Goal: Task Accomplishment & Management: Complete application form

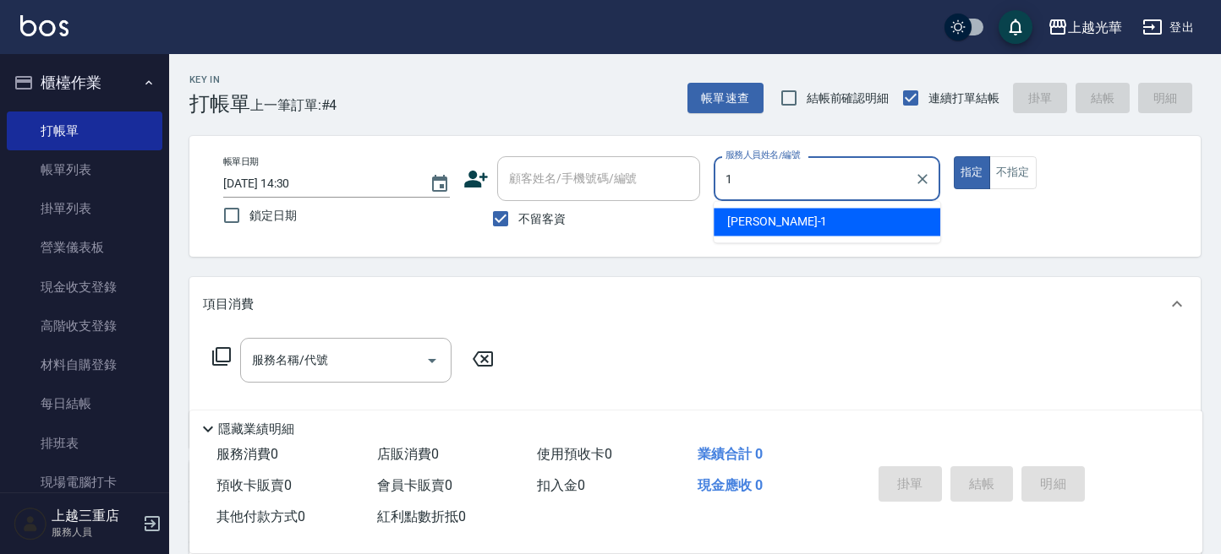
type input "小詹-1"
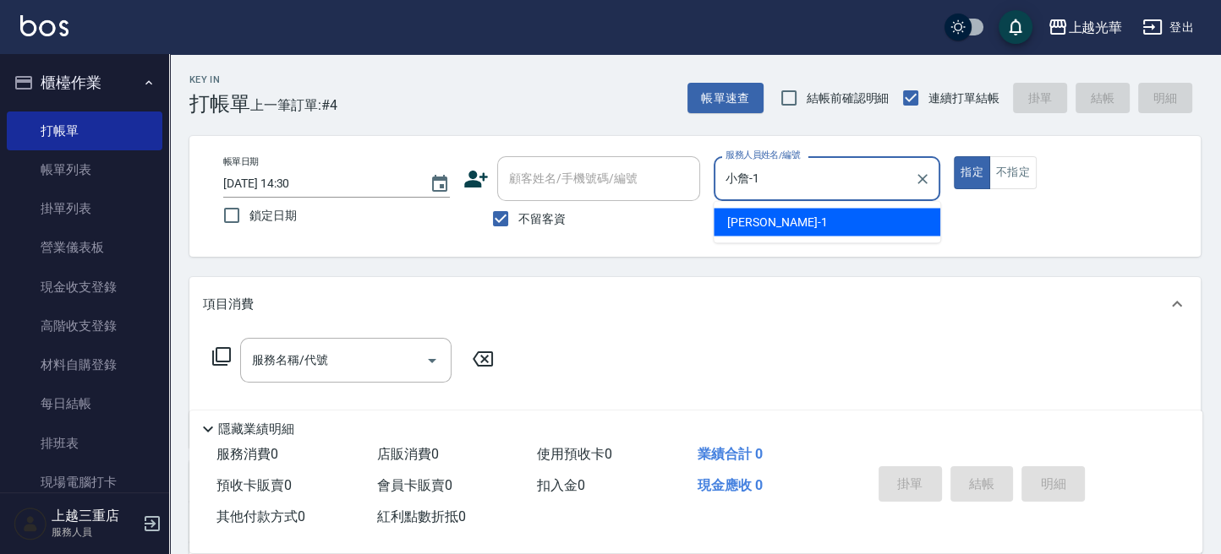
type button "true"
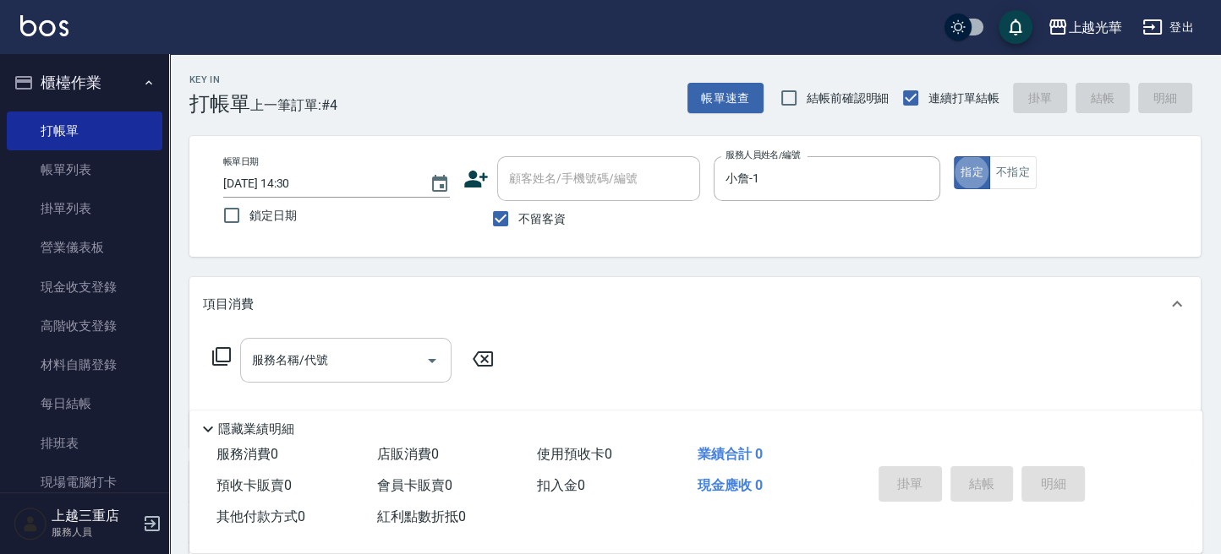
click at [349, 352] on input "服務名稱/代號" at bounding box center [333, 361] width 171 height 30
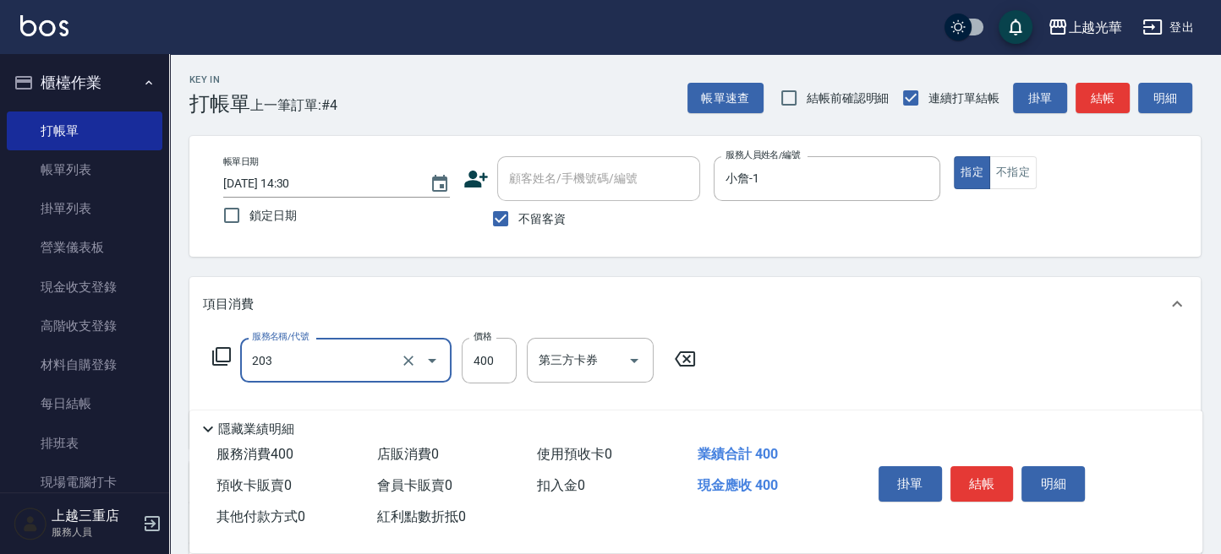
type input "指定單剪(203)"
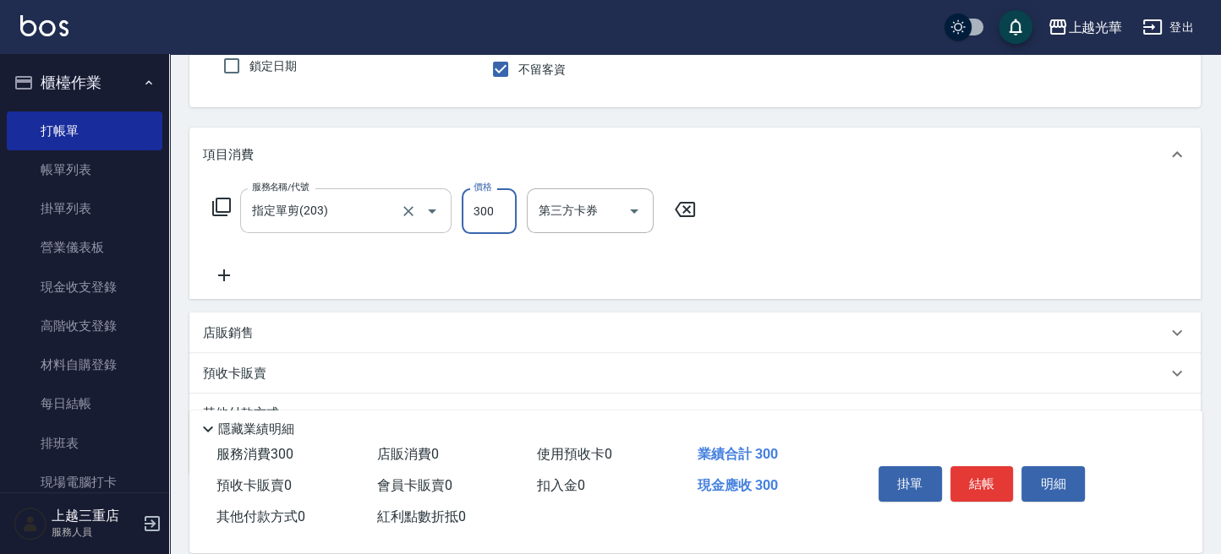
scroll to position [117, 0]
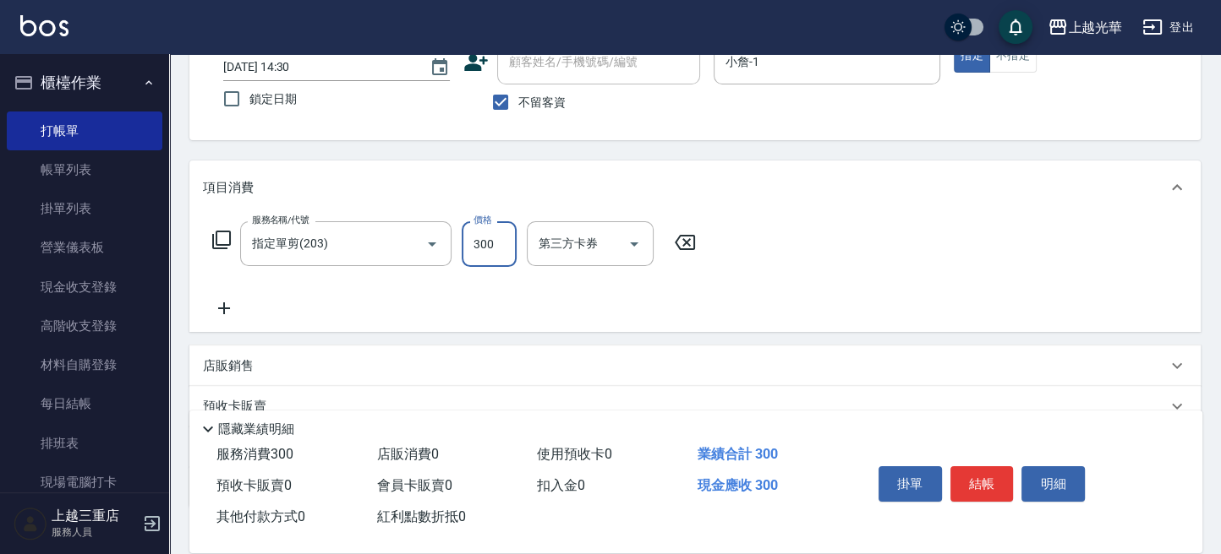
type input "300"
click at [232, 312] on icon at bounding box center [224, 308] width 42 height 20
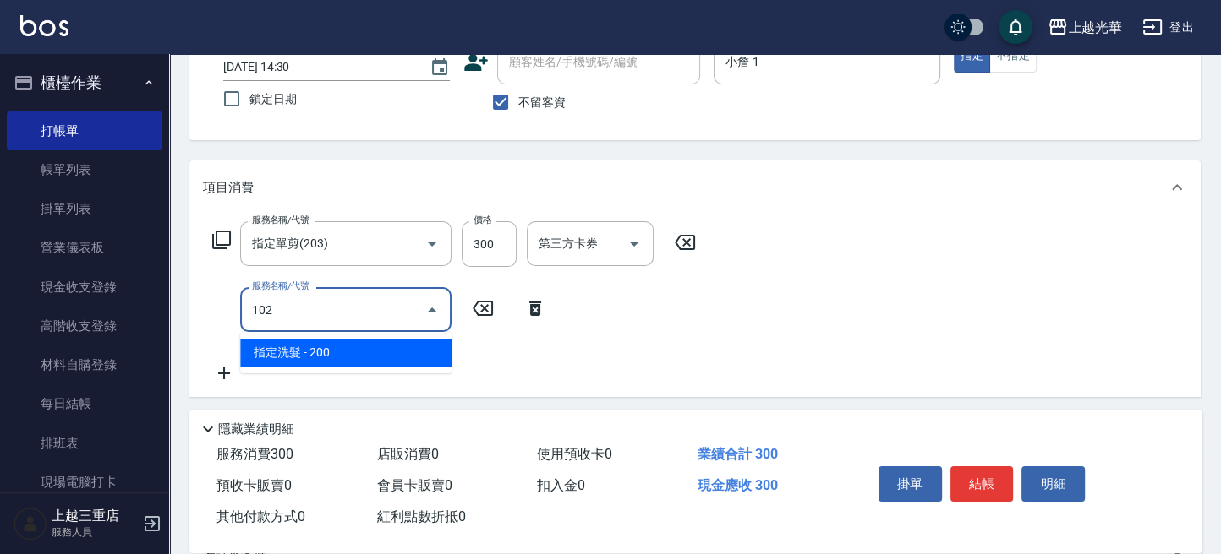
type input "指定洗髮(102)"
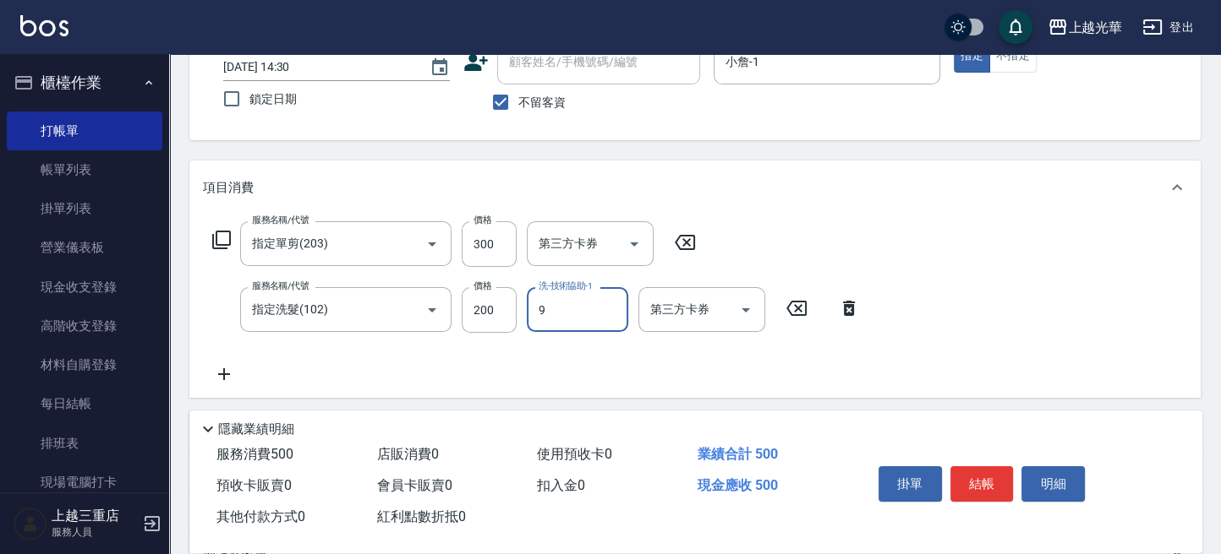
type input "喨喨-9"
click at [974, 478] on button "結帳" at bounding box center [981, 484] width 63 height 35
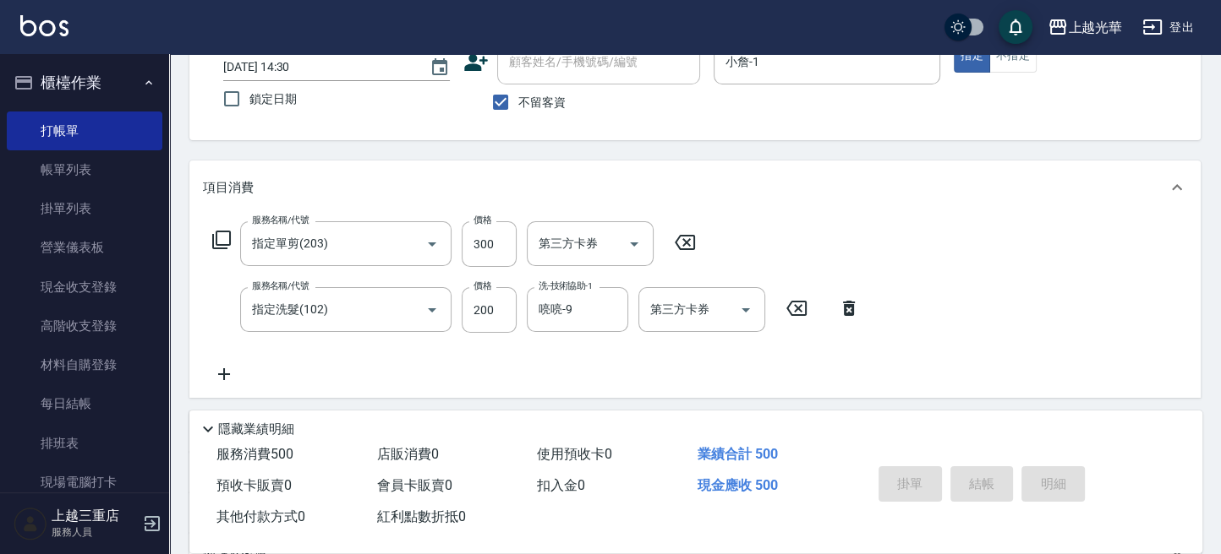
type input "[DATE] 15:15"
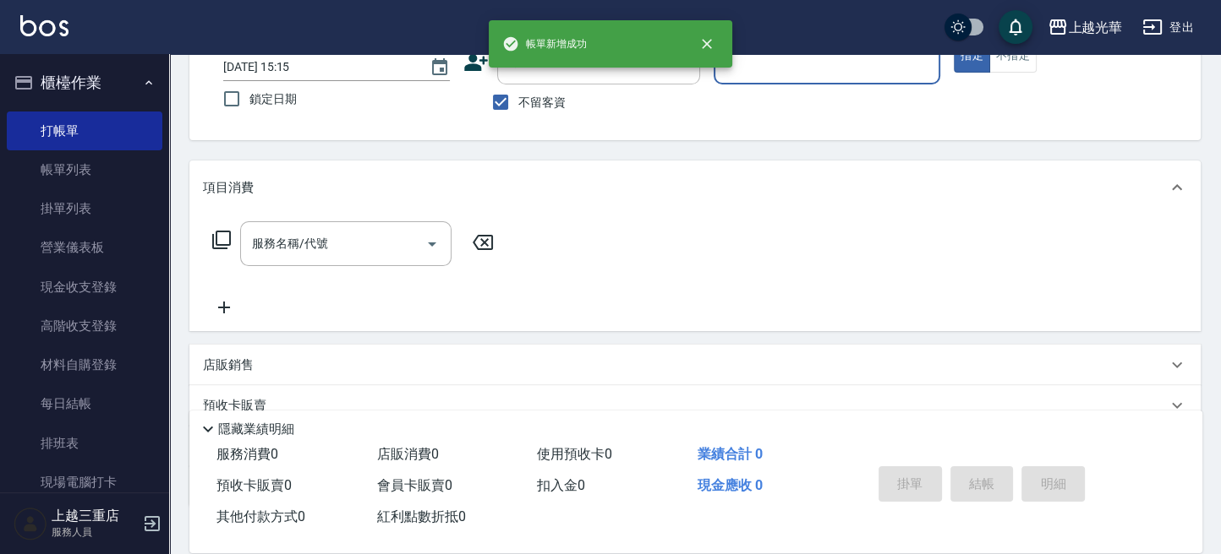
type input "小詹-1"
click at [341, 262] on div "服務名稱/代號" at bounding box center [345, 243] width 211 height 45
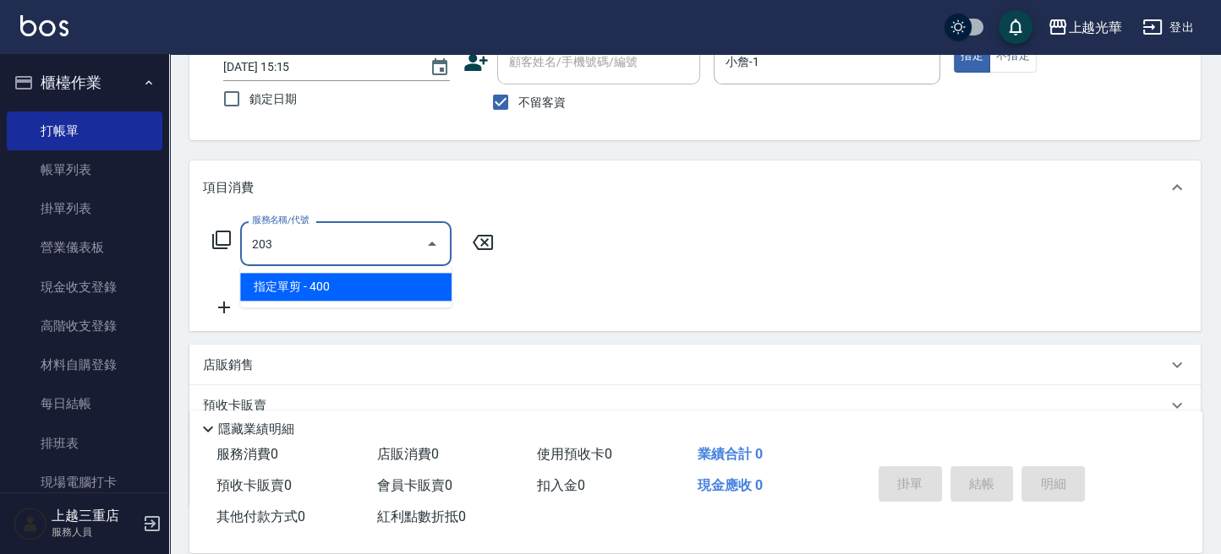
type input "指定單剪(203)"
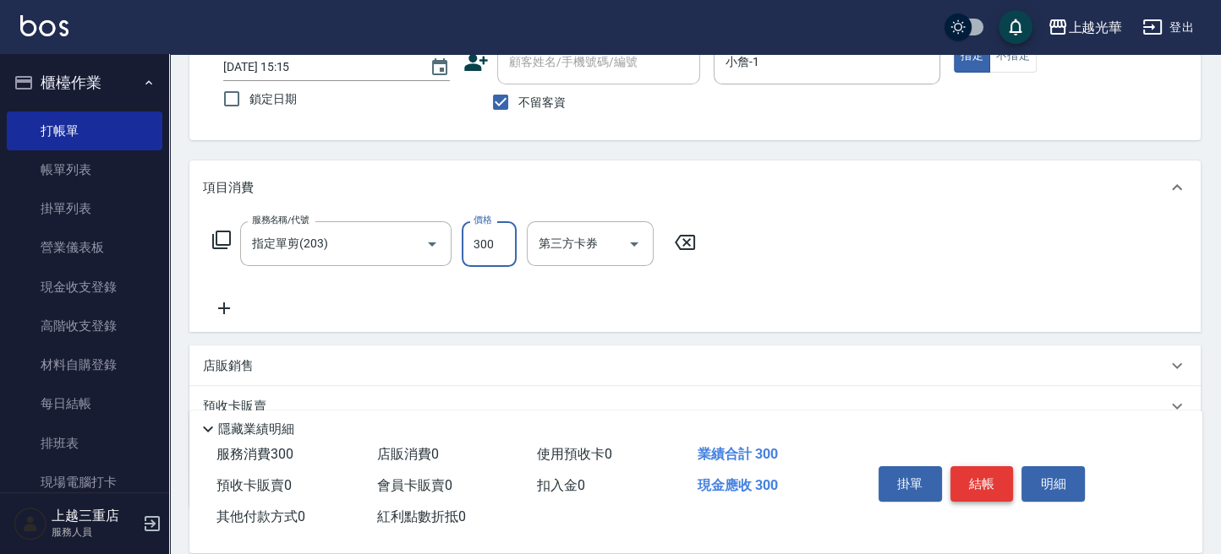
type input "300"
click at [990, 480] on button "結帳" at bounding box center [981, 484] width 63 height 35
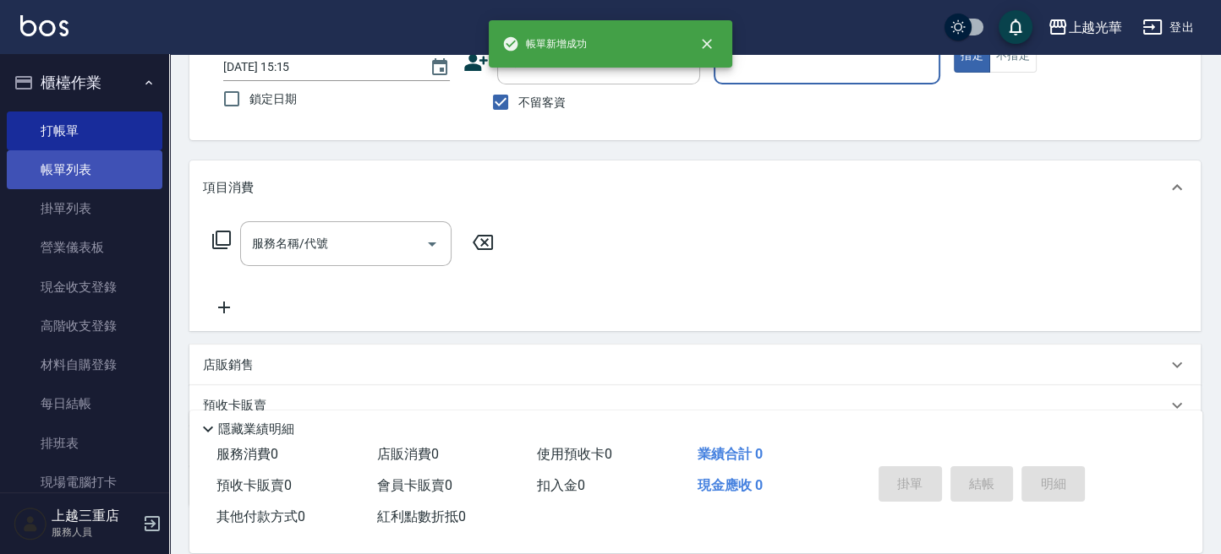
click at [145, 168] on link "帳單列表" at bounding box center [85, 169] width 156 height 39
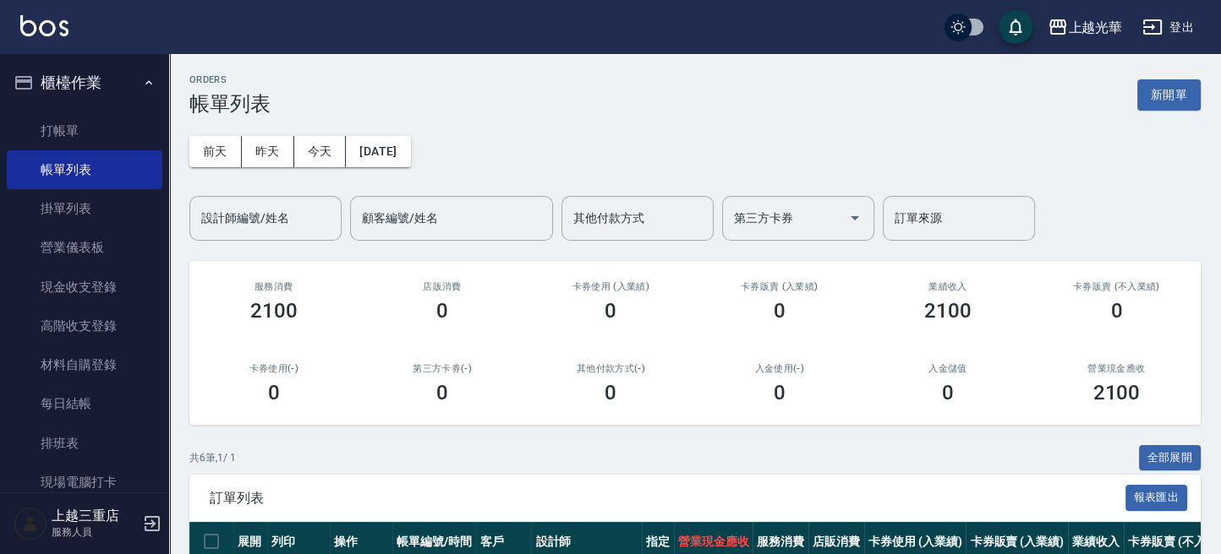
click at [268, 216] on input "設計師編號/姓名" at bounding box center [265, 219] width 137 height 30
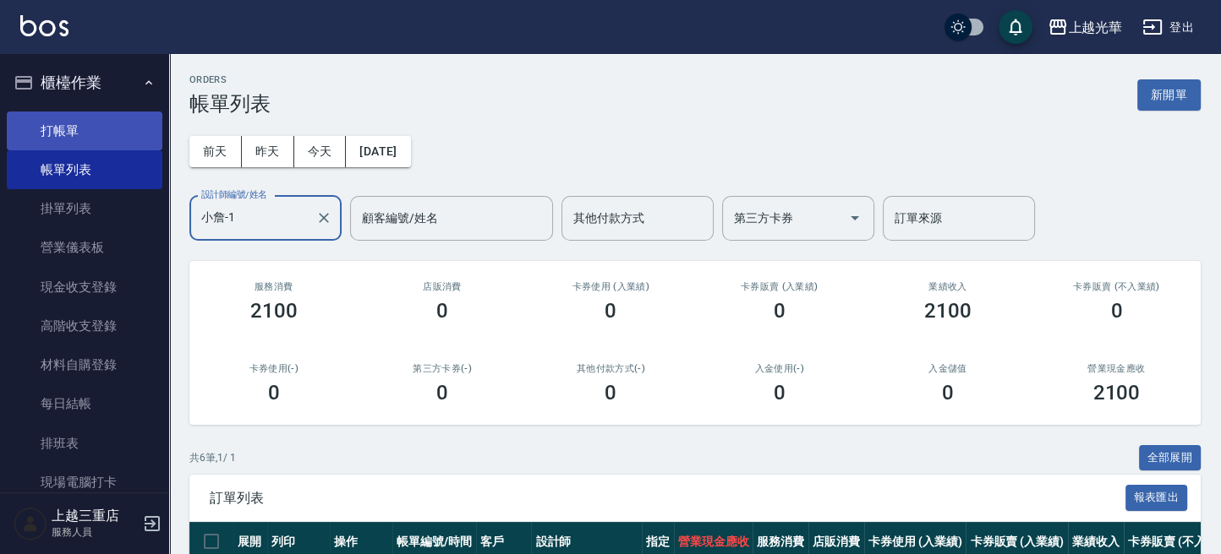
type input "小詹-1"
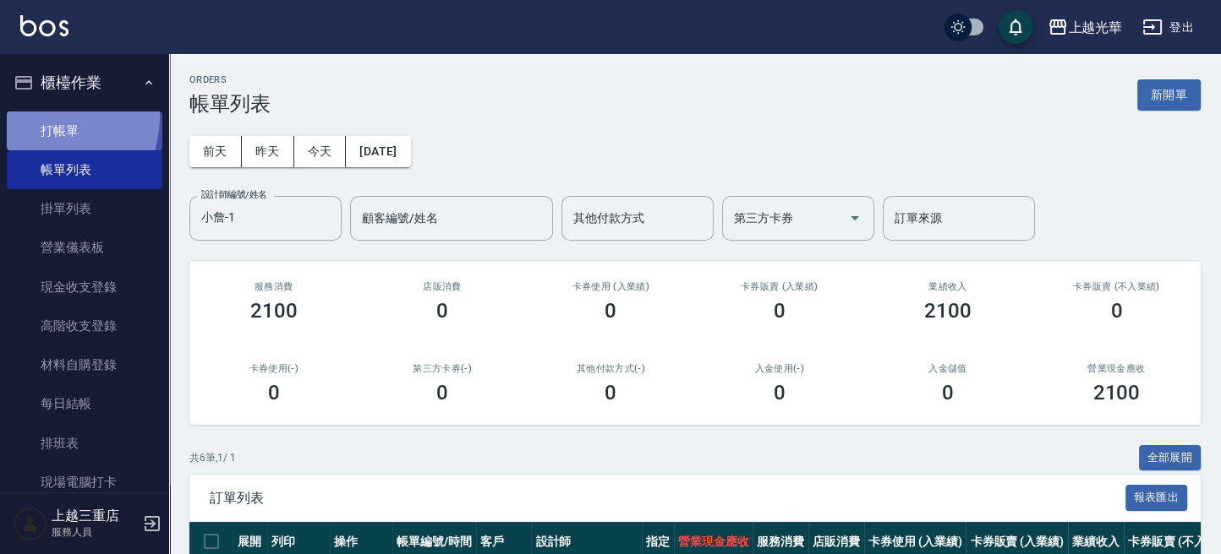
click at [56, 117] on link "打帳單" at bounding box center [85, 131] width 156 height 39
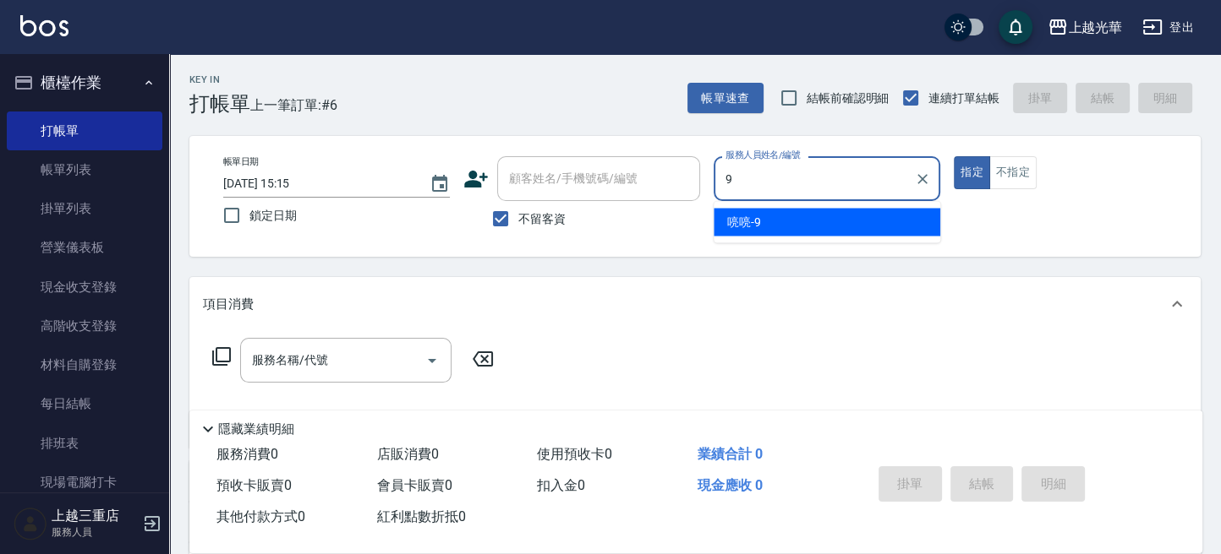
type input "喨喨-9"
type button "true"
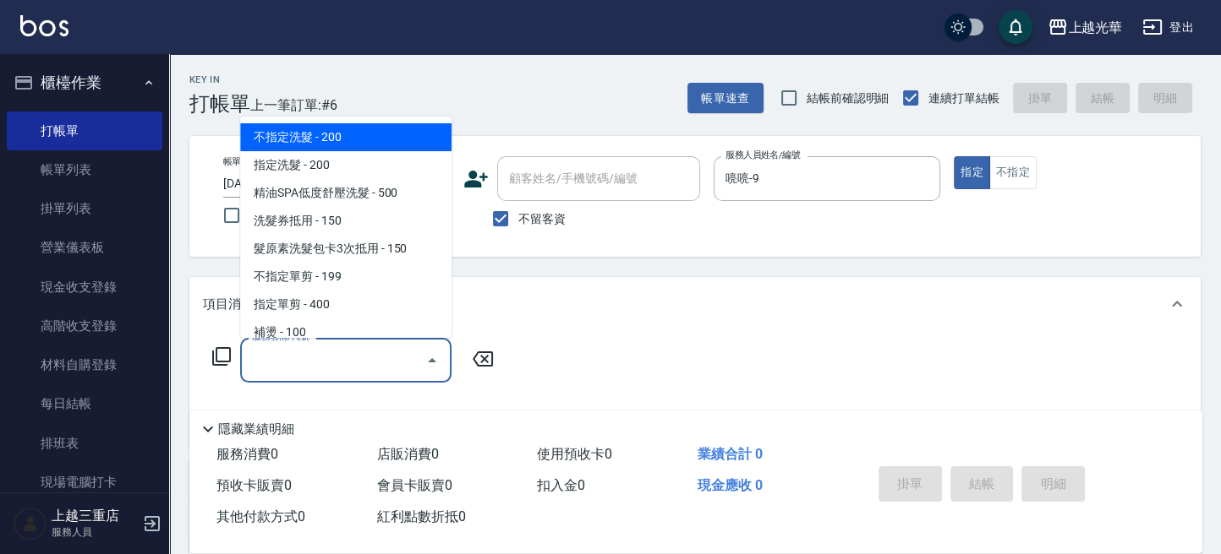
drag, startPoint x: 341, startPoint y: 373, endPoint x: 303, endPoint y: 258, distance: 121.3
click at [340, 358] on input "服務名稱/代號" at bounding box center [333, 361] width 171 height 30
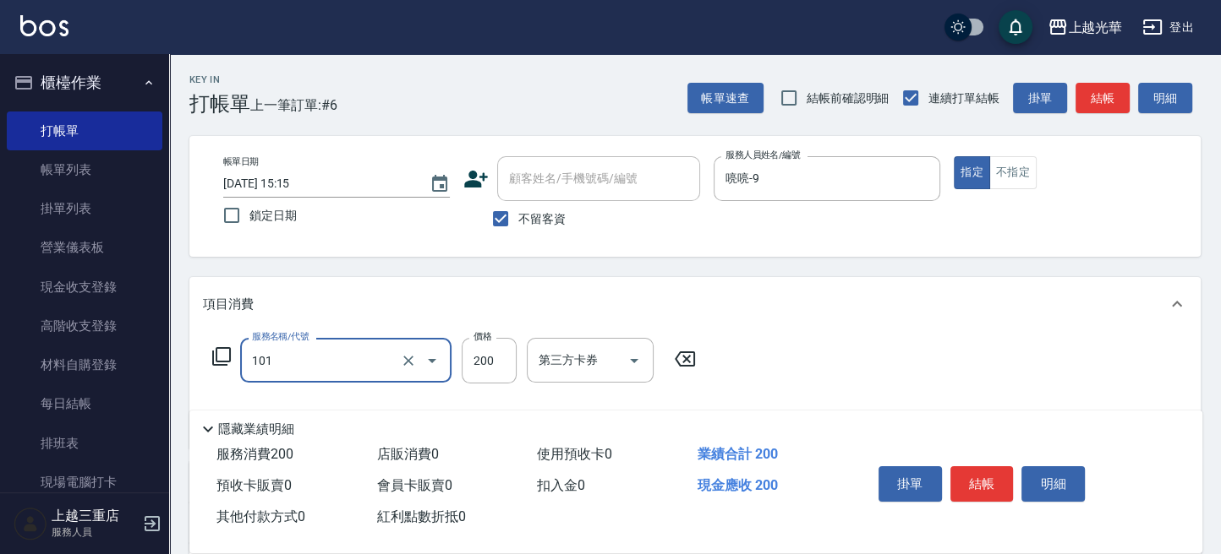
type input "不指定洗髮(101)"
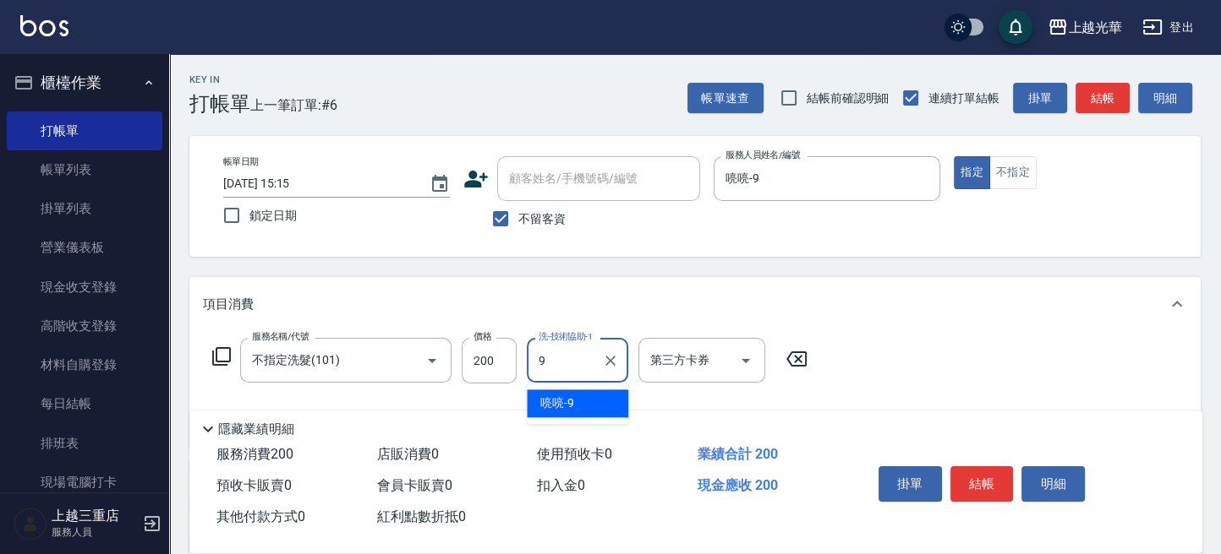
type input "喨喨-9"
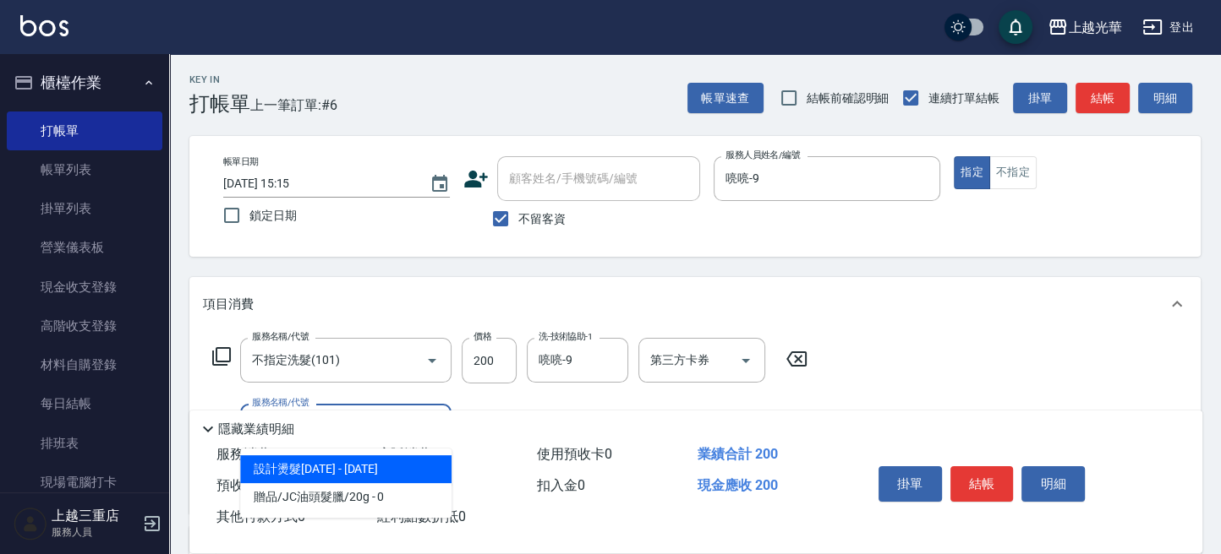
type input "2"
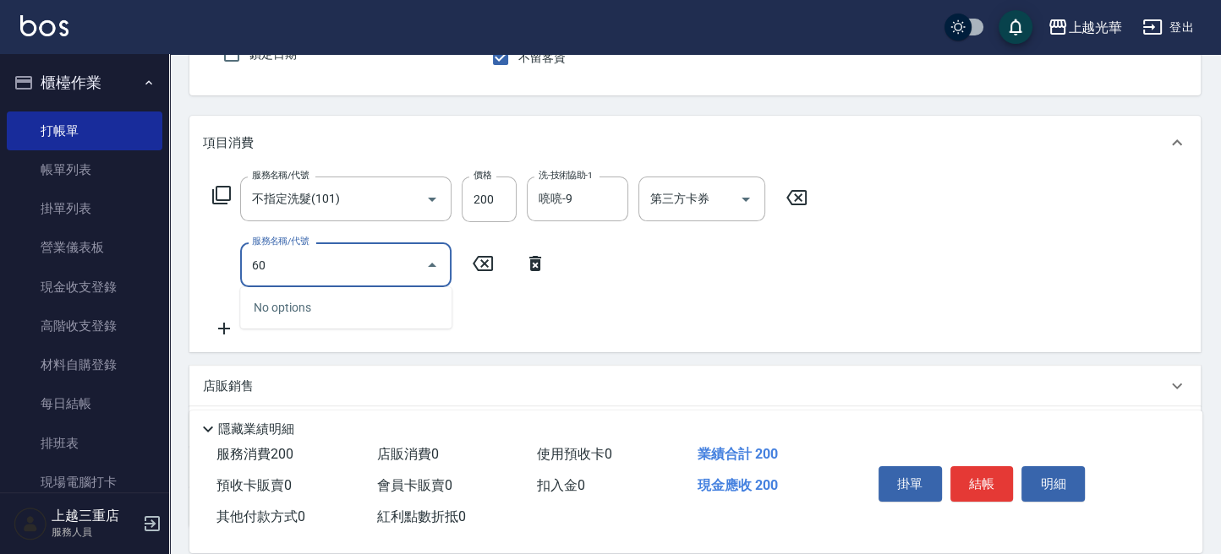
scroll to position [225, 0]
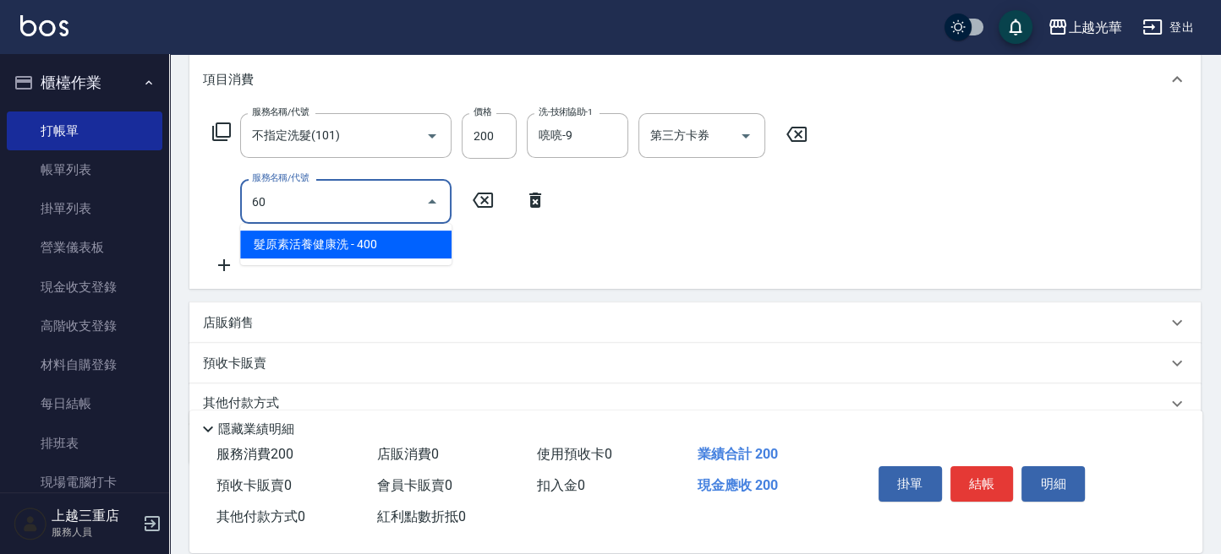
type input "6"
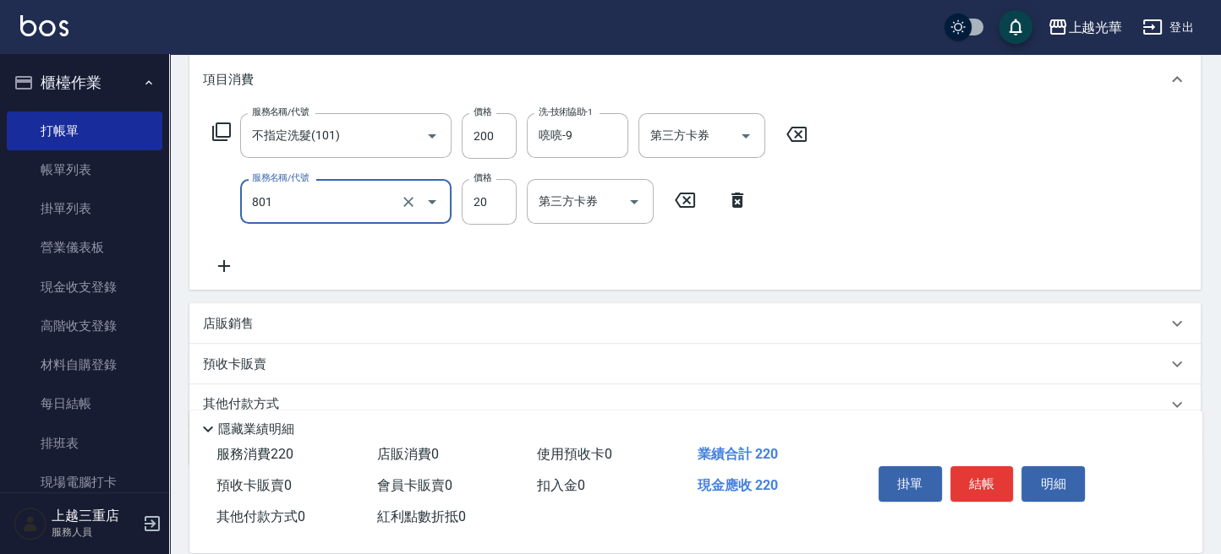
type input "潤絲(801)"
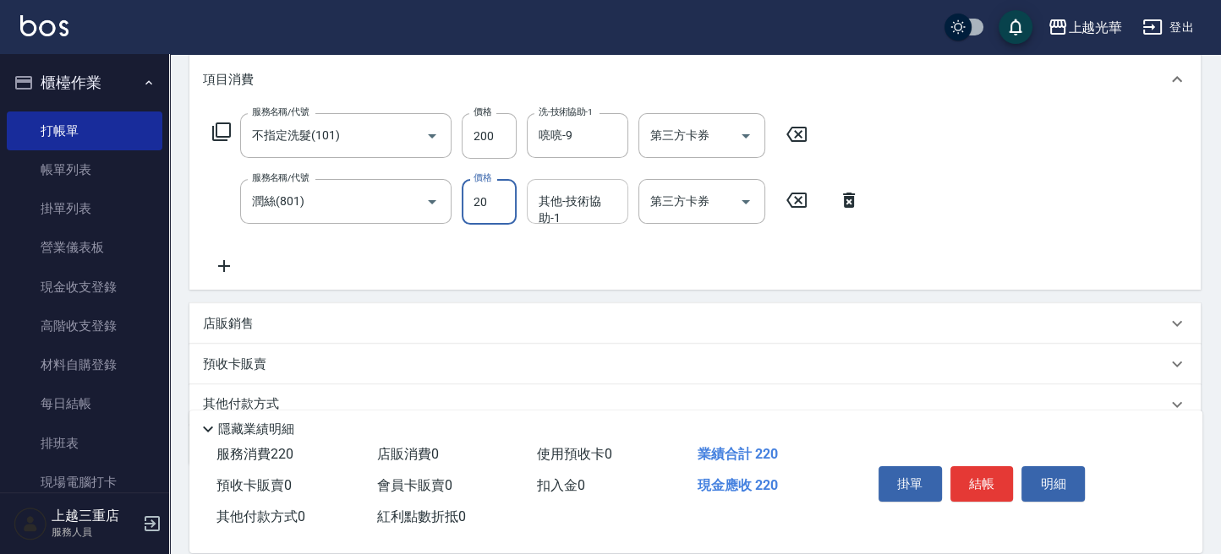
click at [586, 205] on input "其他-技術協助-1" at bounding box center [577, 202] width 86 height 30
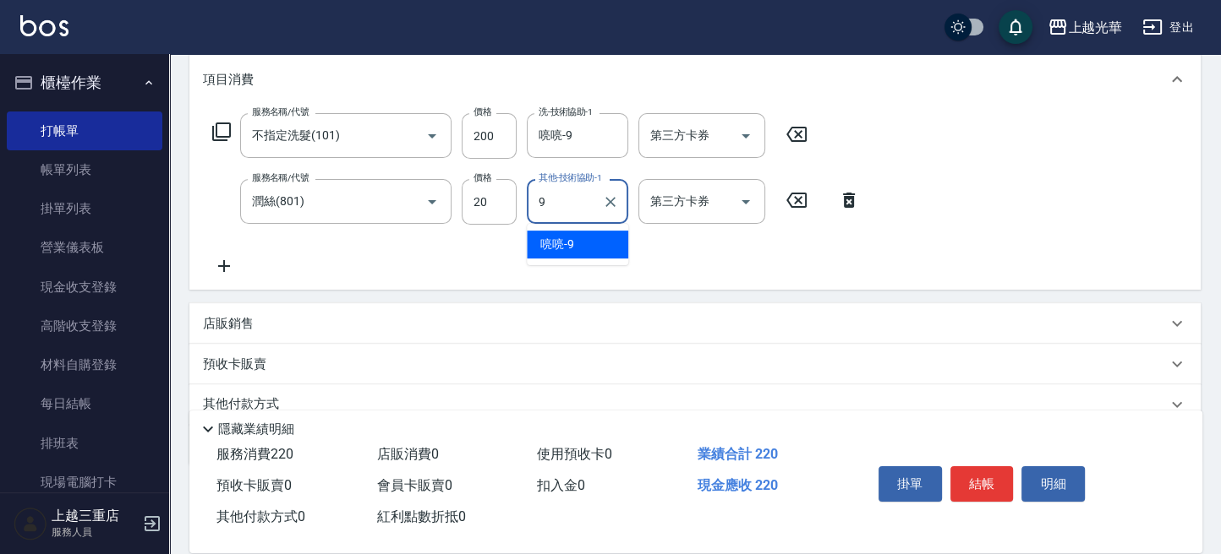
type input "喨喨-9"
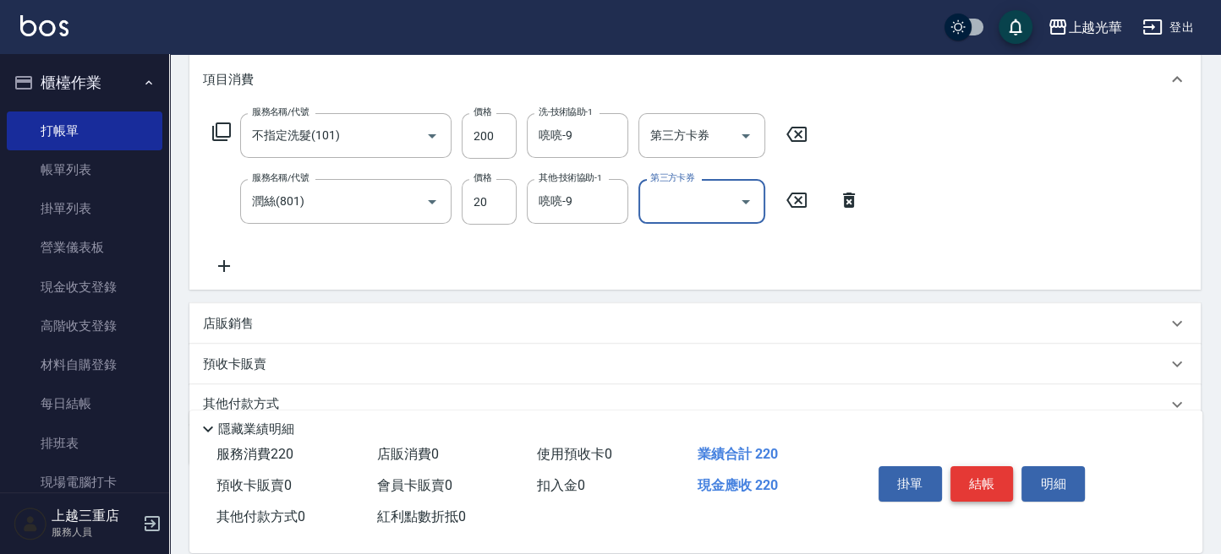
click at [991, 497] on div "掛單 結帳 明細" at bounding box center [981, 486] width 221 height 53
click at [990, 491] on button "結帳" at bounding box center [981, 484] width 63 height 35
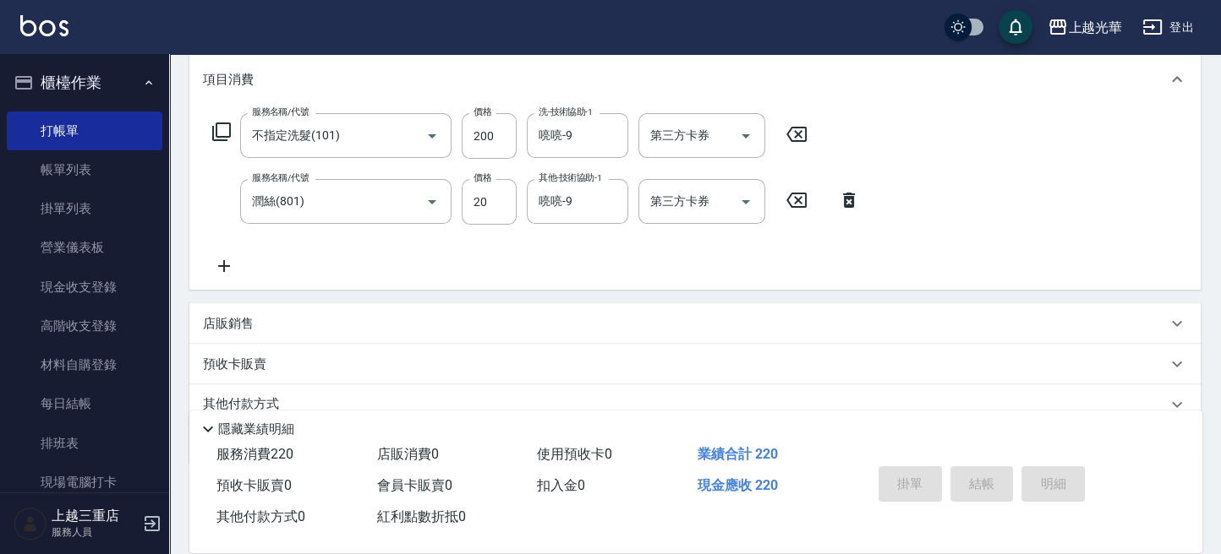
type input "[DATE] 15:28"
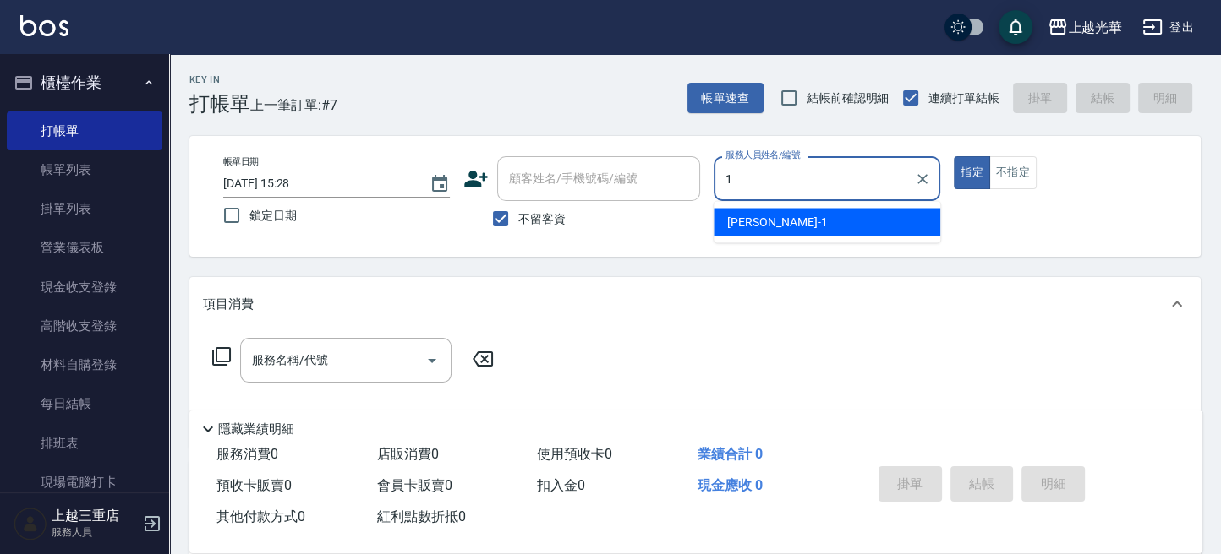
type input "小詹-1"
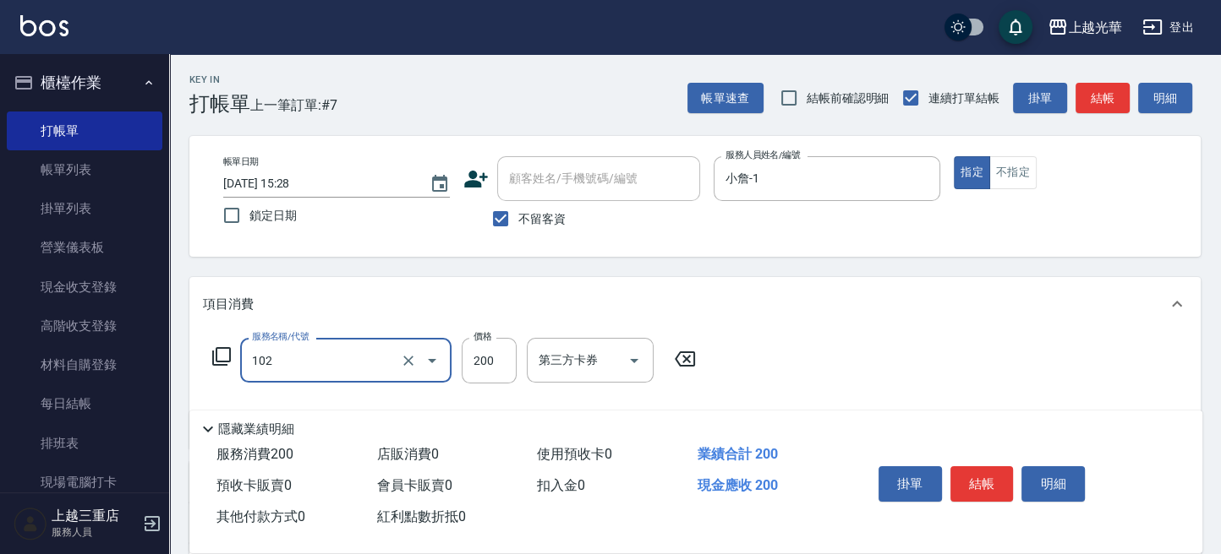
type input "指定洗髮(102)"
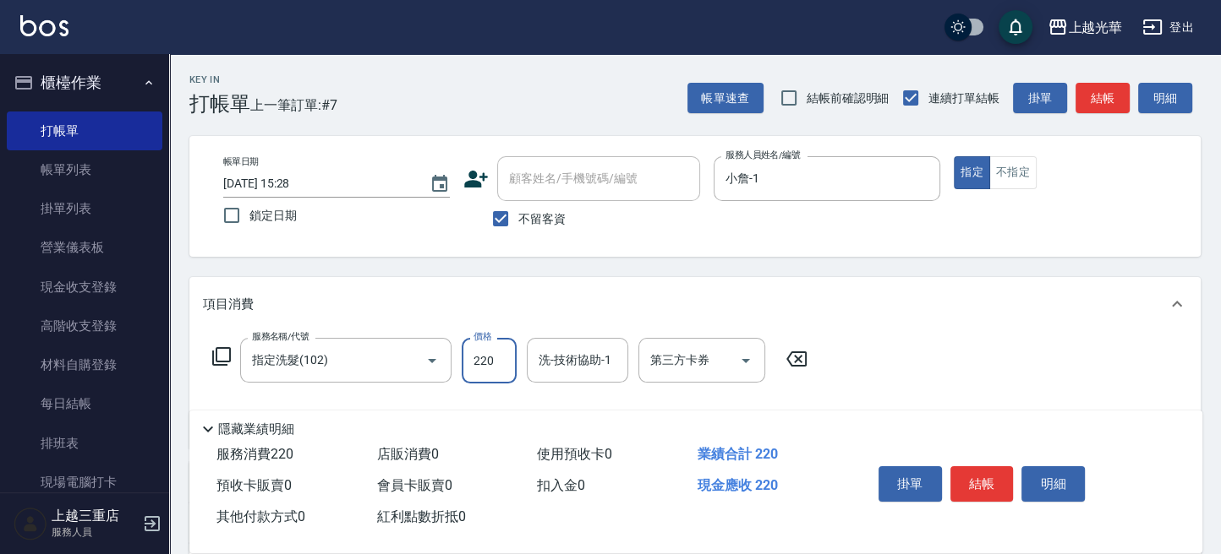
type input "220"
type input "小詹-1"
click at [970, 496] on button "結帳" at bounding box center [981, 484] width 63 height 35
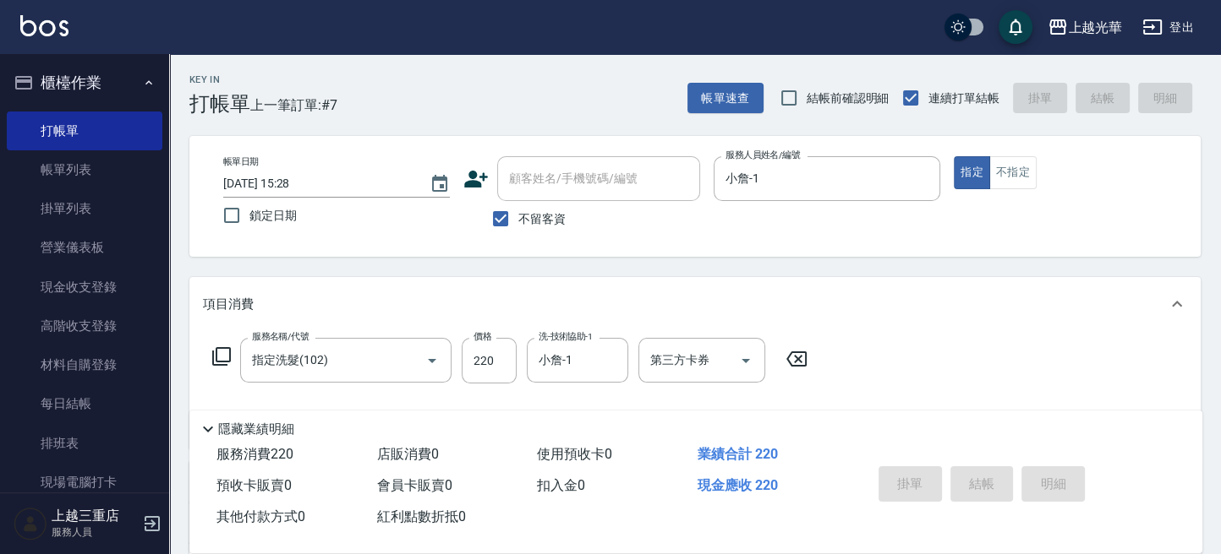
type input "[DATE] 15:45"
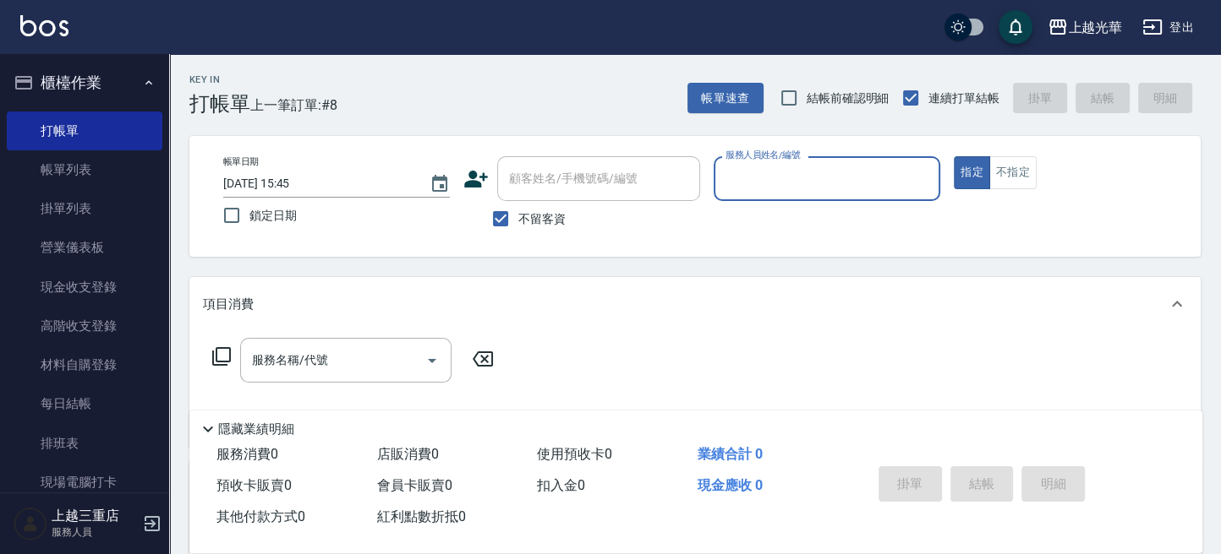
click at [830, 198] on div "服務人員姓名/編號" at bounding box center [826, 178] width 227 height 45
type input "[PERSON_NAME]-7"
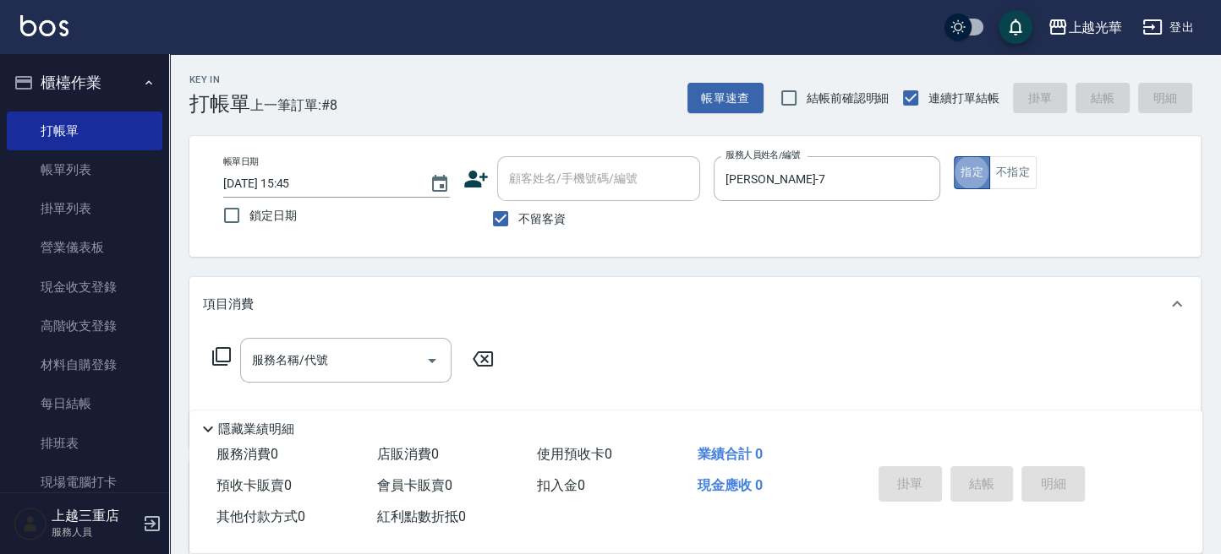
click at [965, 174] on button "指定" at bounding box center [971, 172] width 36 height 33
click at [338, 377] on div "服務名稱/代號" at bounding box center [345, 360] width 211 height 45
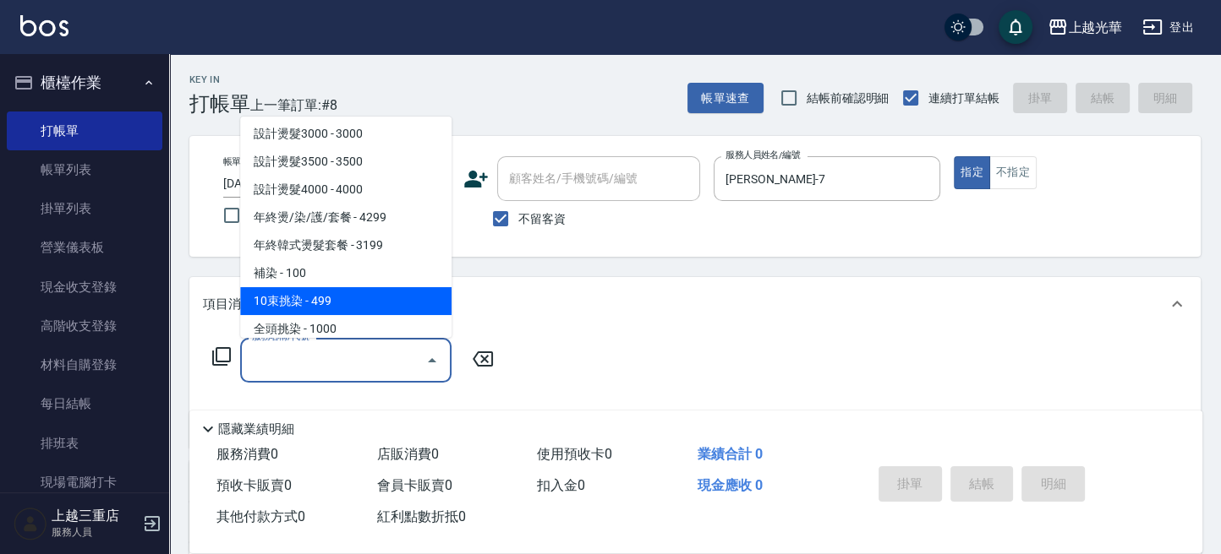
scroll to position [451, 0]
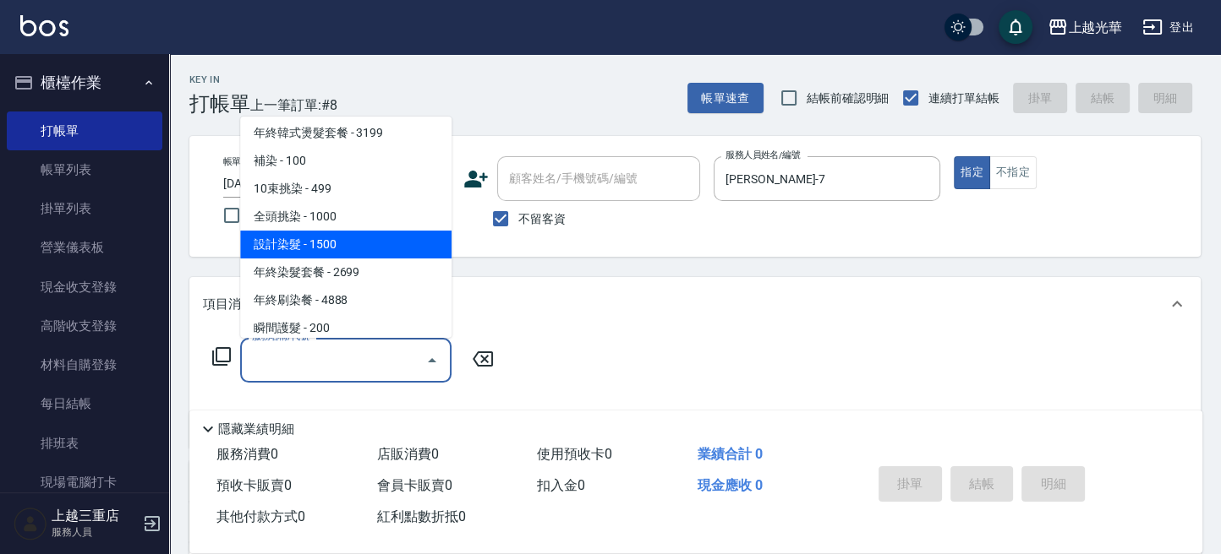
click at [371, 231] on span "設計染髮 - 1500" at bounding box center [345, 245] width 211 height 28
type input "設計染髮(404)"
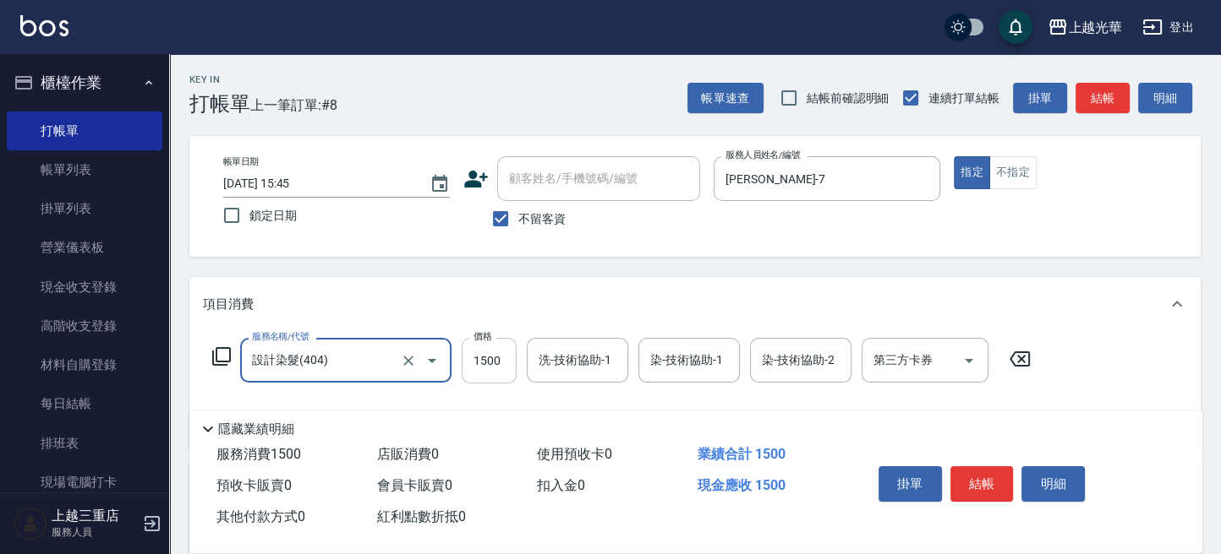
click at [498, 361] on input "1500" at bounding box center [488, 361] width 55 height 46
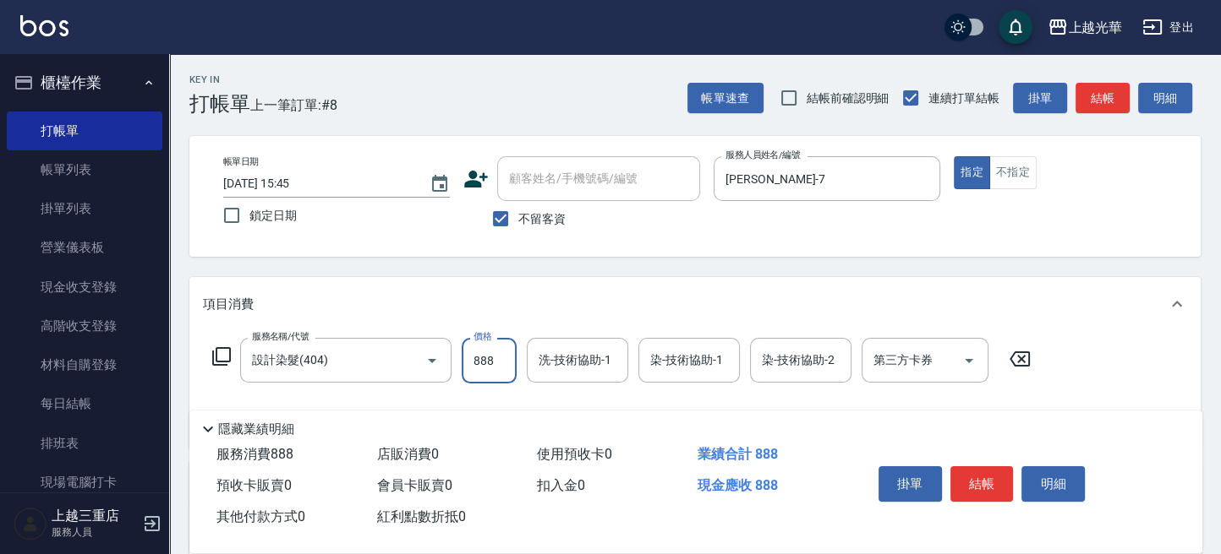
type input "888"
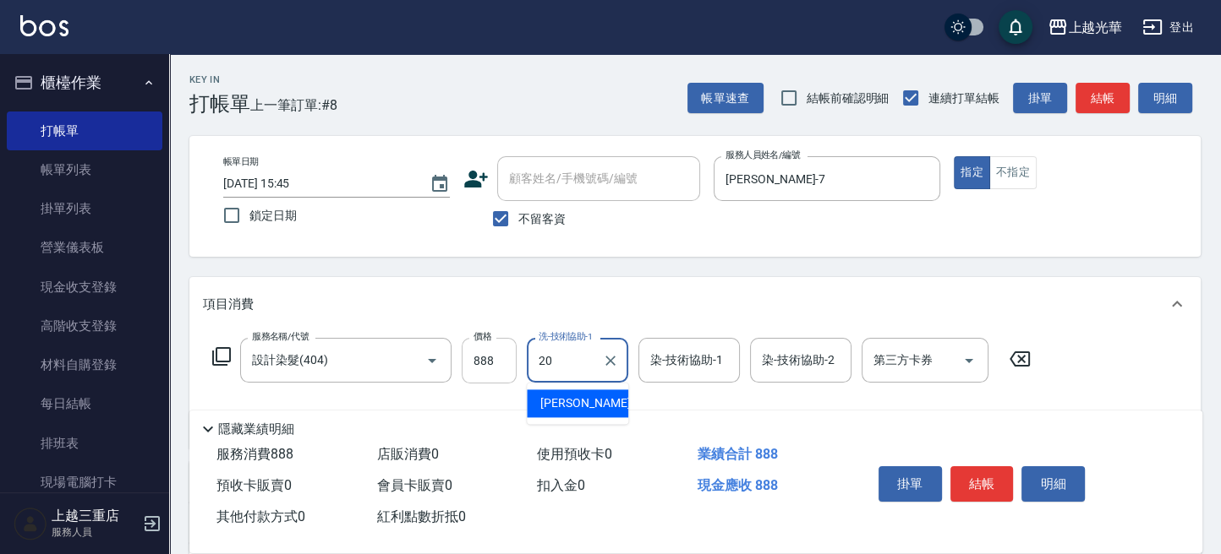
type input "[PERSON_NAME]-20"
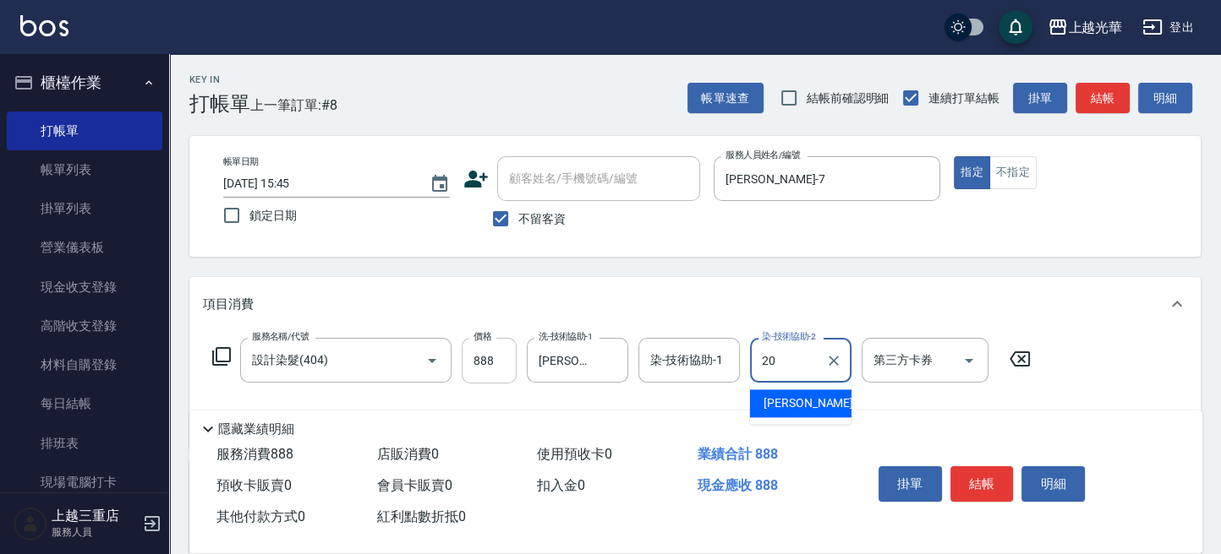
type input "[PERSON_NAME]-20"
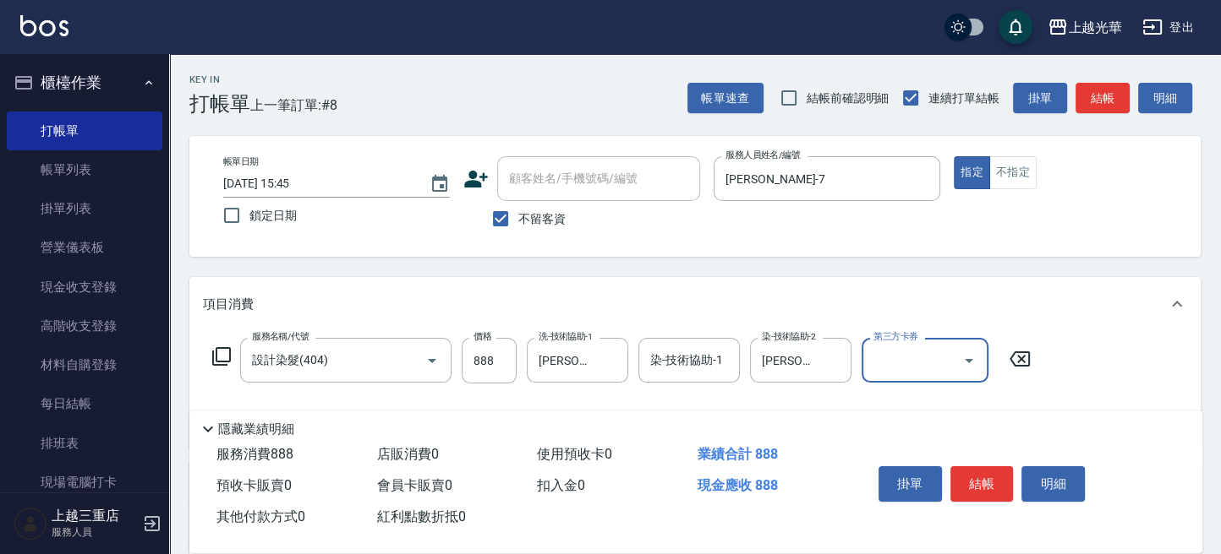
scroll to position [112, 0]
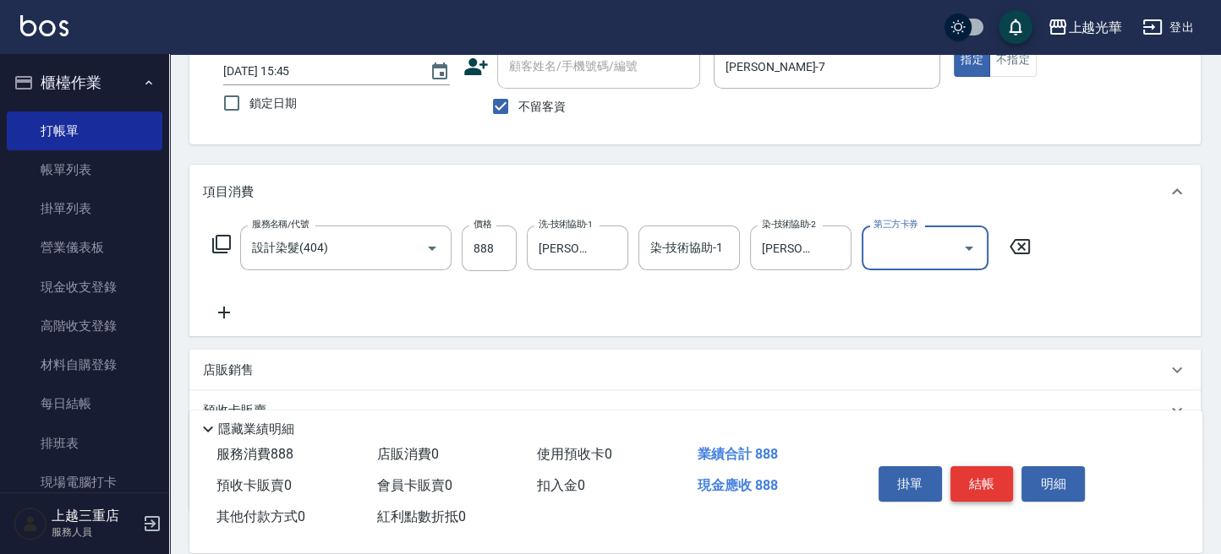
click at [975, 477] on button "結帳" at bounding box center [981, 484] width 63 height 35
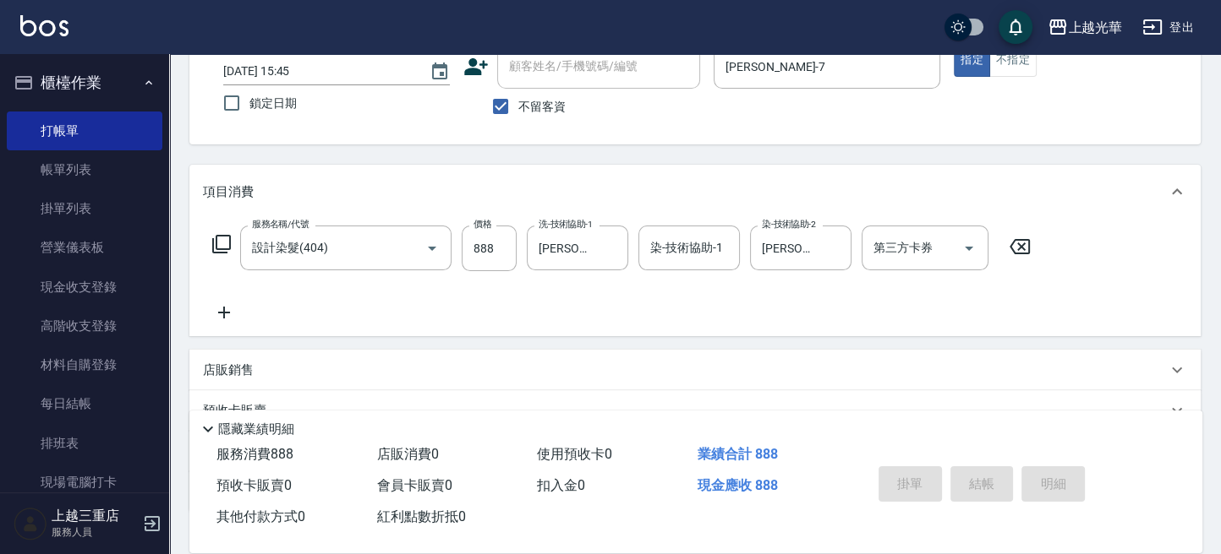
type input "[DATE] 15:52"
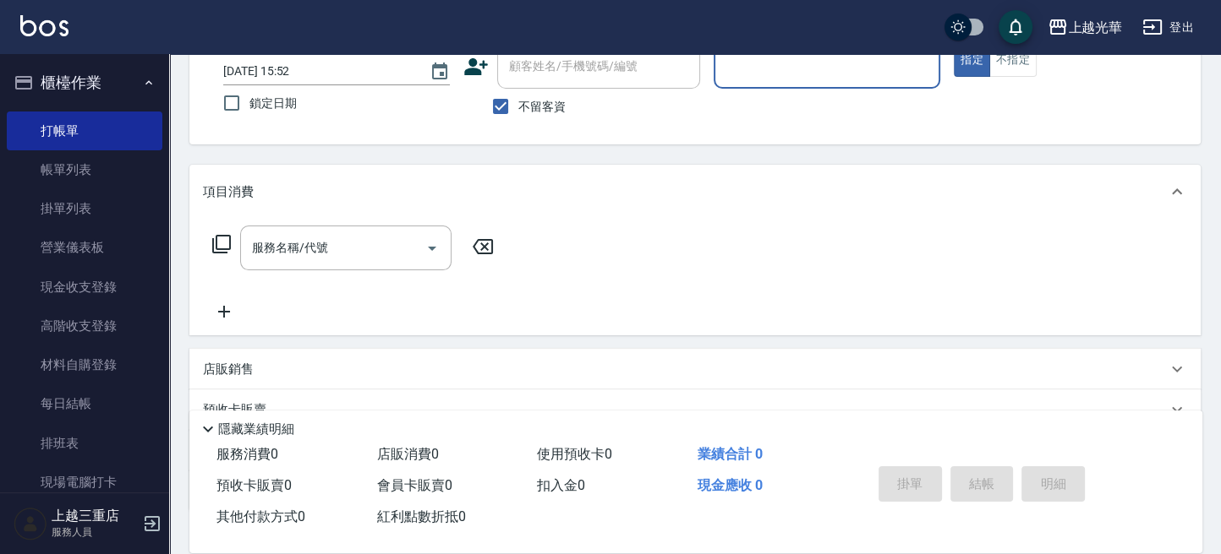
scroll to position [0, 0]
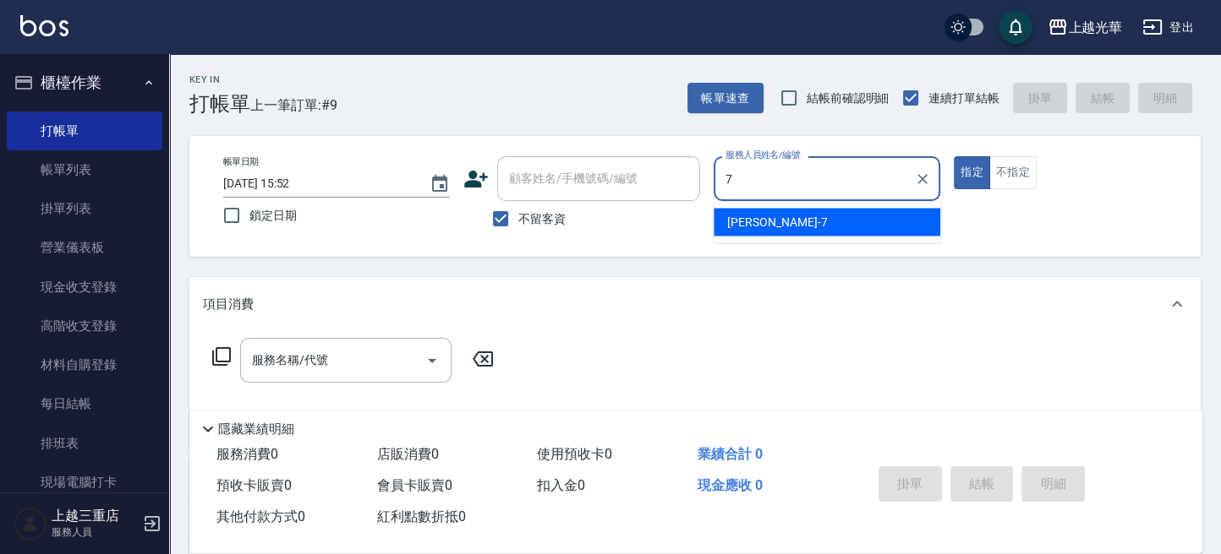
type input "[PERSON_NAME]-7"
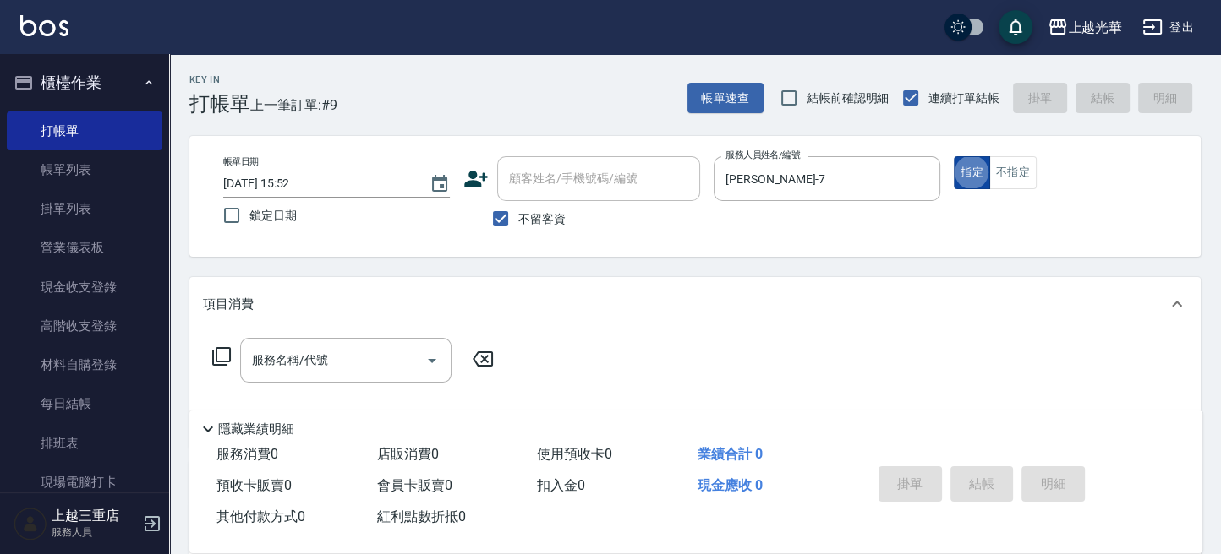
click at [965, 175] on button "指定" at bounding box center [971, 172] width 36 height 33
click at [374, 352] on input "服務名稱/代號" at bounding box center [333, 361] width 171 height 30
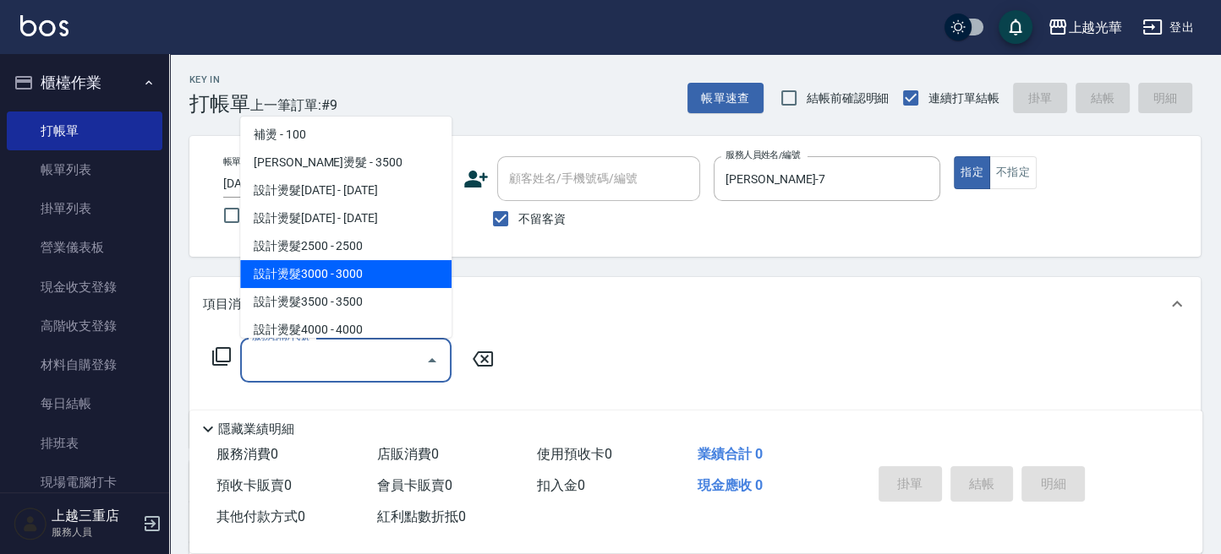
scroll to position [225, 0]
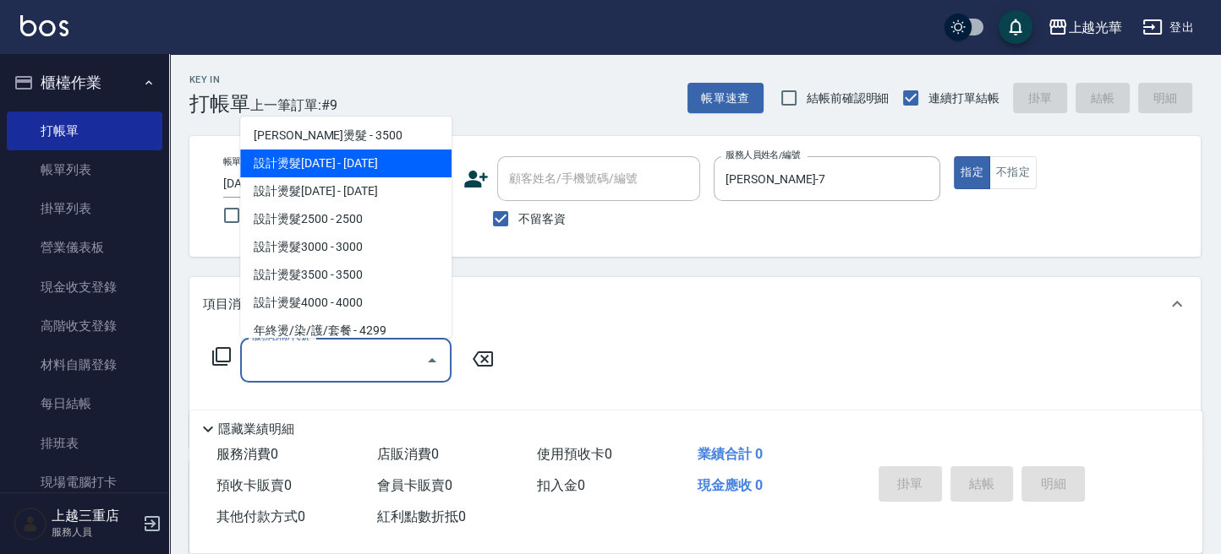
drag, startPoint x: 383, startPoint y: 156, endPoint x: 481, endPoint y: 296, distance: 170.5
click at [386, 158] on span "設計燙髮[DATE] - [DATE]" at bounding box center [345, 164] width 211 height 28
type input "設計燙髮1500(305)"
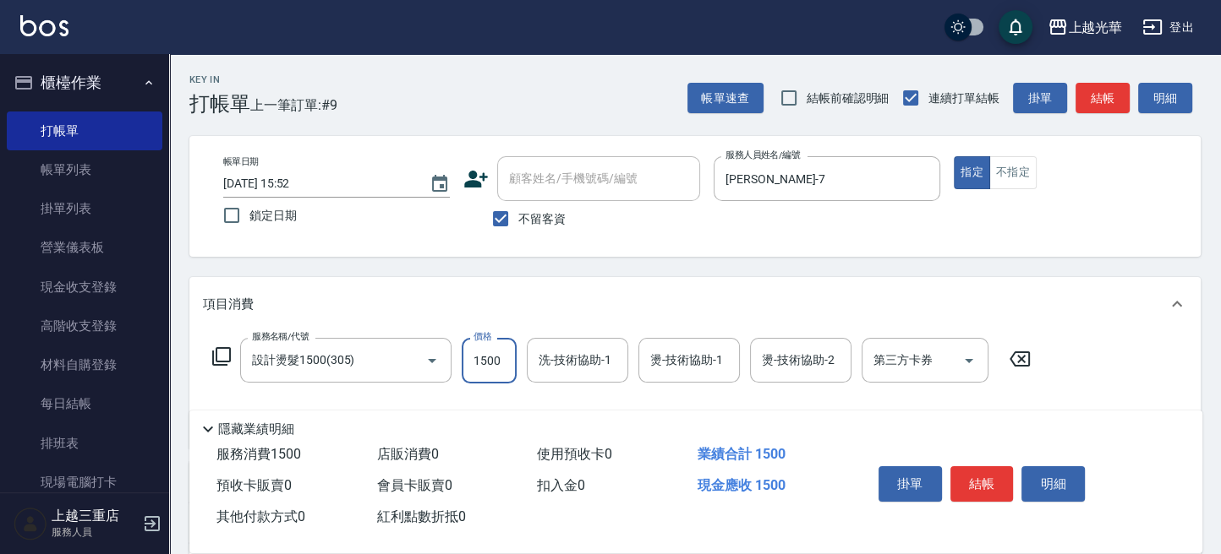
click at [494, 352] on input "1500" at bounding box center [488, 361] width 55 height 46
type input "888"
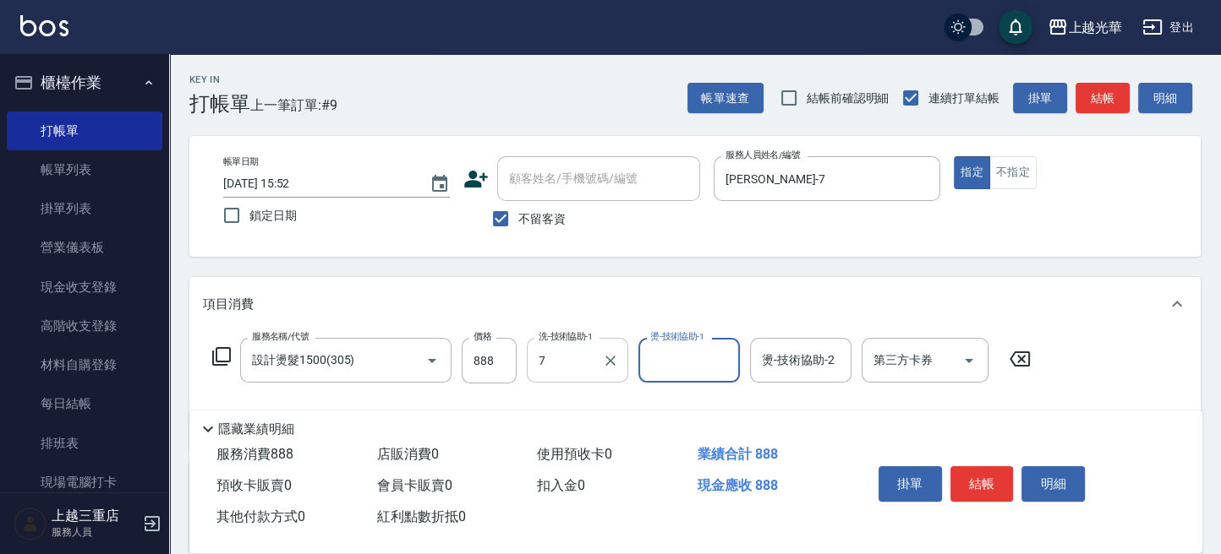
type input "[PERSON_NAME]-7"
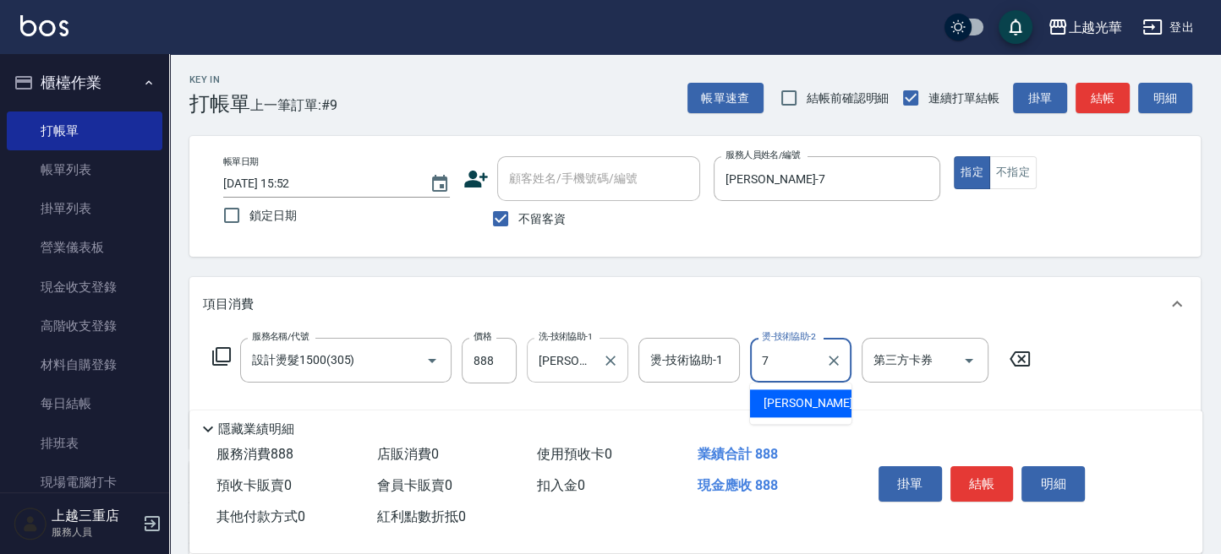
type input "[PERSON_NAME]-7"
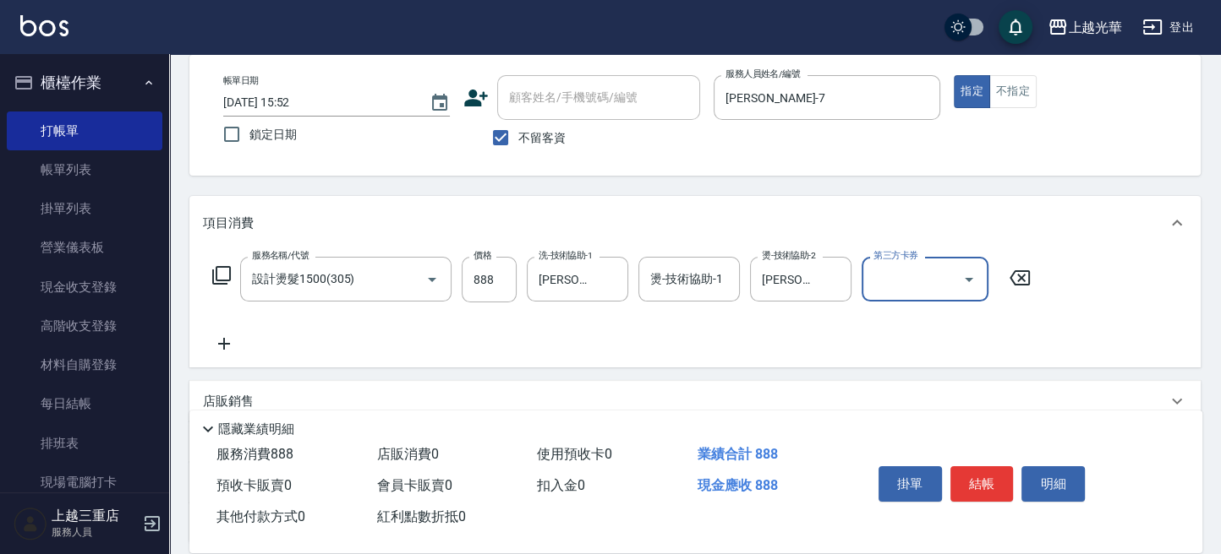
scroll to position [112, 0]
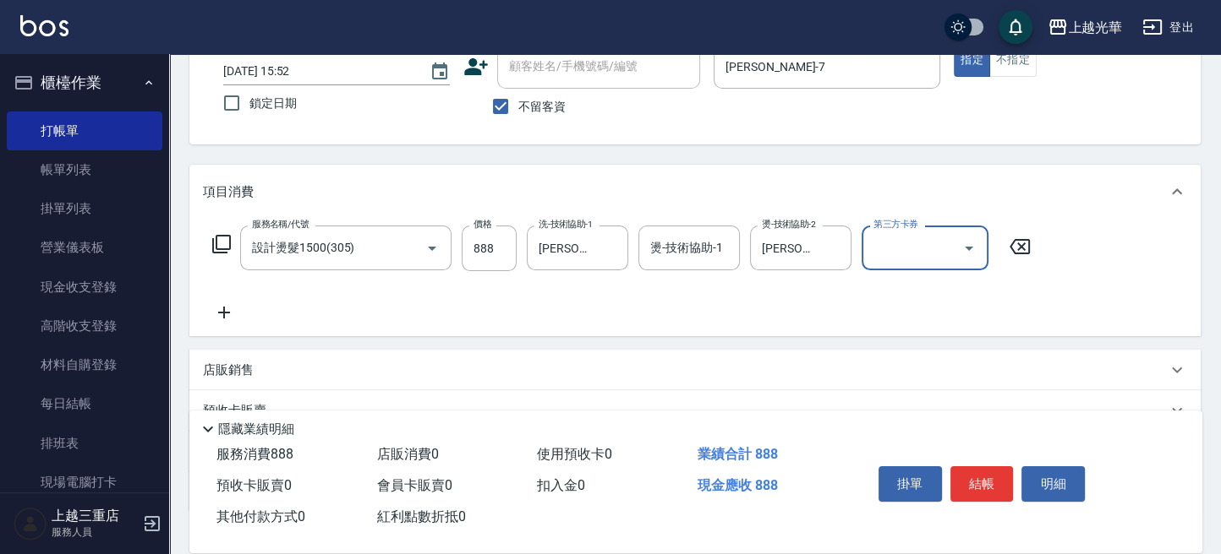
click at [229, 314] on icon at bounding box center [224, 313] width 42 height 20
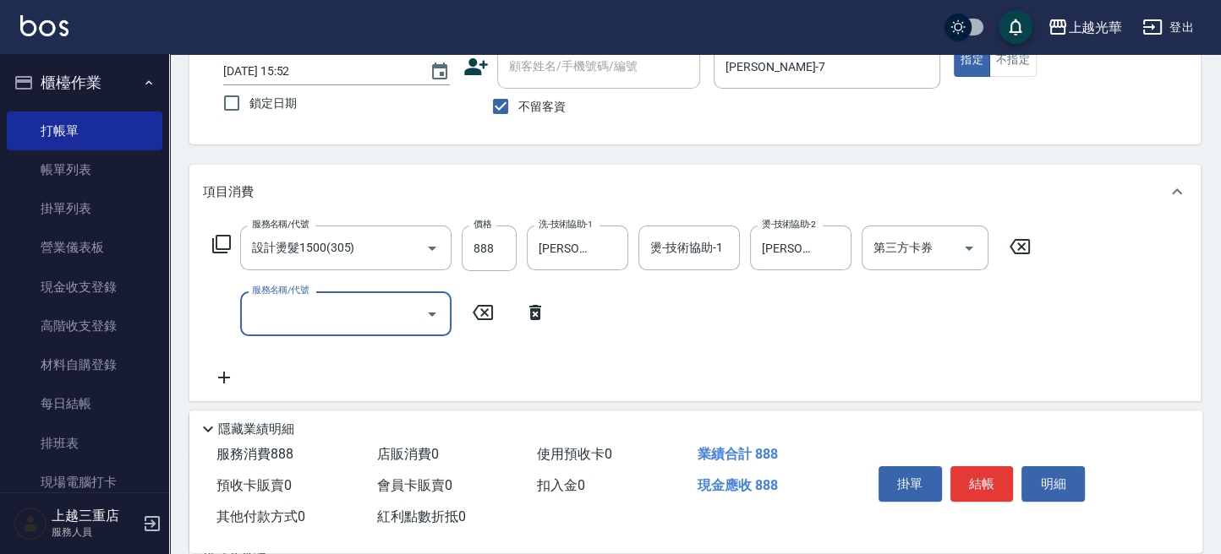
click at [307, 317] on input "服務名稱/代號" at bounding box center [333, 314] width 171 height 30
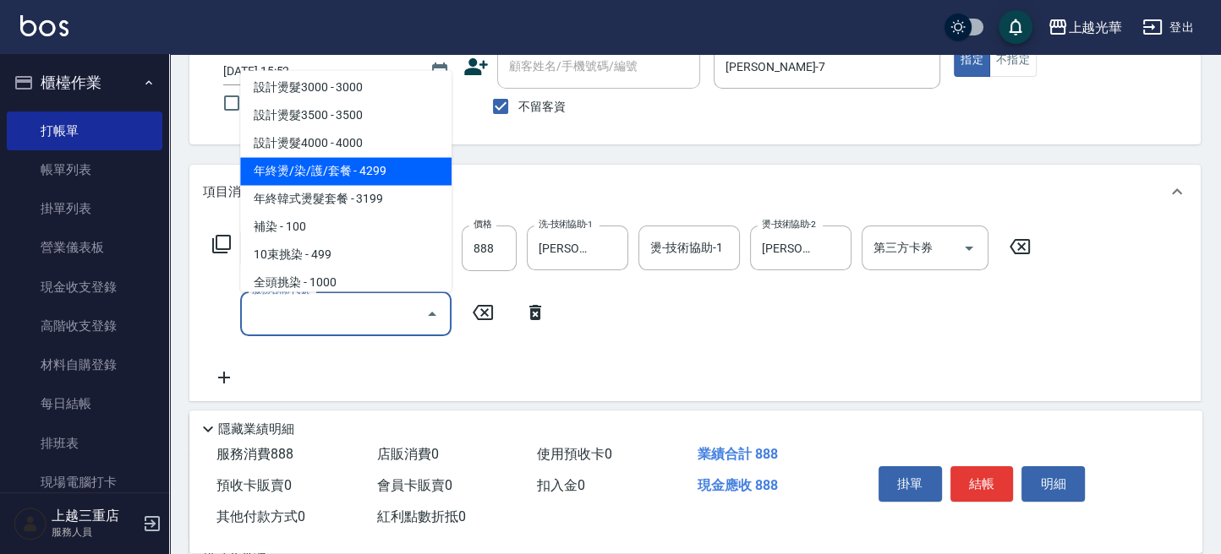
scroll to position [451, 0]
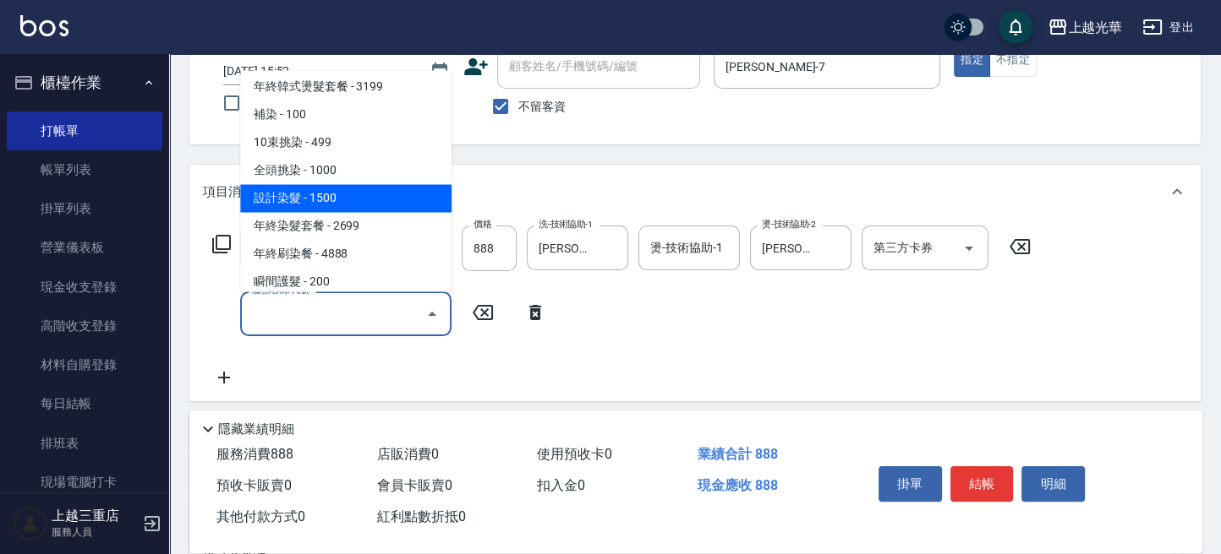
click at [375, 188] on span "設計染髮 - 1500" at bounding box center [345, 198] width 211 height 28
type input "設計染髮(404)"
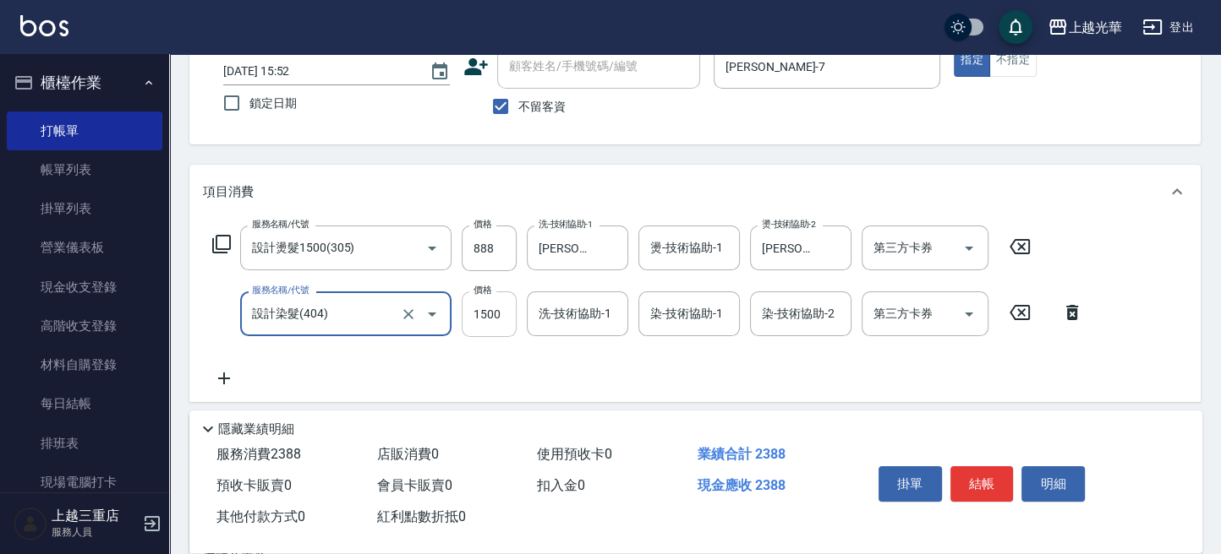
click at [491, 316] on input "1500" at bounding box center [488, 315] width 55 height 46
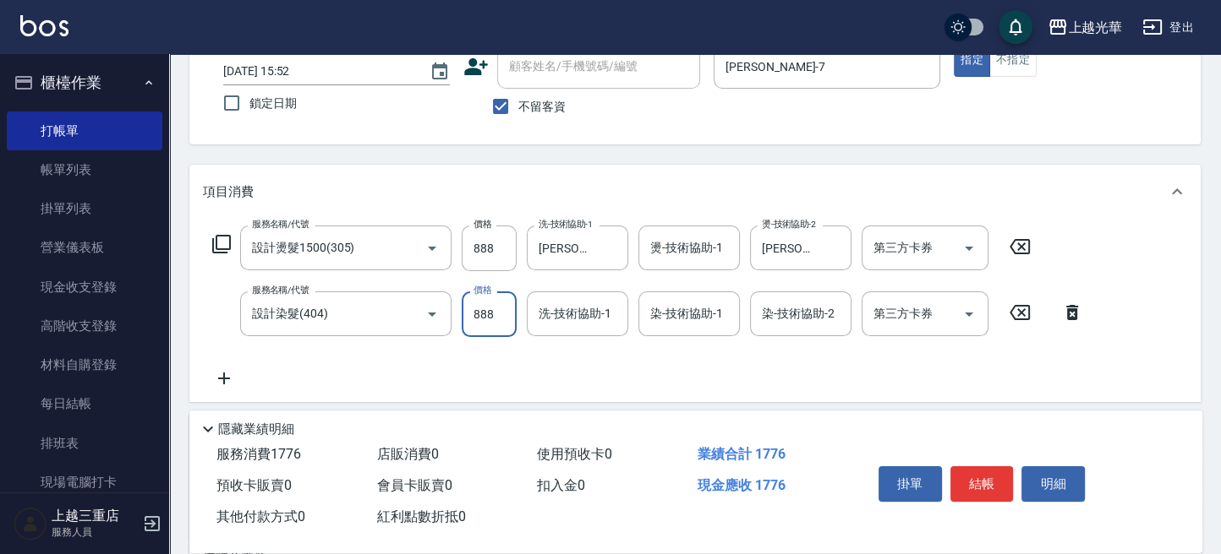
type input "888"
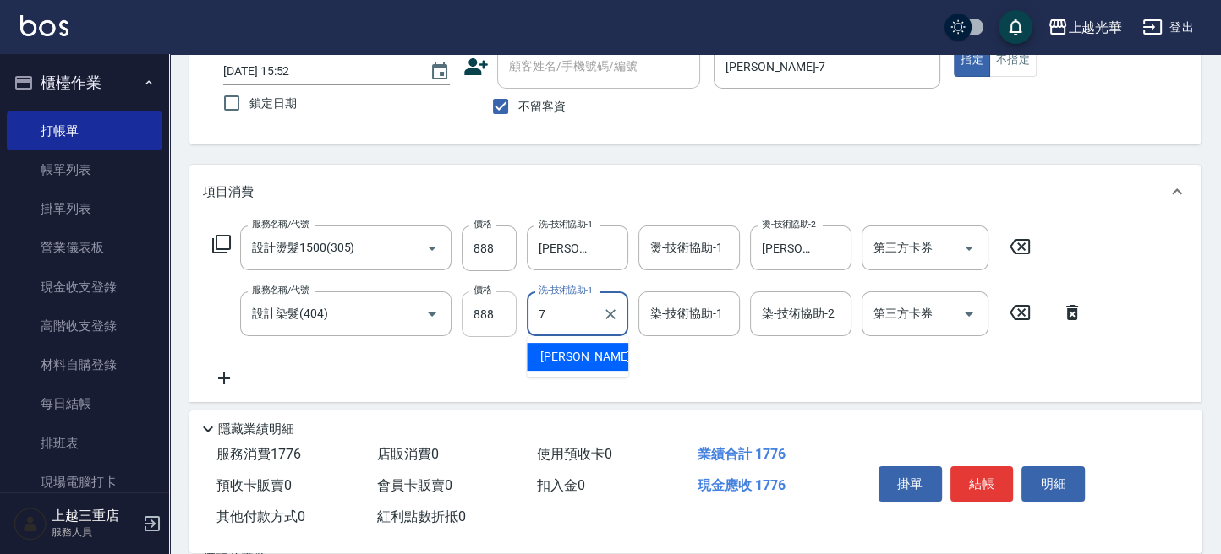
type input "[PERSON_NAME]-7"
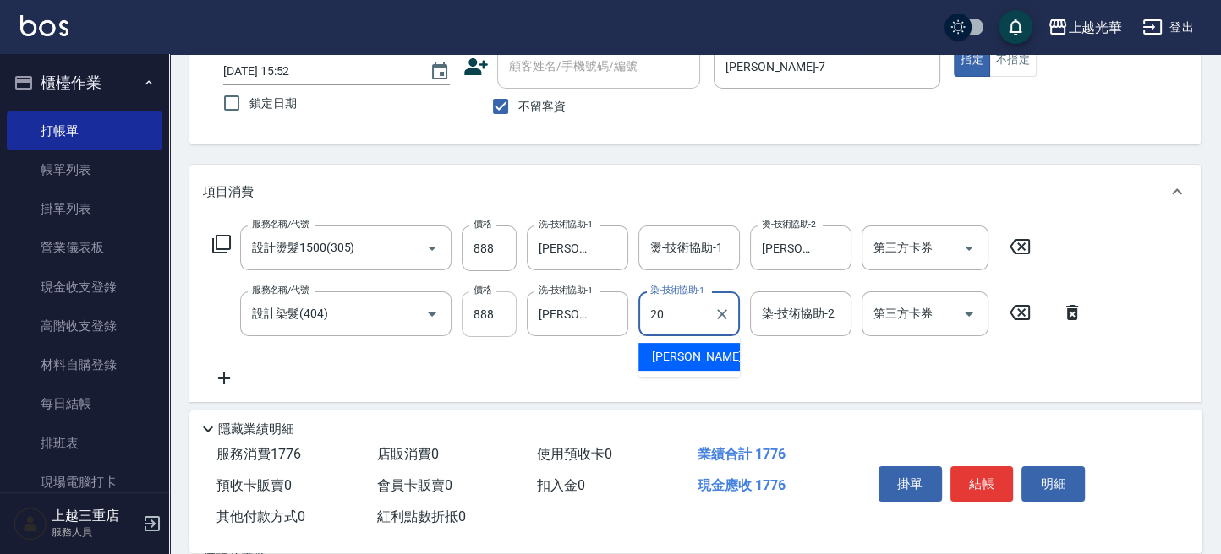
type input "[PERSON_NAME]-20"
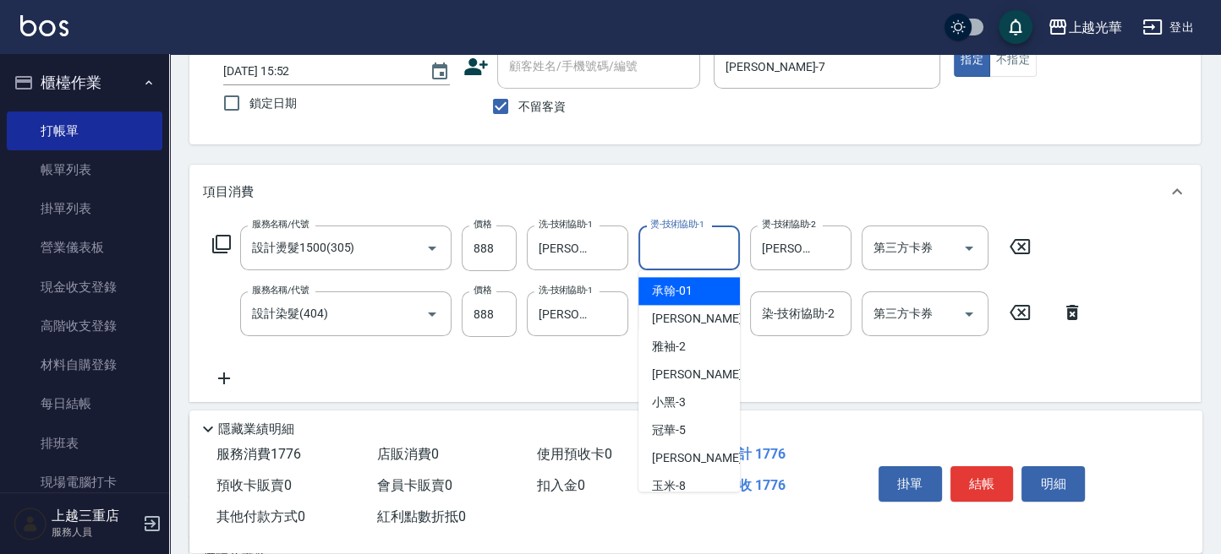
click at [713, 243] on input "燙-技術協助-1" at bounding box center [689, 248] width 86 height 30
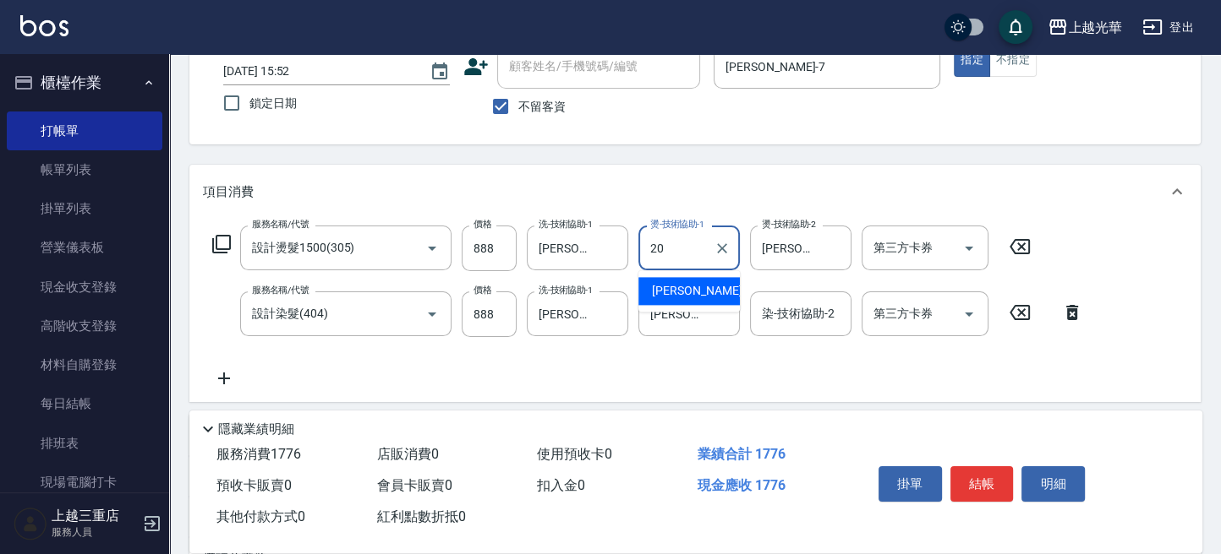
type input "[PERSON_NAME]-20"
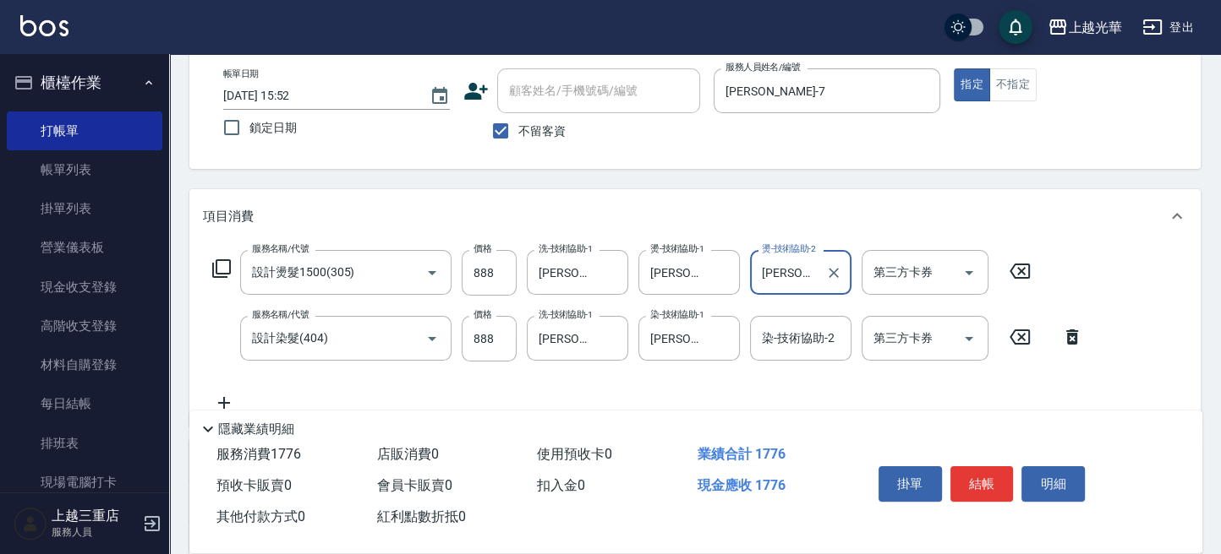
scroll to position [112, 0]
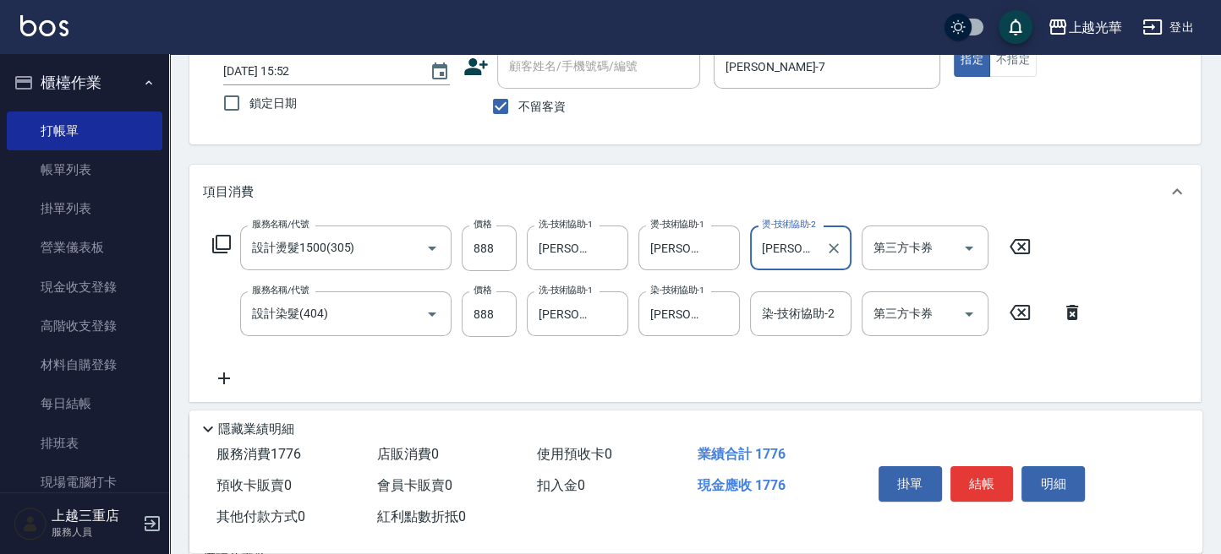
click at [224, 374] on icon at bounding box center [224, 379] width 12 height 12
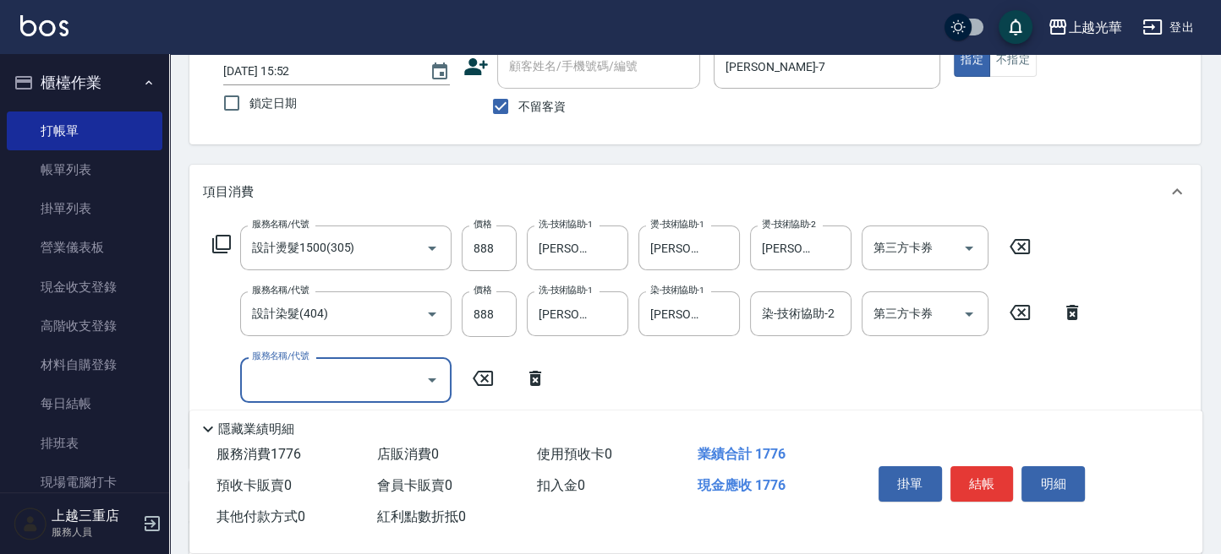
click at [289, 381] on input "服務名稱/代號" at bounding box center [333, 380] width 171 height 30
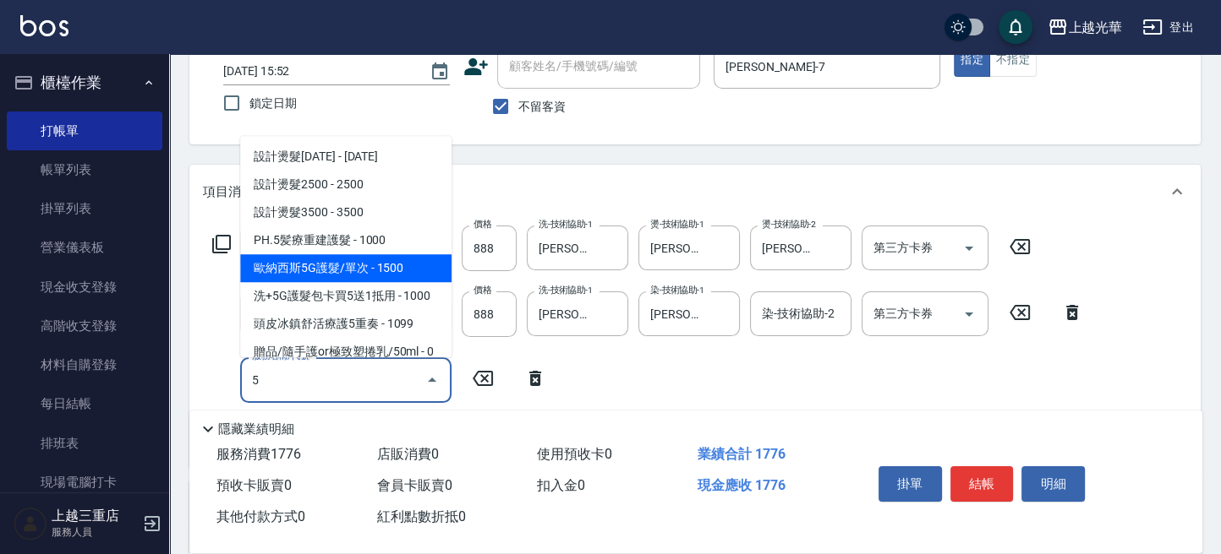
click at [369, 270] on span "歐納西斯5G護髮/單次 - 1500" at bounding box center [345, 268] width 211 height 28
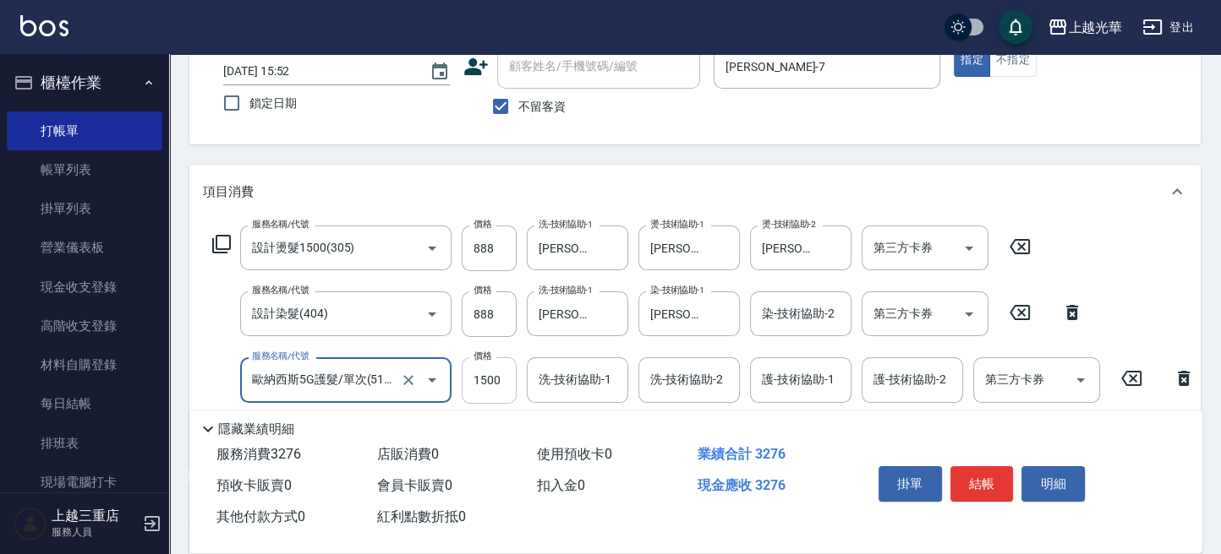
type input "歐納西斯5G護髮/單次(514)"
type input "1000"
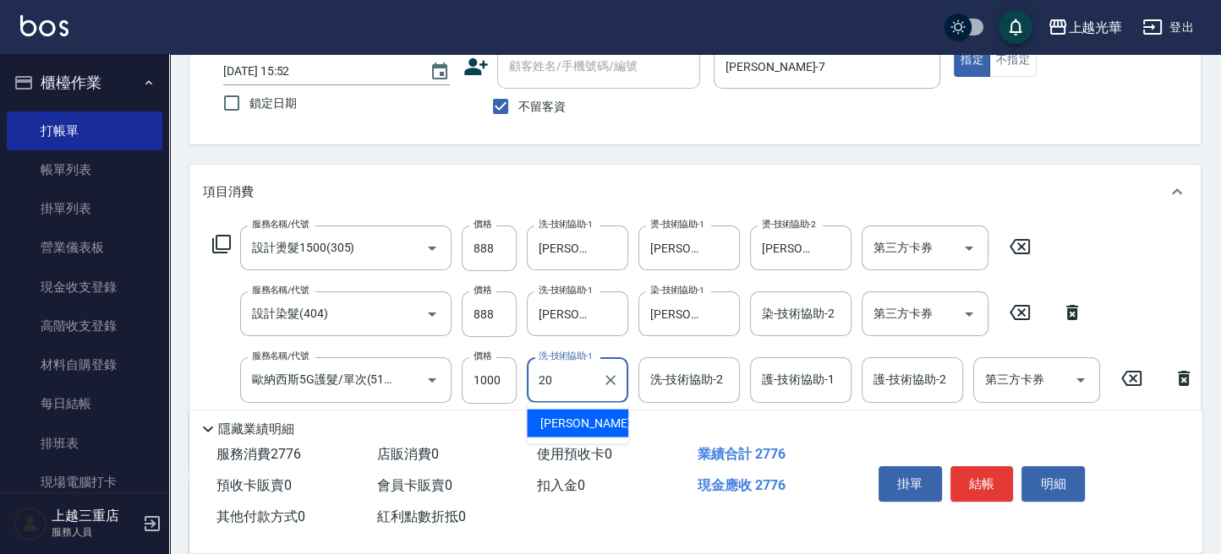
type input "[PERSON_NAME]-20"
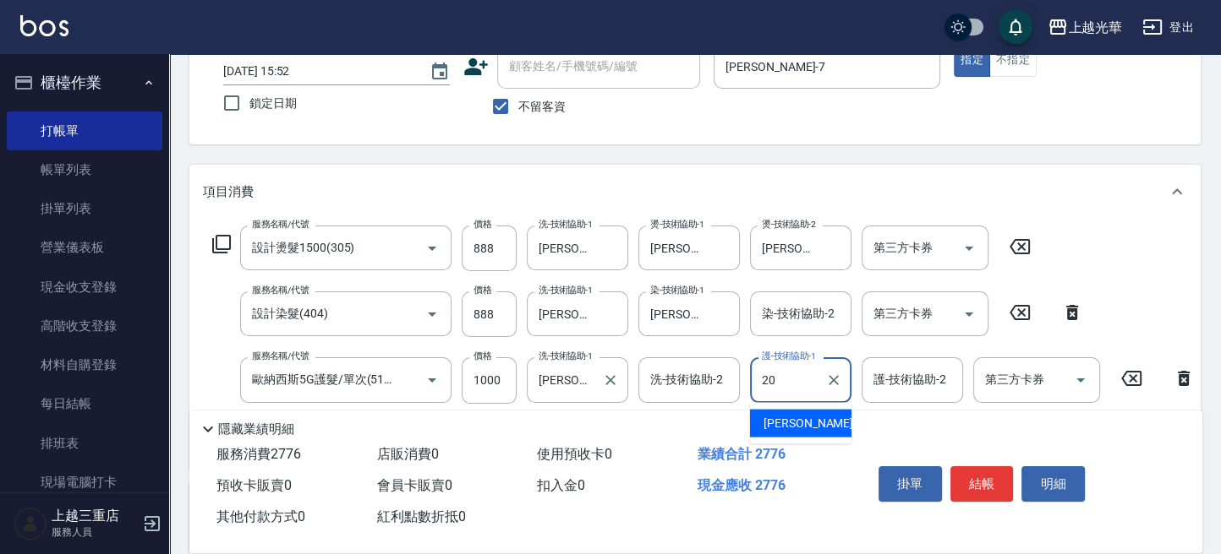
type input "[PERSON_NAME]-20"
drag, startPoint x: 1083, startPoint y: 252, endPoint x: 997, endPoint y: 251, distance: 85.4
click at [1082, 251] on div "服務名稱/代號 設計燙髮1500(305) 服務名稱/代號 價格 888 價格 洗-技術協助-1 小紫-7 洗-技術協助-1 燙-技術協助-1 [PERSON…" at bounding box center [704, 340] width 1002 height 229
click at [578, 321] on input "[PERSON_NAME]-7" at bounding box center [564, 314] width 61 height 30
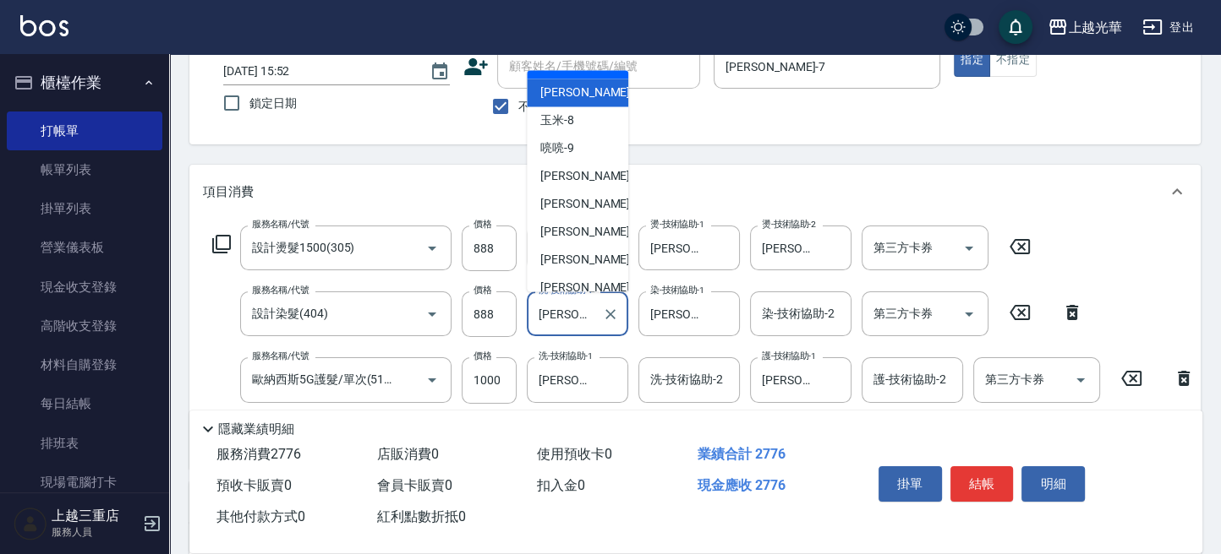
scroll to position [238, 0]
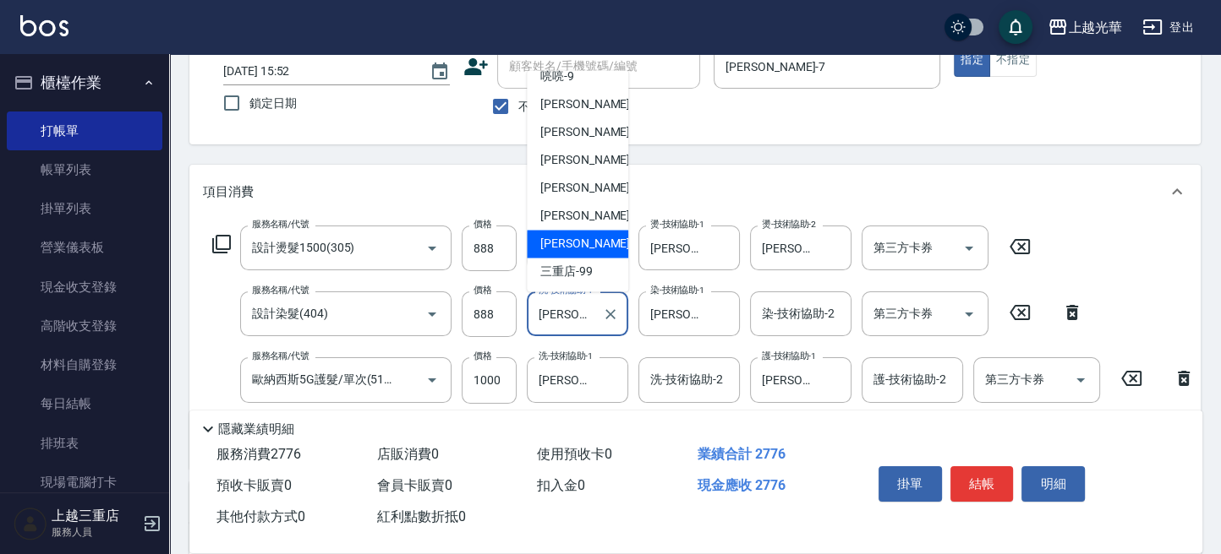
click at [589, 255] on div "[PERSON_NAME]-20" at bounding box center [577, 244] width 101 height 28
type input "[PERSON_NAME]-20"
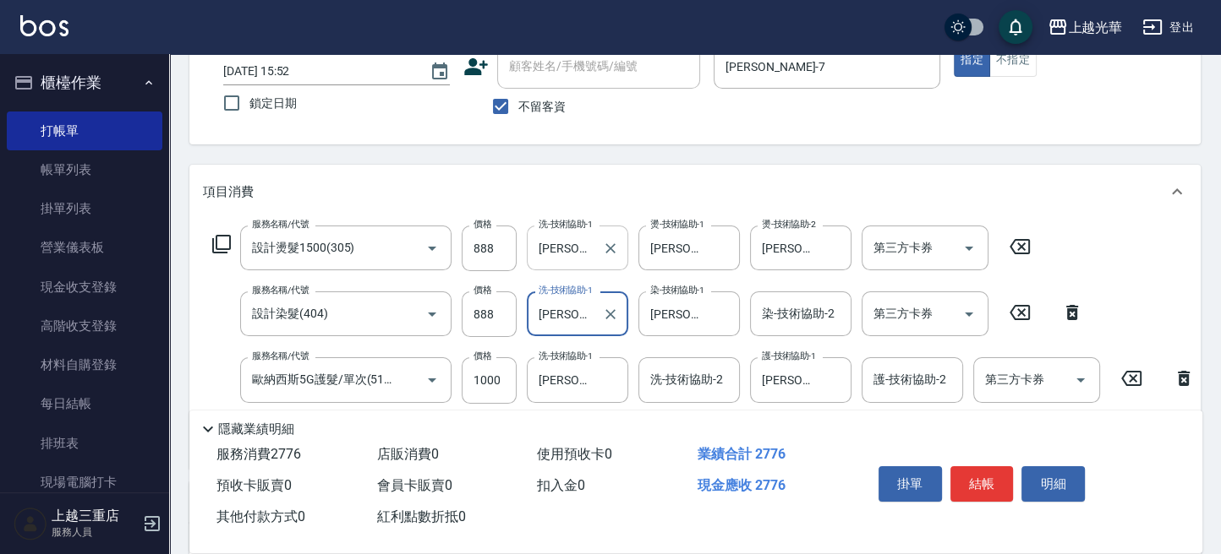
click at [590, 255] on input "[PERSON_NAME]-7" at bounding box center [564, 248] width 61 height 30
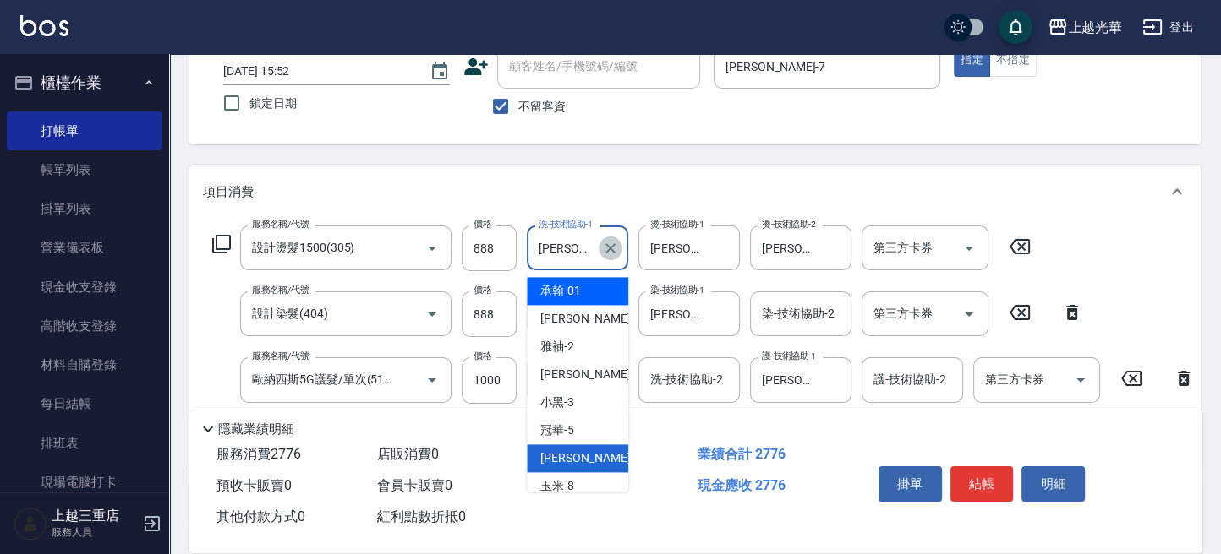
click at [620, 247] on button "Clear" at bounding box center [610, 249] width 24 height 24
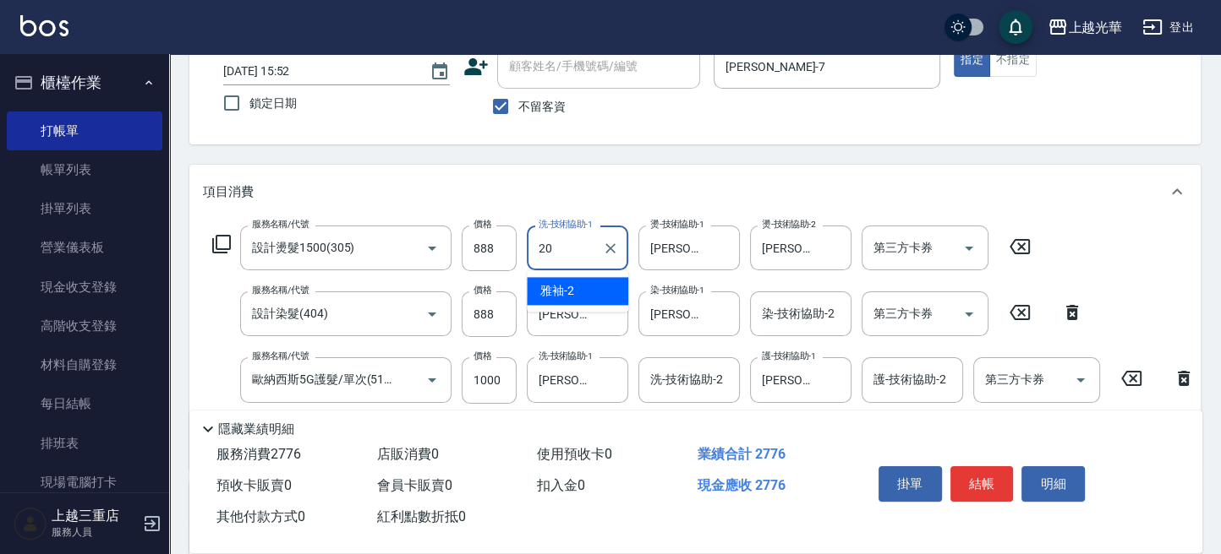
type input "[PERSON_NAME]-20"
click at [876, 148] on div "Key In 打帳單 上一筆訂單:#9 帳單速查 結帳前確認明細 連續打單結帳 掛單 結帳 明細 帳單日期 [DATE] 15:52 鎖定日期 顧客姓名/手機…" at bounding box center [694, 373] width 1051 height 863
click at [976, 476] on button "結帳" at bounding box center [981, 484] width 63 height 35
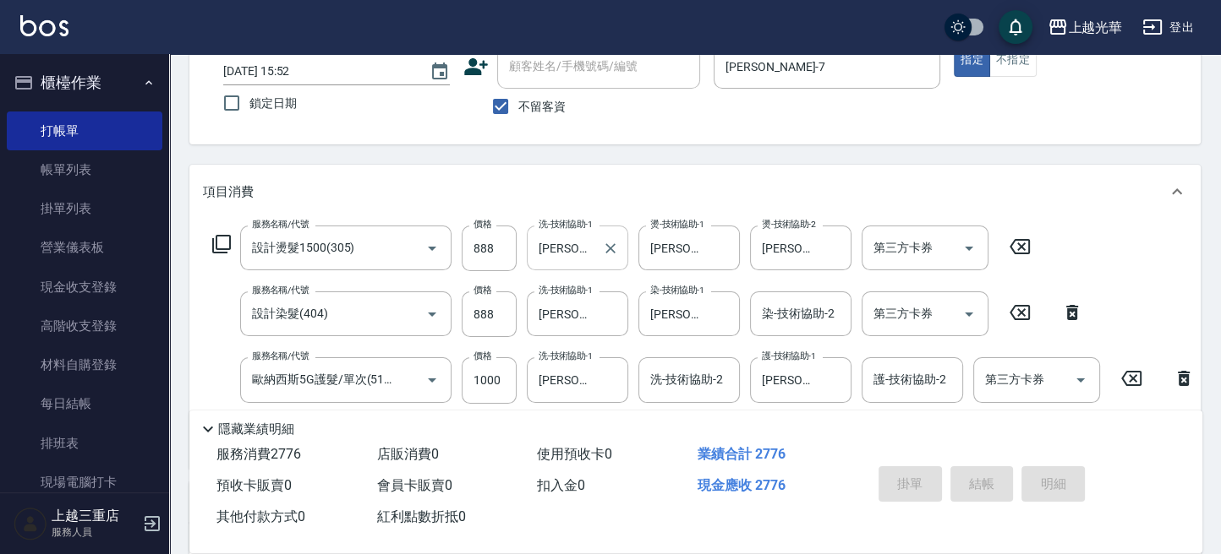
type input "[DATE] 16:21"
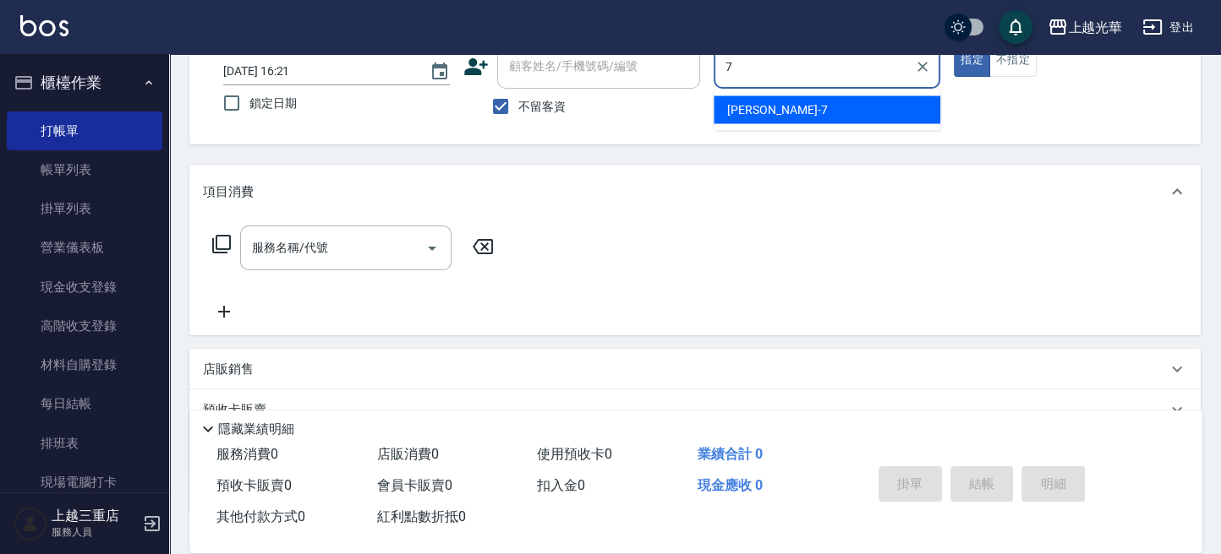
type input "[PERSON_NAME]-7"
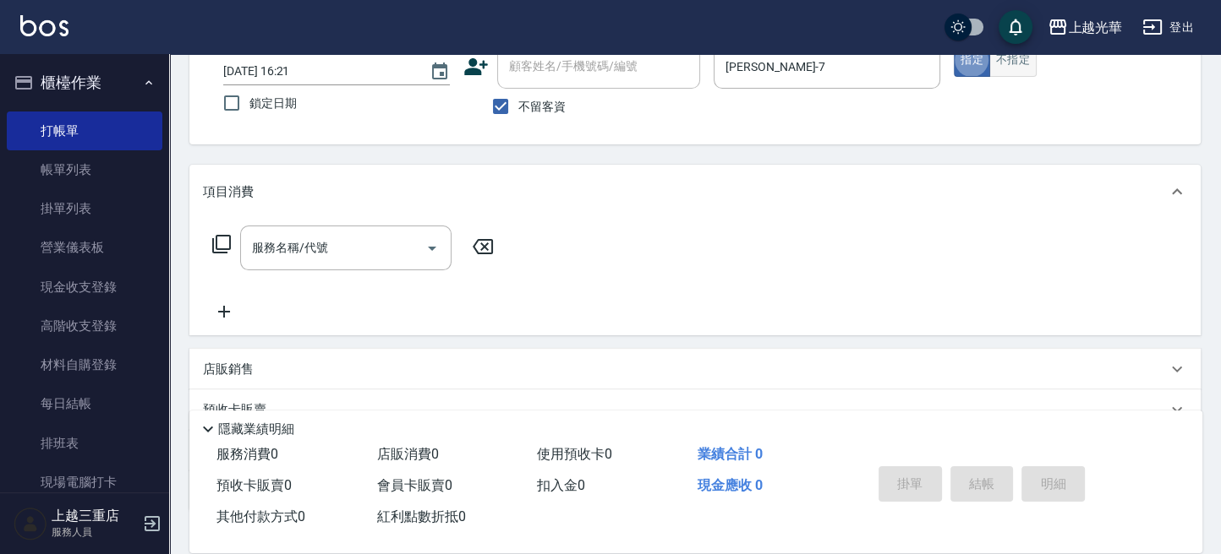
click at [1003, 55] on button "不指定" at bounding box center [1012, 60] width 47 height 33
click at [372, 224] on div "服務名稱/代號 服務名稱/代號" at bounding box center [694, 277] width 1011 height 117
click at [372, 235] on input "服務名稱/代號" at bounding box center [333, 248] width 171 height 30
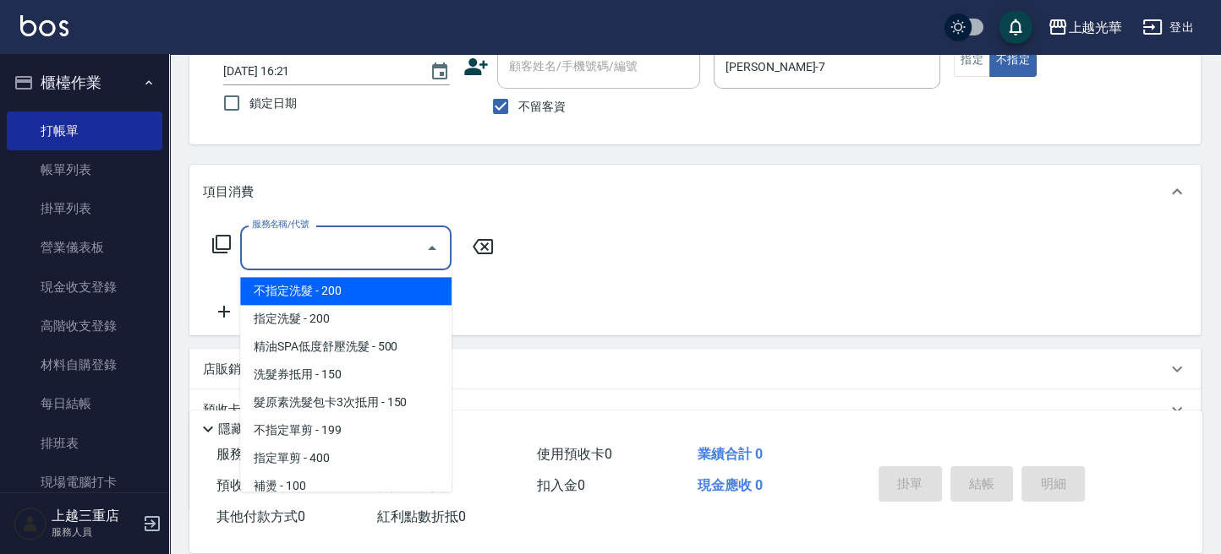
drag, startPoint x: 352, startPoint y: 291, endPoint x: 432, endPoint y: 281, distance: 80.0
click at [353, 291] on span "不指定洗髮 - 200" at bounding box center [345, 291] width 211 height 28
type input "不指定洗髮(101)"
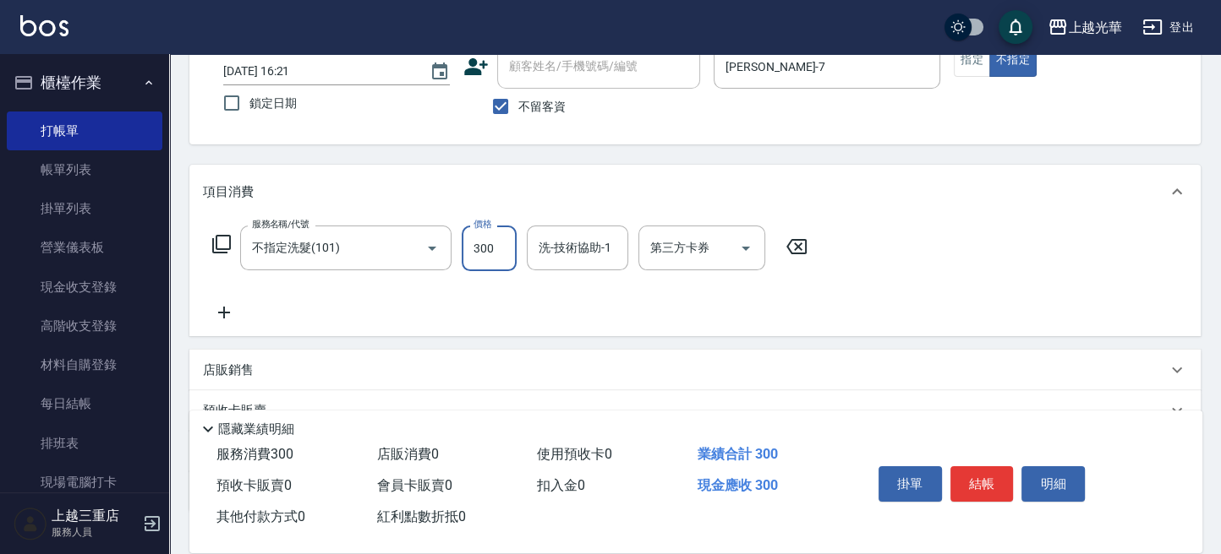
type input "300"
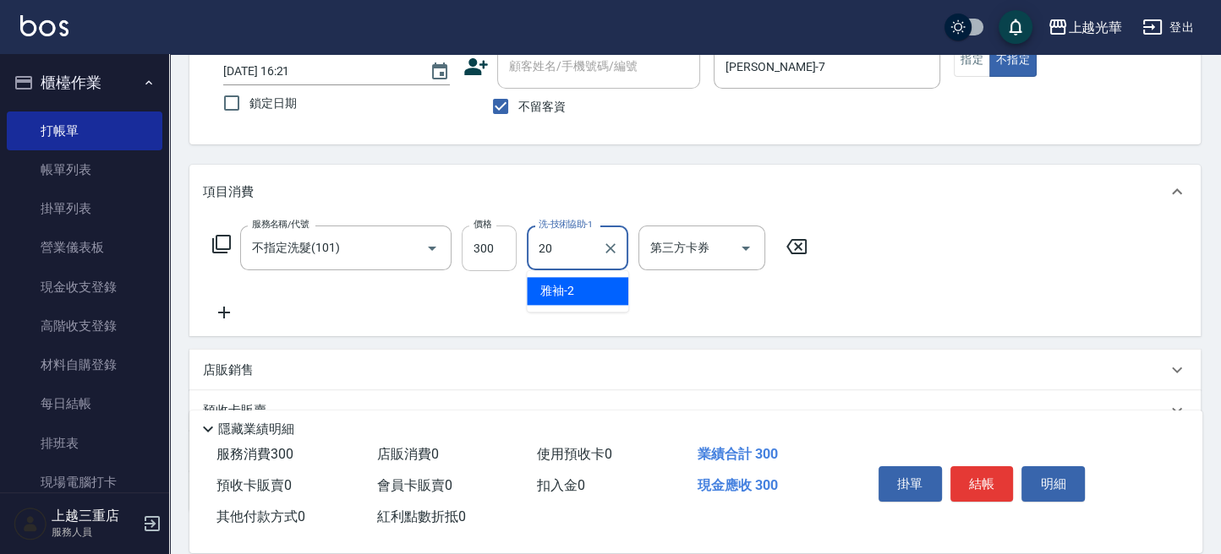
type input "[PERSON_NAME]-20"
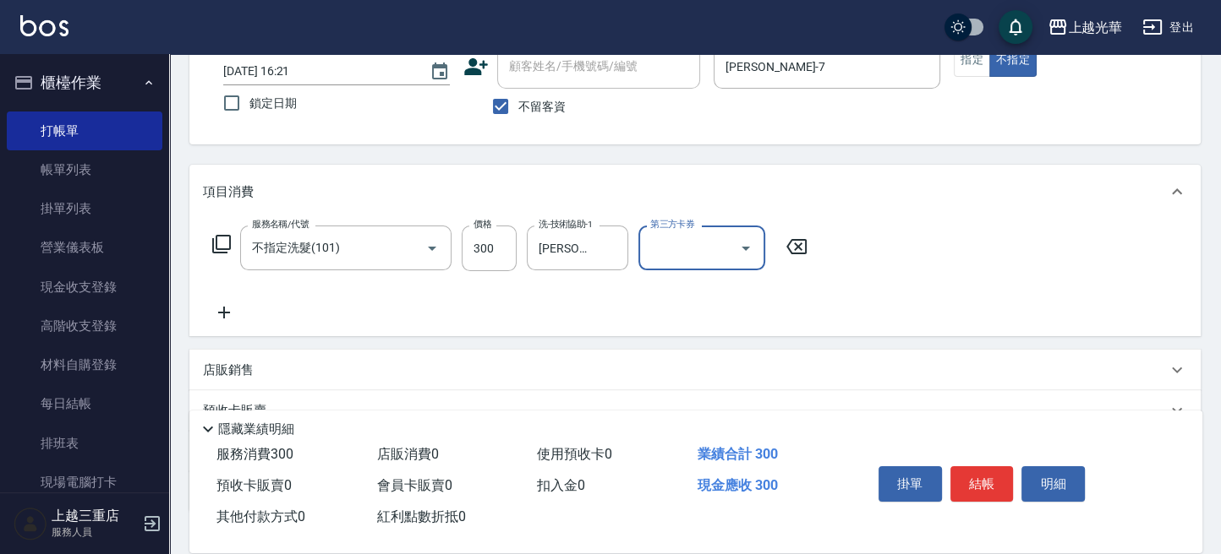
click at [213, 316] on icon at bounding box center [224, 313] width 42 height 20
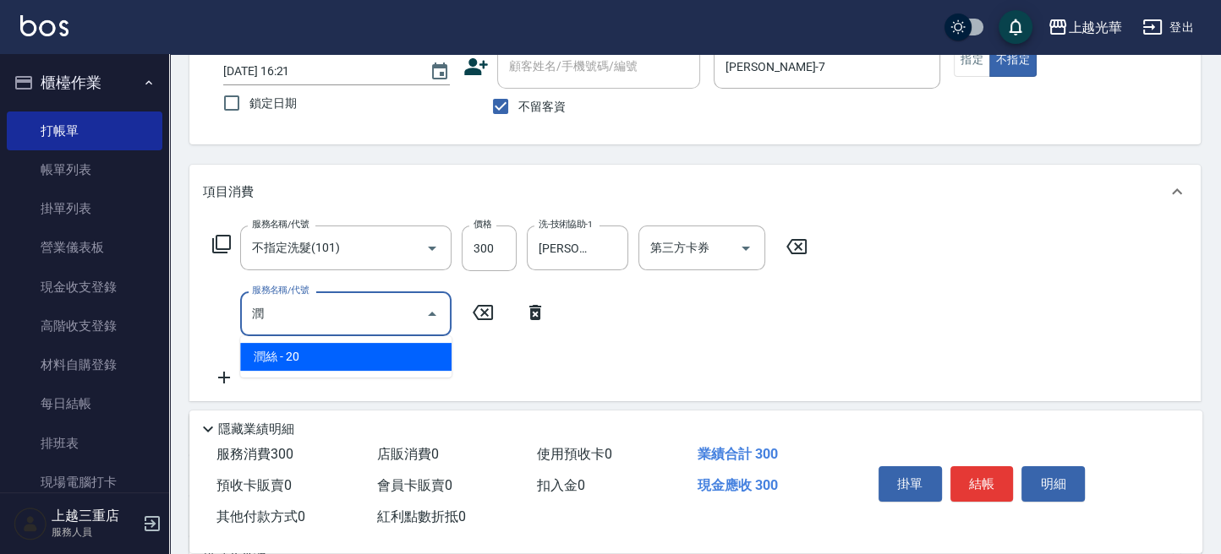
click at [312, 361] on span "潤絲 - 20" at bounding box center [345, 357] width 211 height 28
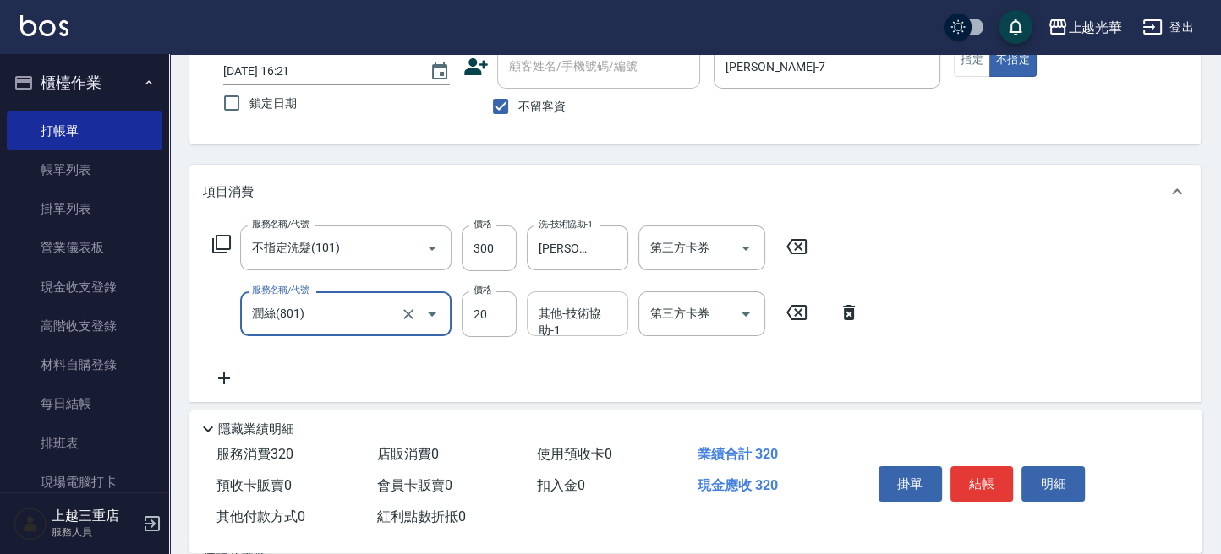
type input "潤絲(801)"
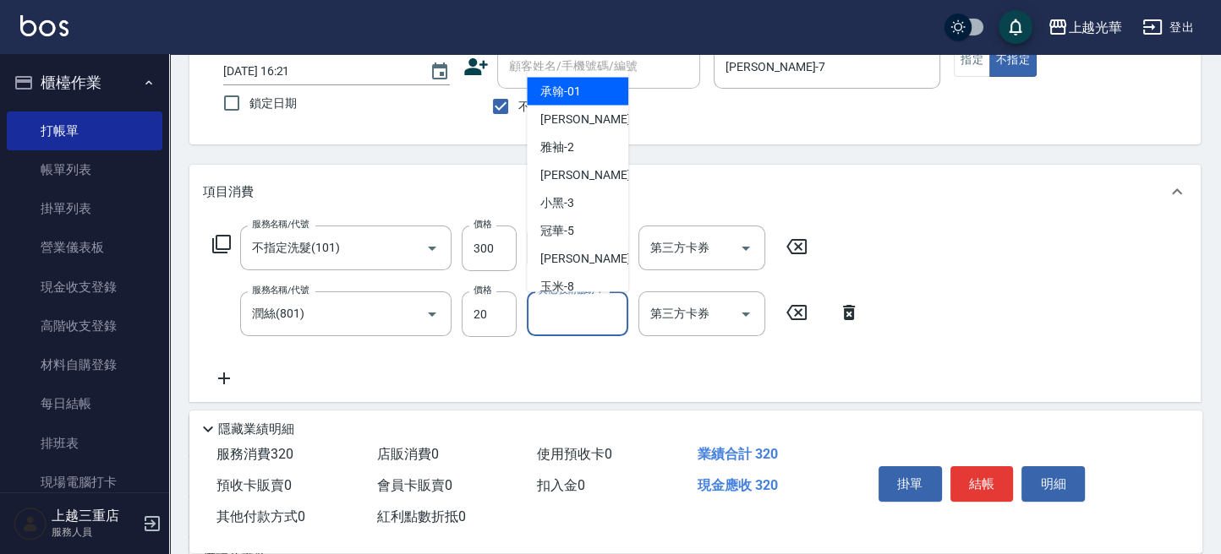
click at [548, 323] on input "其他-技術協助-1" at bounding box center [577, 314] width 86 height 30
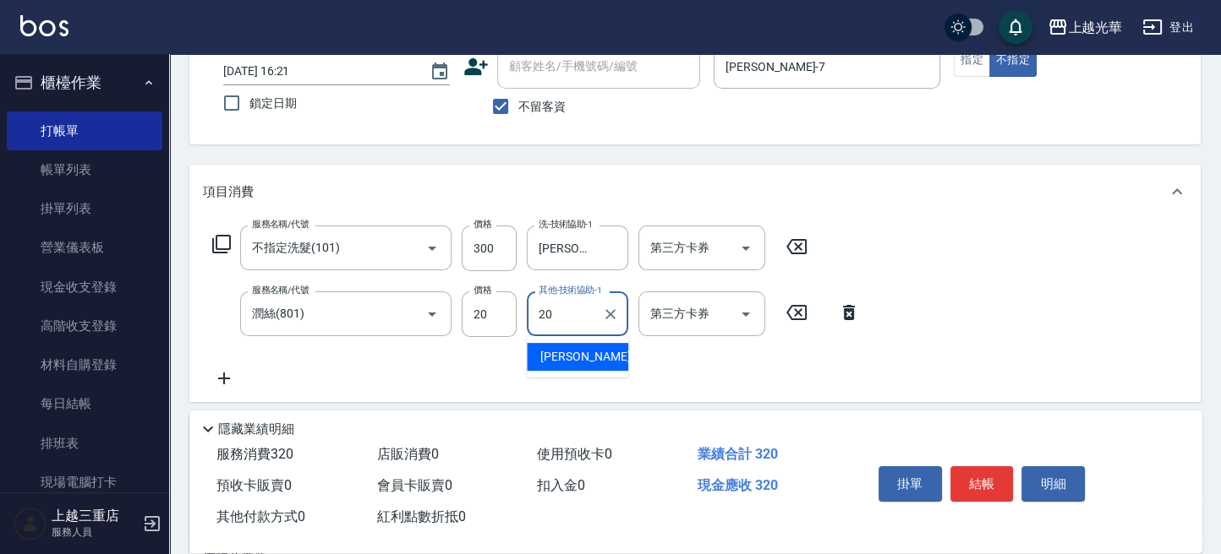
type input "[PERSON_NAME]-20"
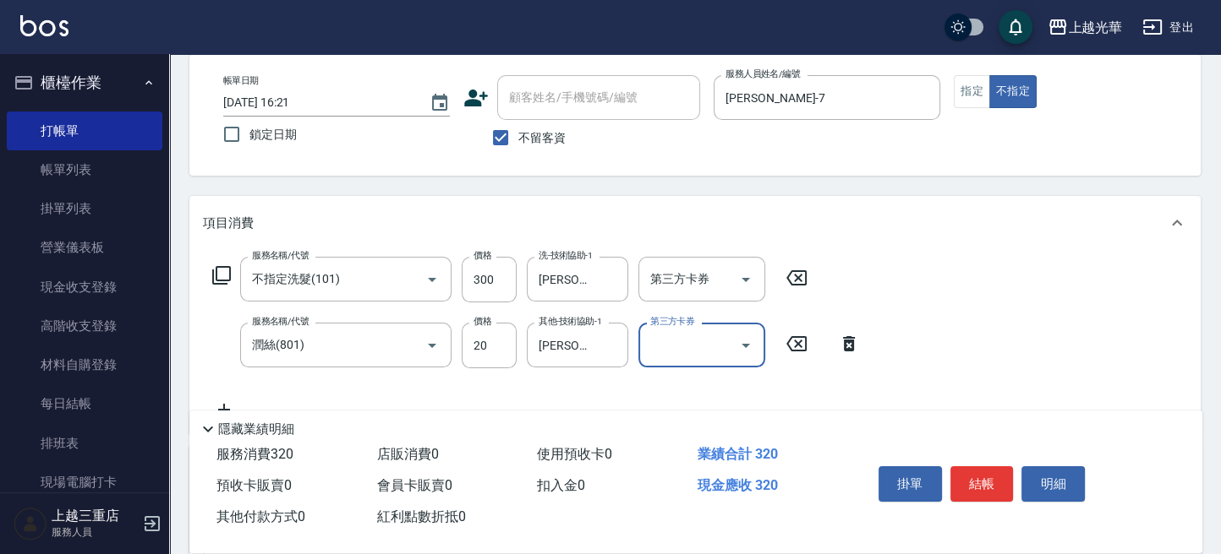
scroll to position [112, 0]
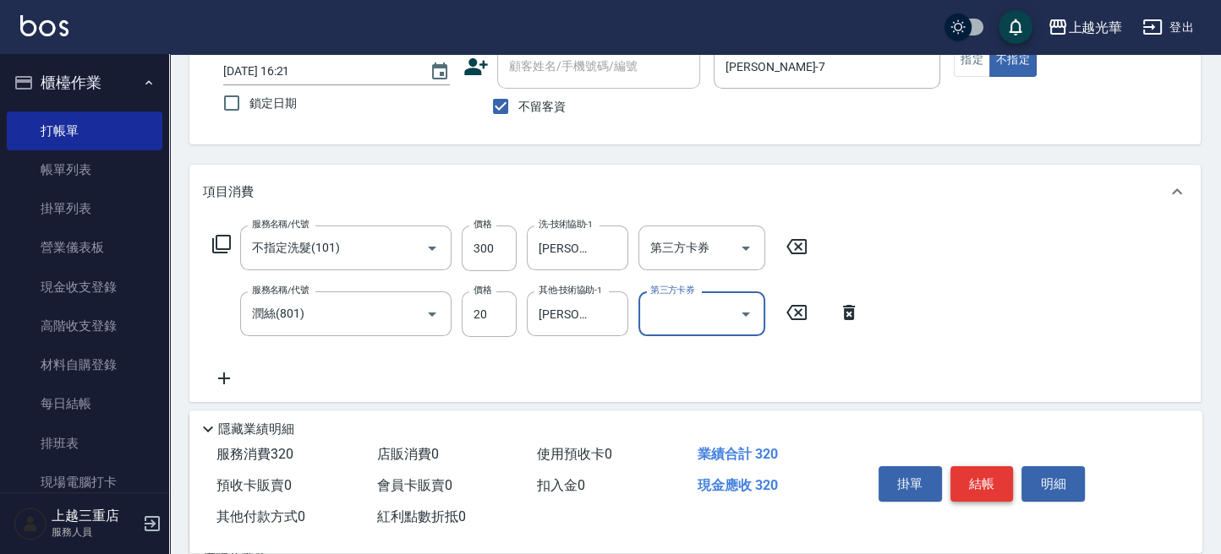
click at [975, 470] on button "結帳" at bounding box center [981, 484] width 63 height 35
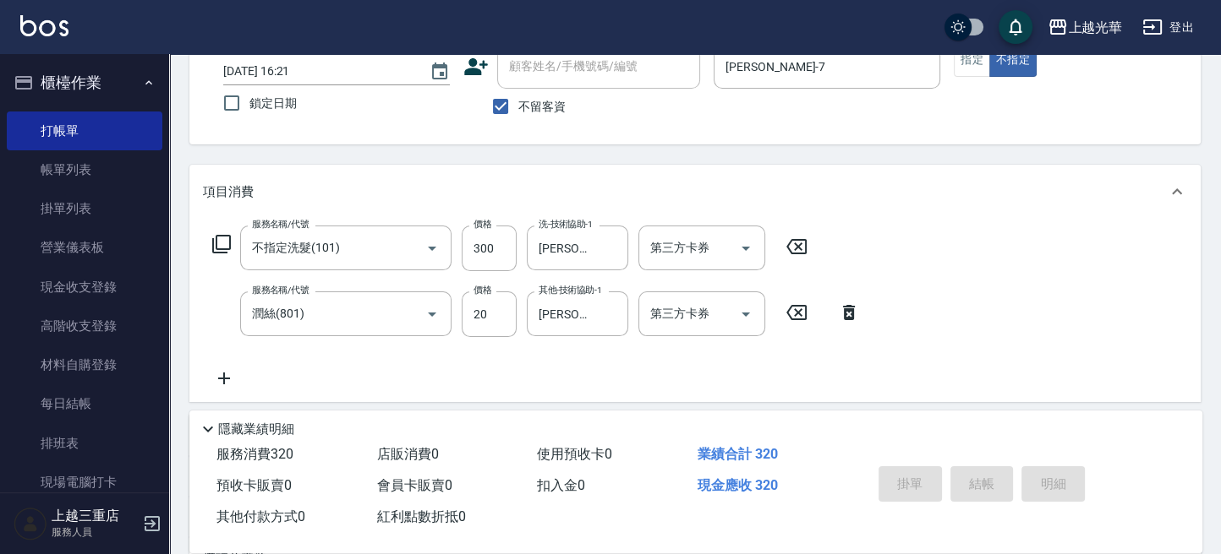
type input "[DATE] 16:31"
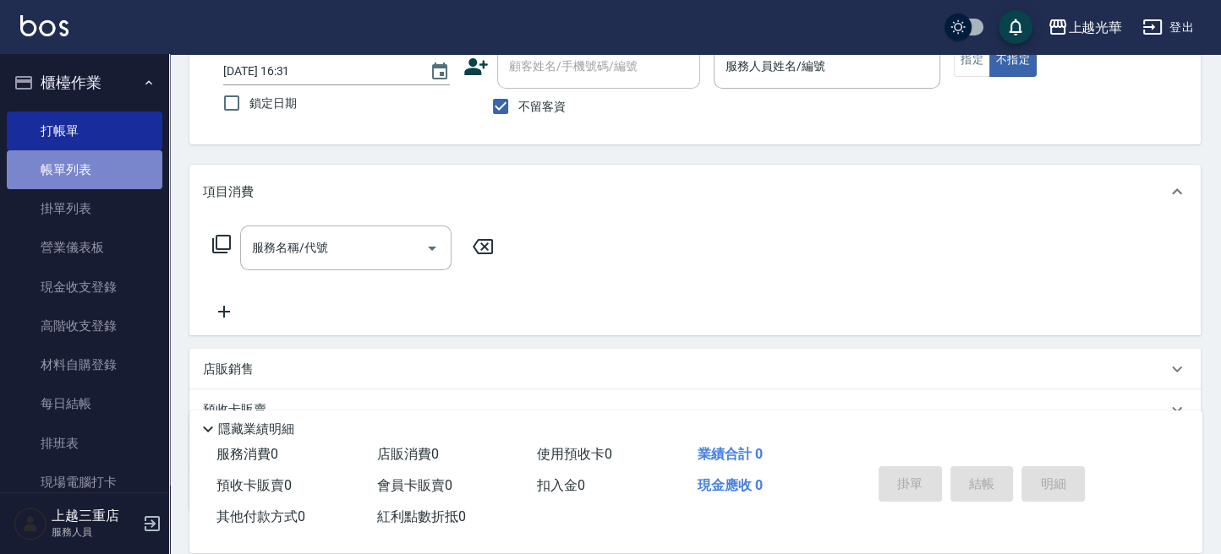
click at [105, 158] on link "帳單列表" at bounding box center [85, 169] width 156 height 39
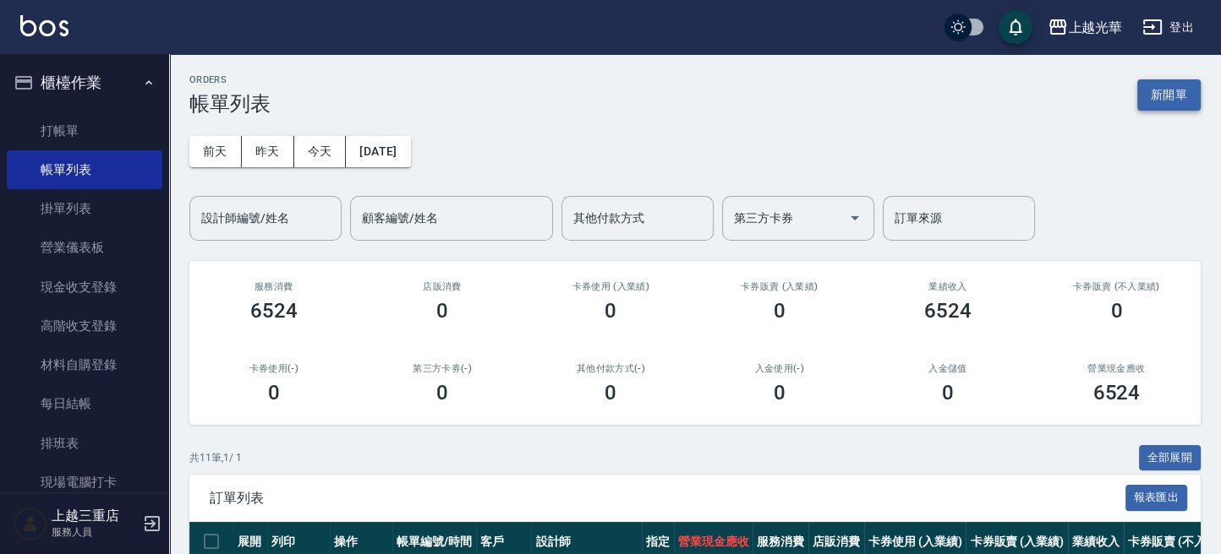
click at [1152, 92] on button "新開單" at bounding box center [1168, 94] width 63 height 31
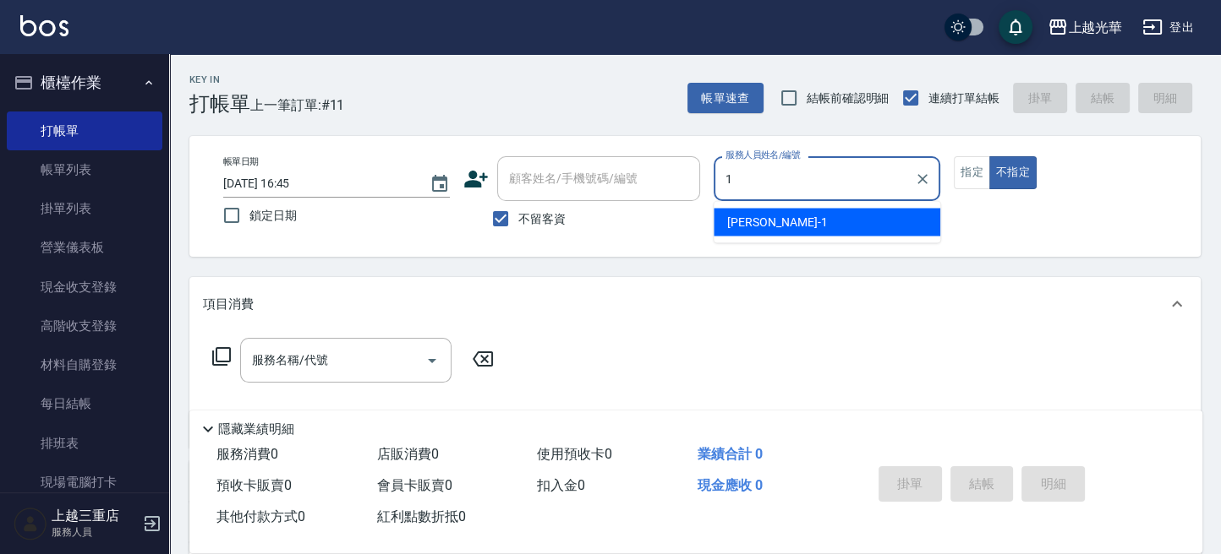
type input "小詹-1"
type button "false"
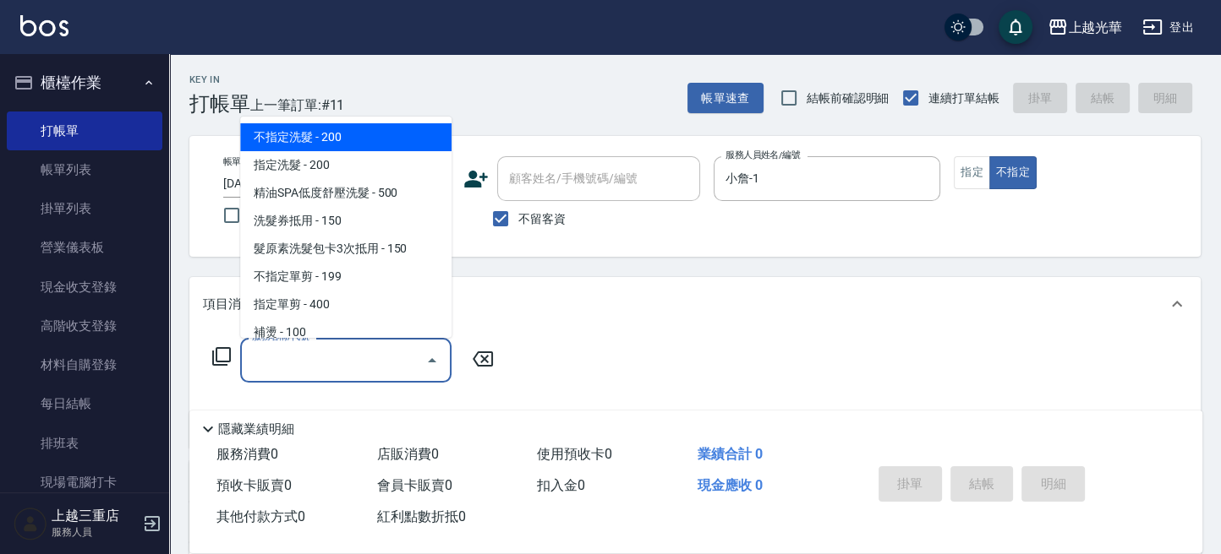
click at [323, 369] on input "服務名稱/代號" at bounding box center [333, 361] width 171 height 30
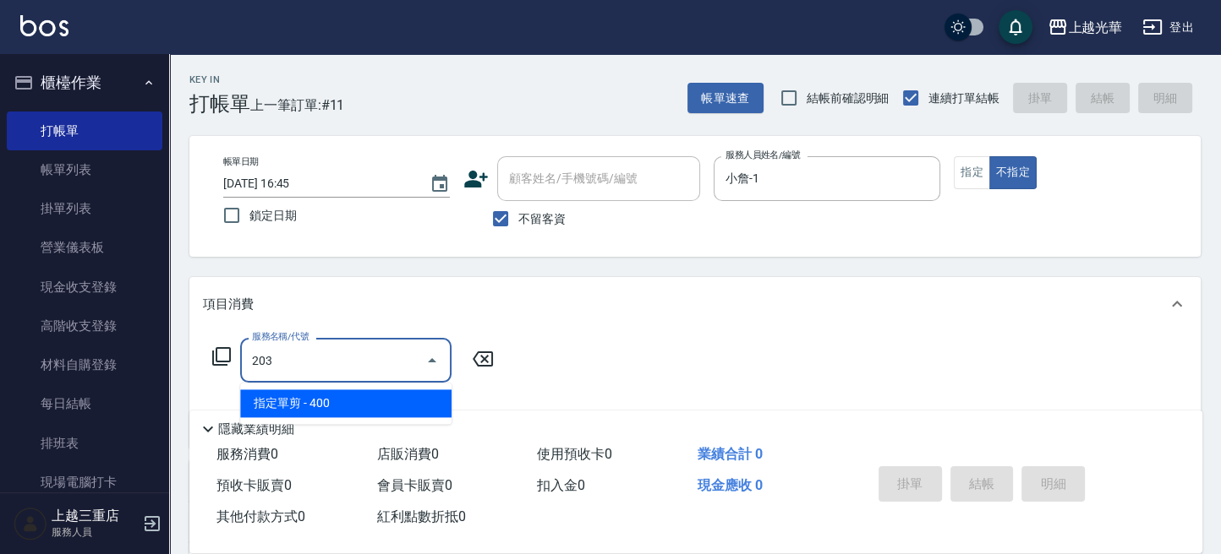
type input "指定單剪(203)"
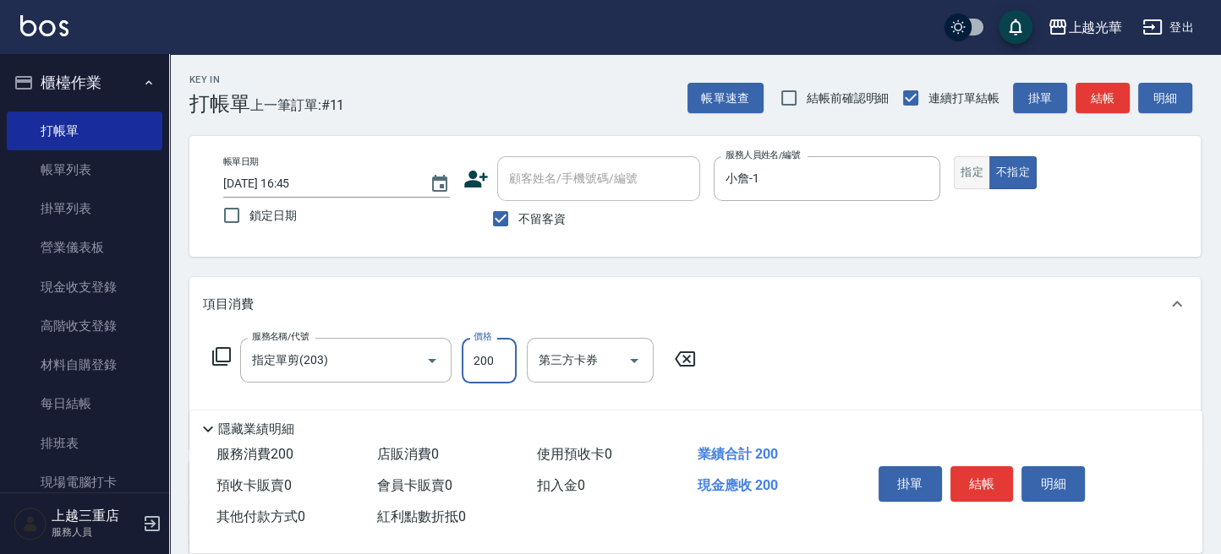
type input "200"
click at [971, 172] on button "指定" at bounding box center [971, 172] width 36 height 33
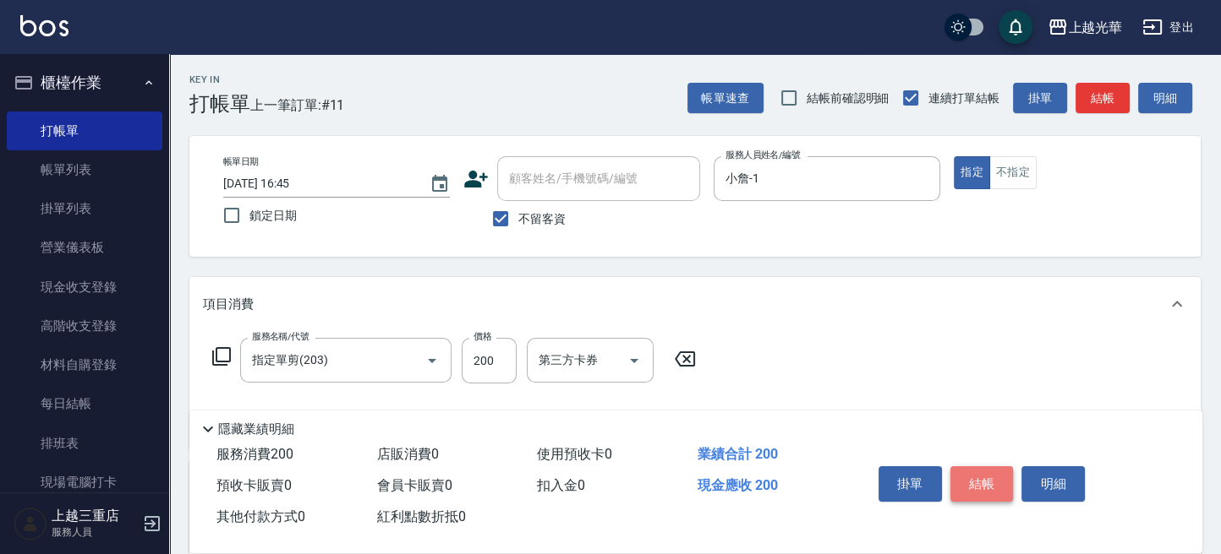
click at [979, 494] on button "結帳" at bounding box center [981, 484] width 63 height 35
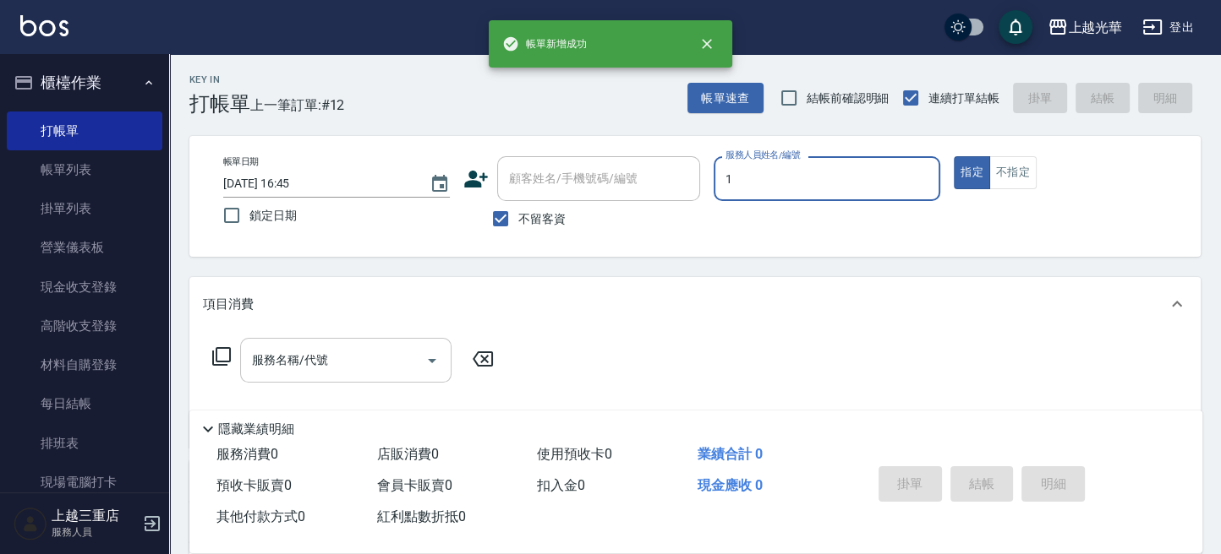
type input "1"
type button "true"
type input "小詹-1"
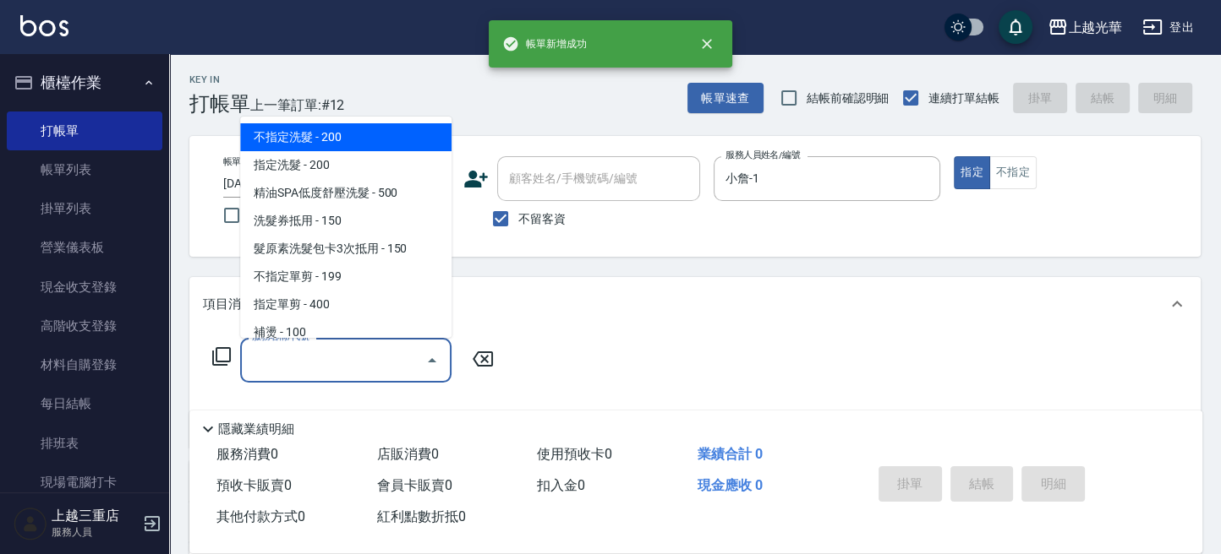
click at [379, 366] on input "服務名稱/代號" at bounding box center [333, 361] width 171 height 30
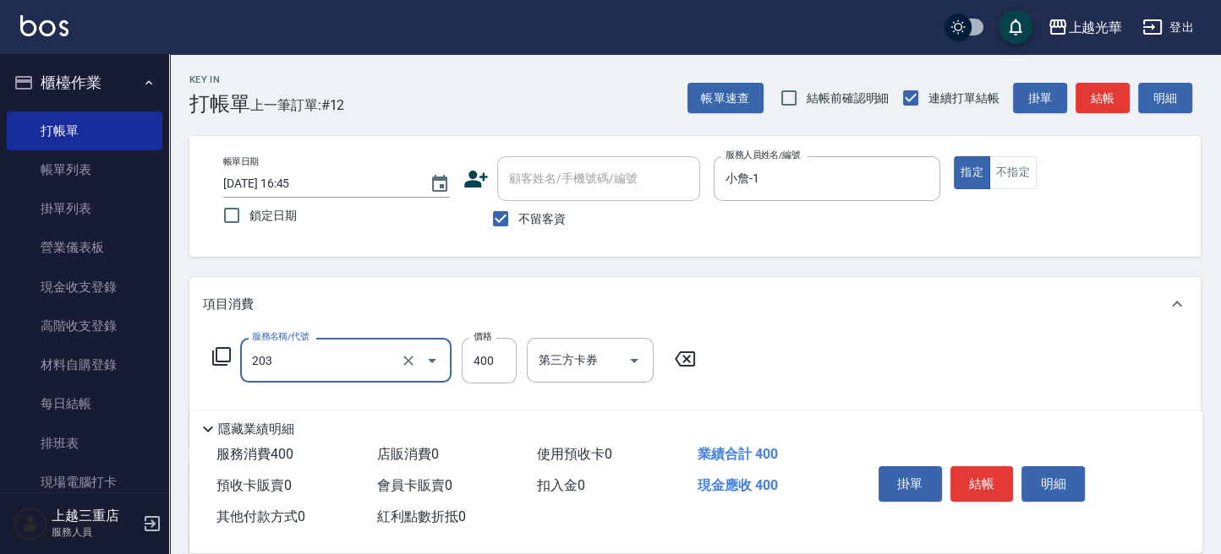
type input "指定單剪(203)"
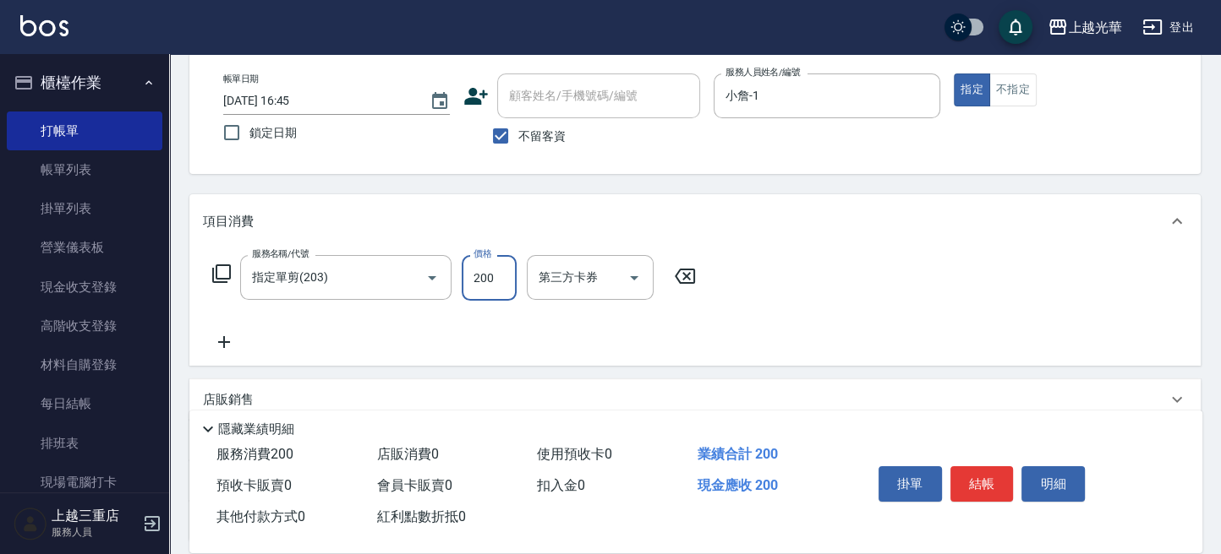
scroll to position [112, 0]
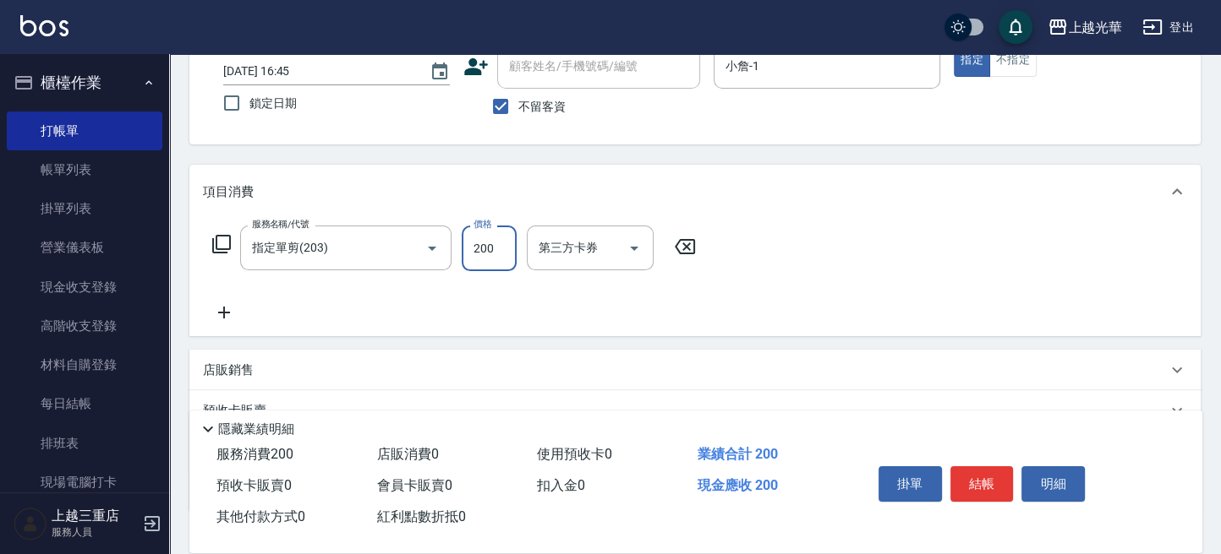
type input "200"
click at [224, 312] on icon at bounding box center [224, 313] width 12 height 12
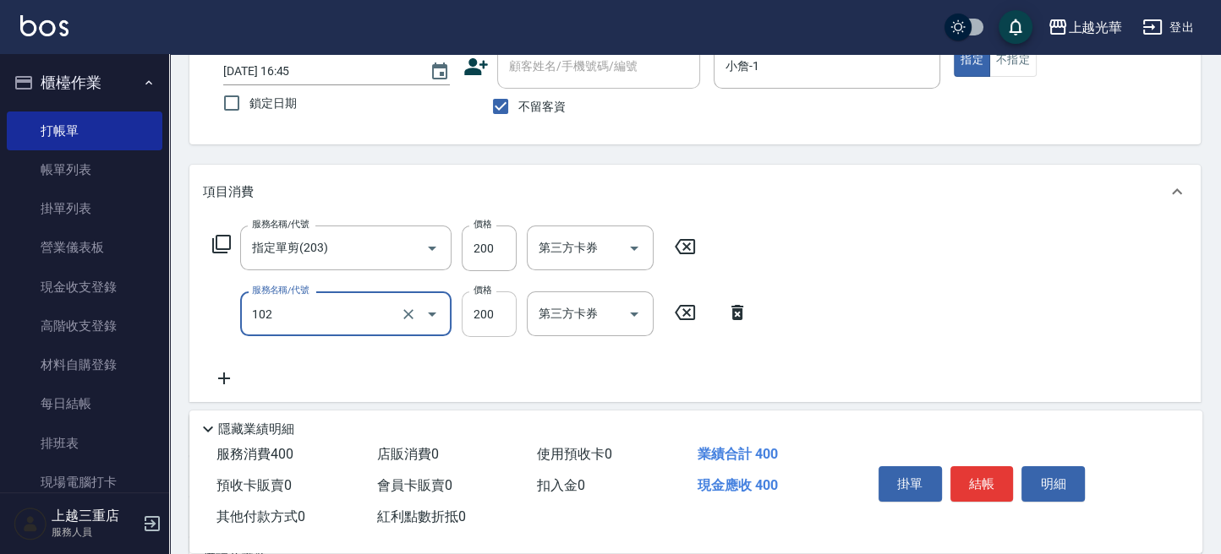
type input "指定洗髮(102)"
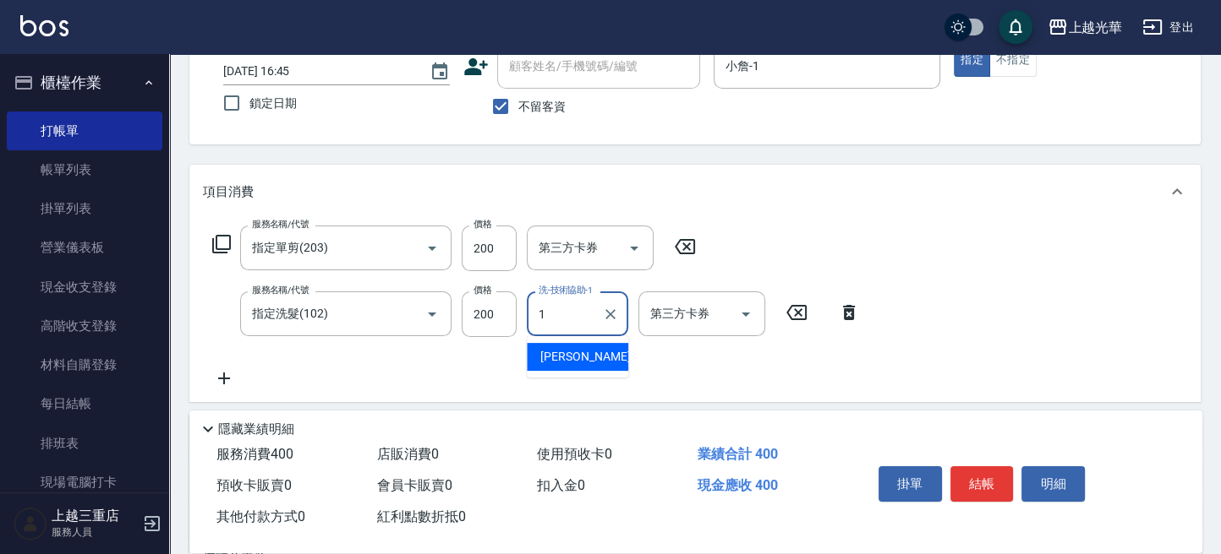
type input "小詹-1"
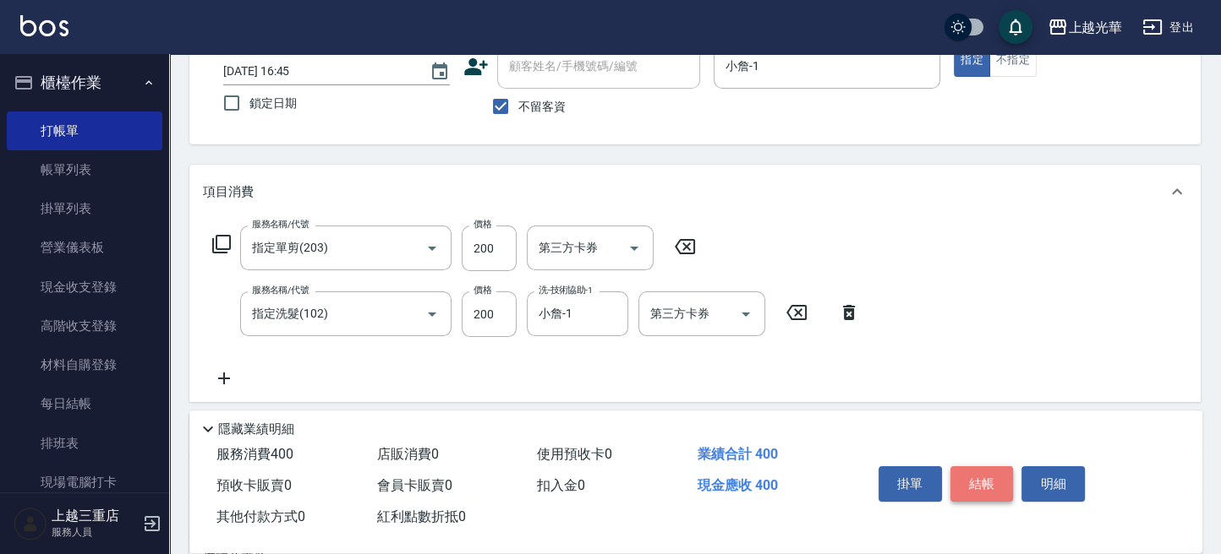
click at [984, 472] on button "結帳" at bounding box center [981, 484] width 63 height 35
